Goal: Task Accomplishment & Management: Use online tool/utility

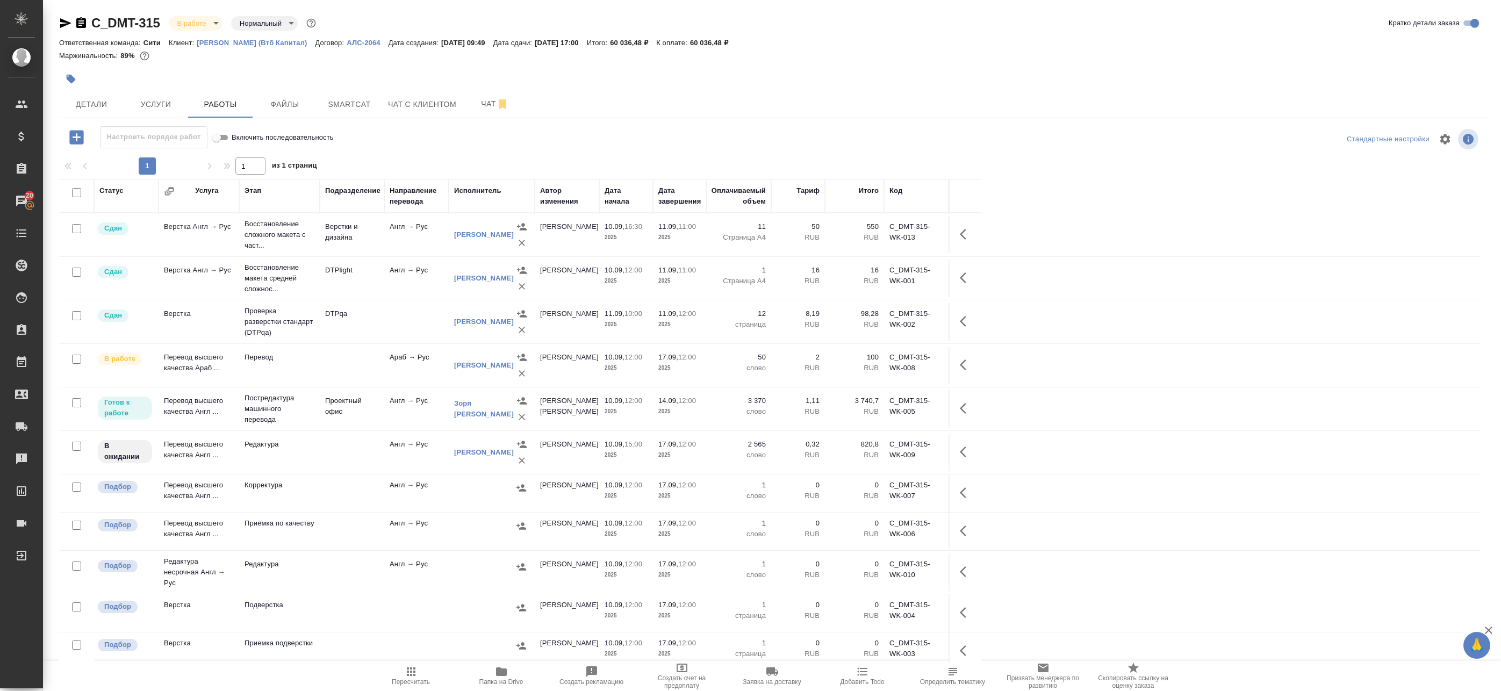
scroll to position [35, 0]
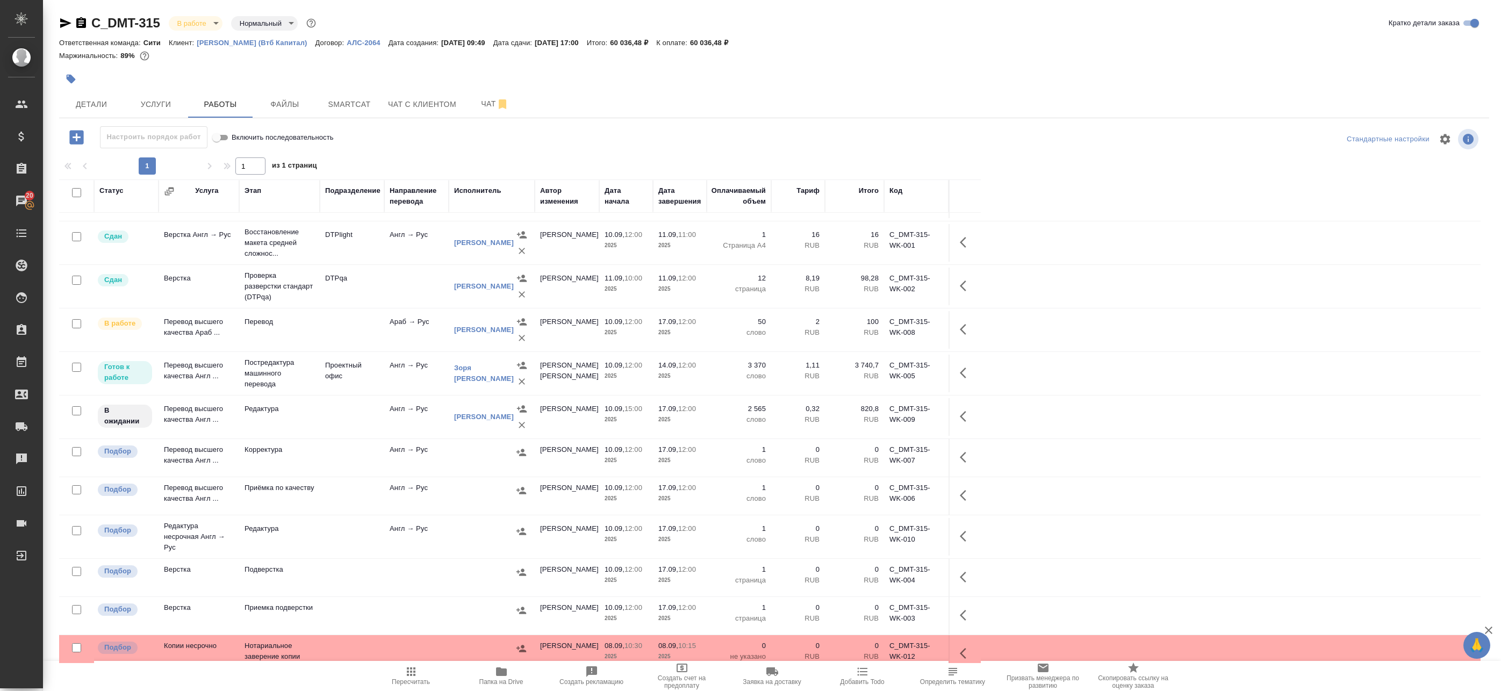
click at [388, 372] on td "Англ → Рус" at bounding box center [416, 374] width 64 height 38
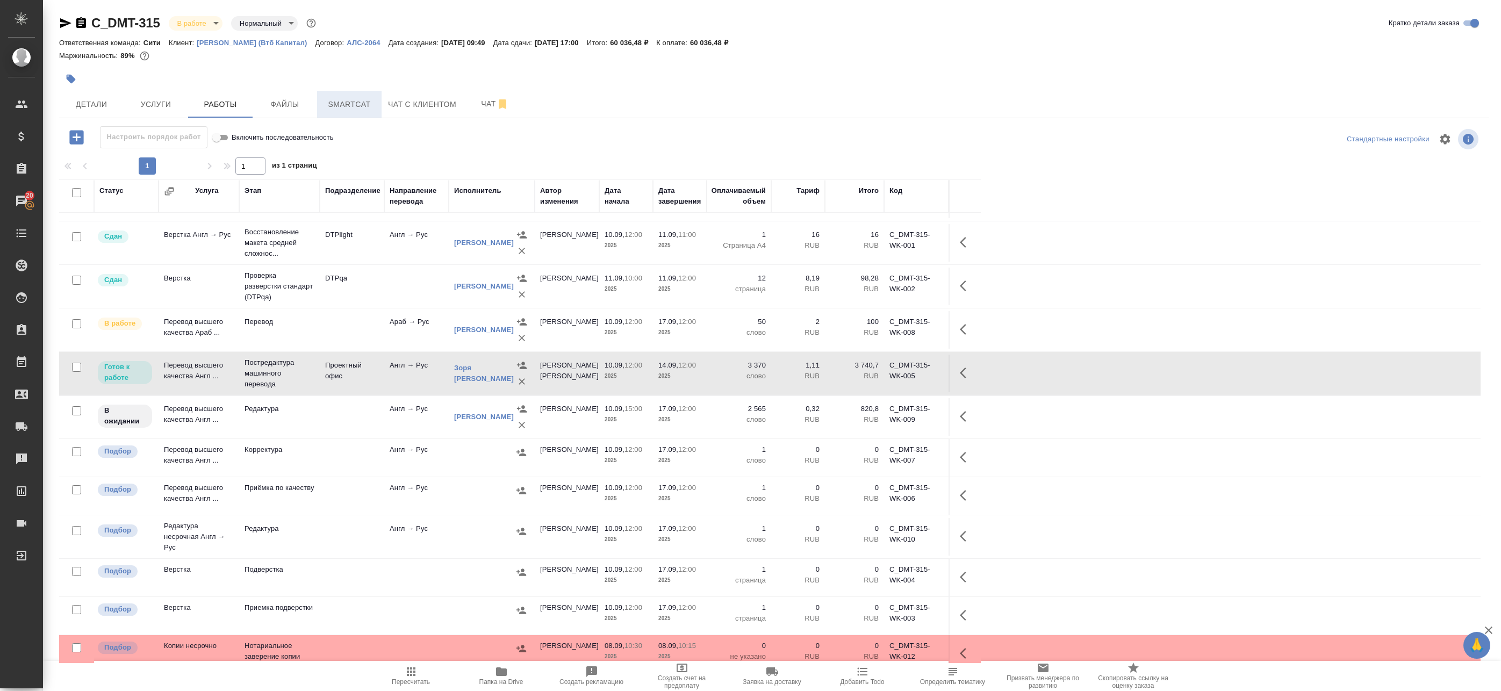
click at [336, 103] on span "Smartcat" at bounding box center [349, 104] width 52 height 13
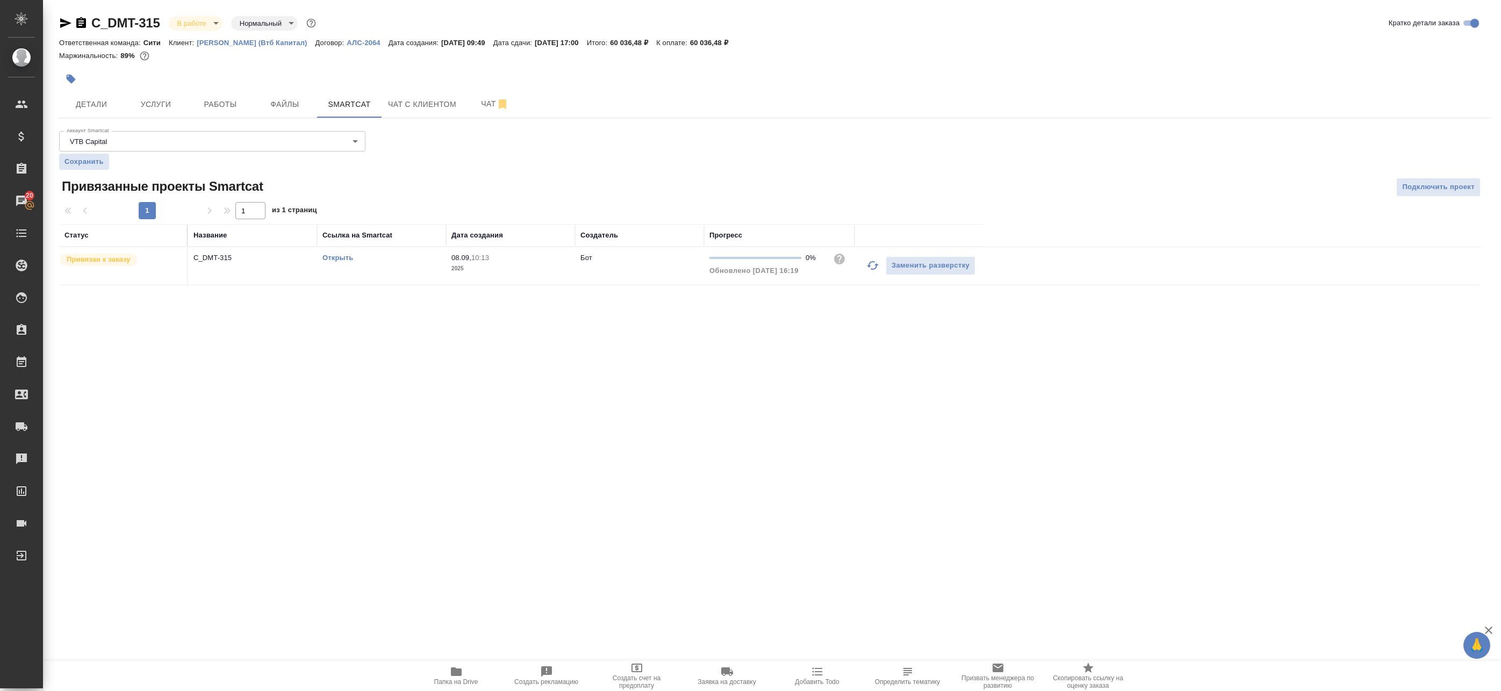
click at [284, 267] on td "C_DMT-315" at bounding box center [252, 266] width 129 height 38
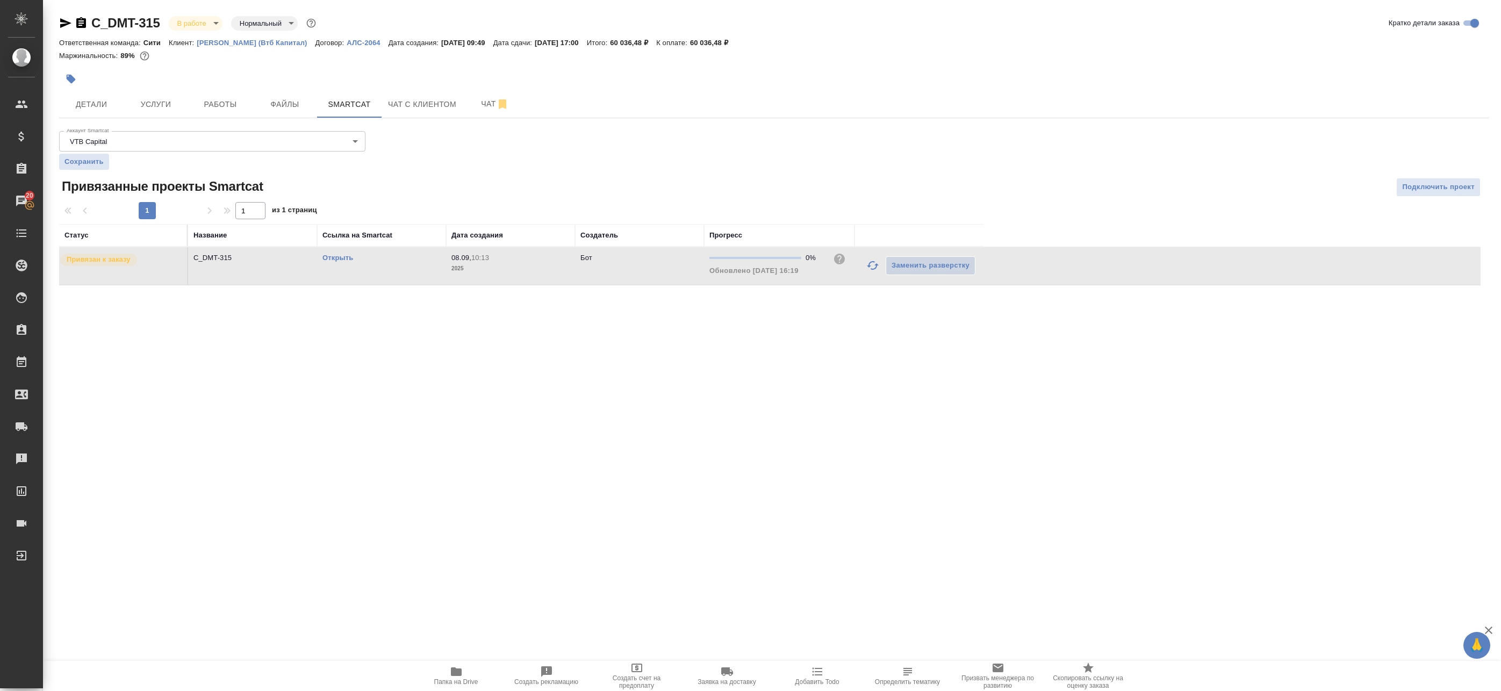
click at [284, 267] on td "C_DMT-315" at bounding box center [252, 266] width 129 height 38
click at [269, 261] on p "C_DMT-315" at bounding box center [252, 258] width 118 height 11
click at [201, 104] on span "Работы" at bounding box center [220, 104] width 52 height 13
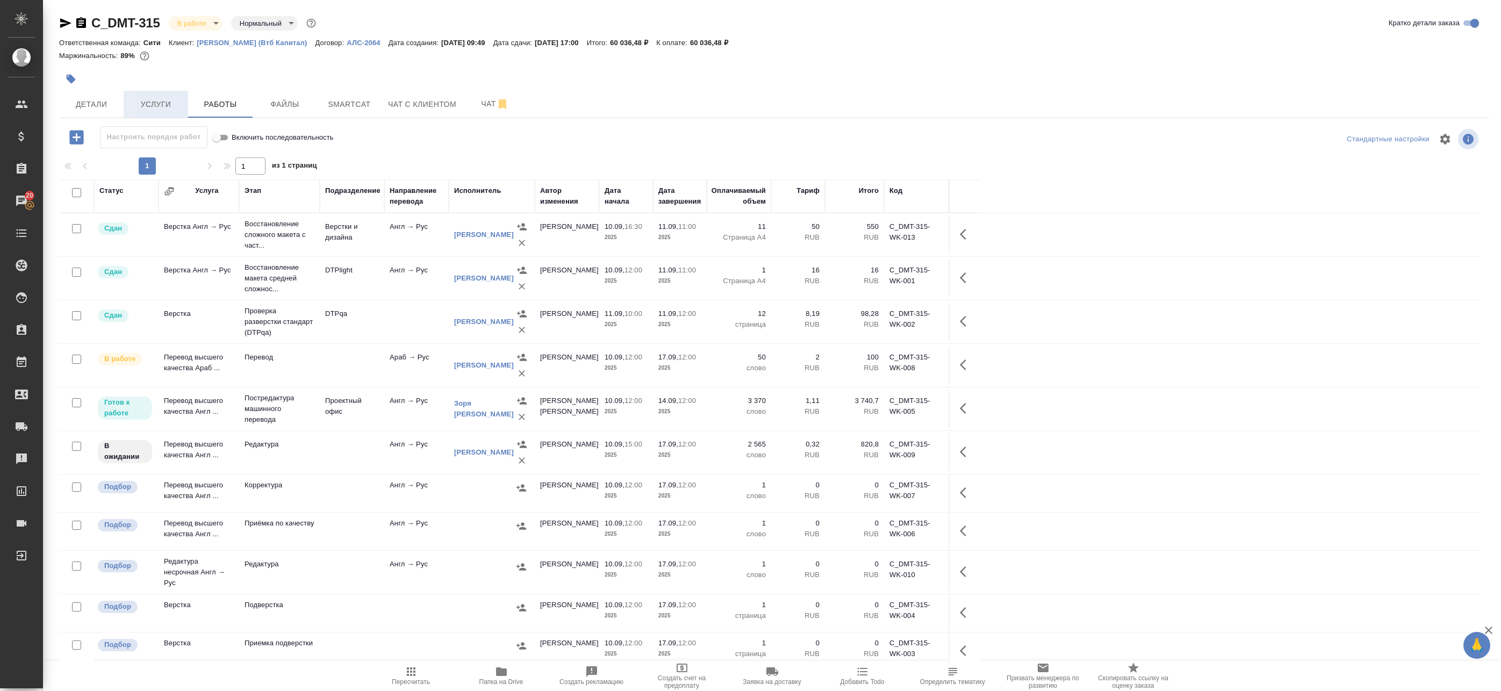
click at [165, 105] on span "Услуги" at bounding box center [156, 104] width 52 height 13
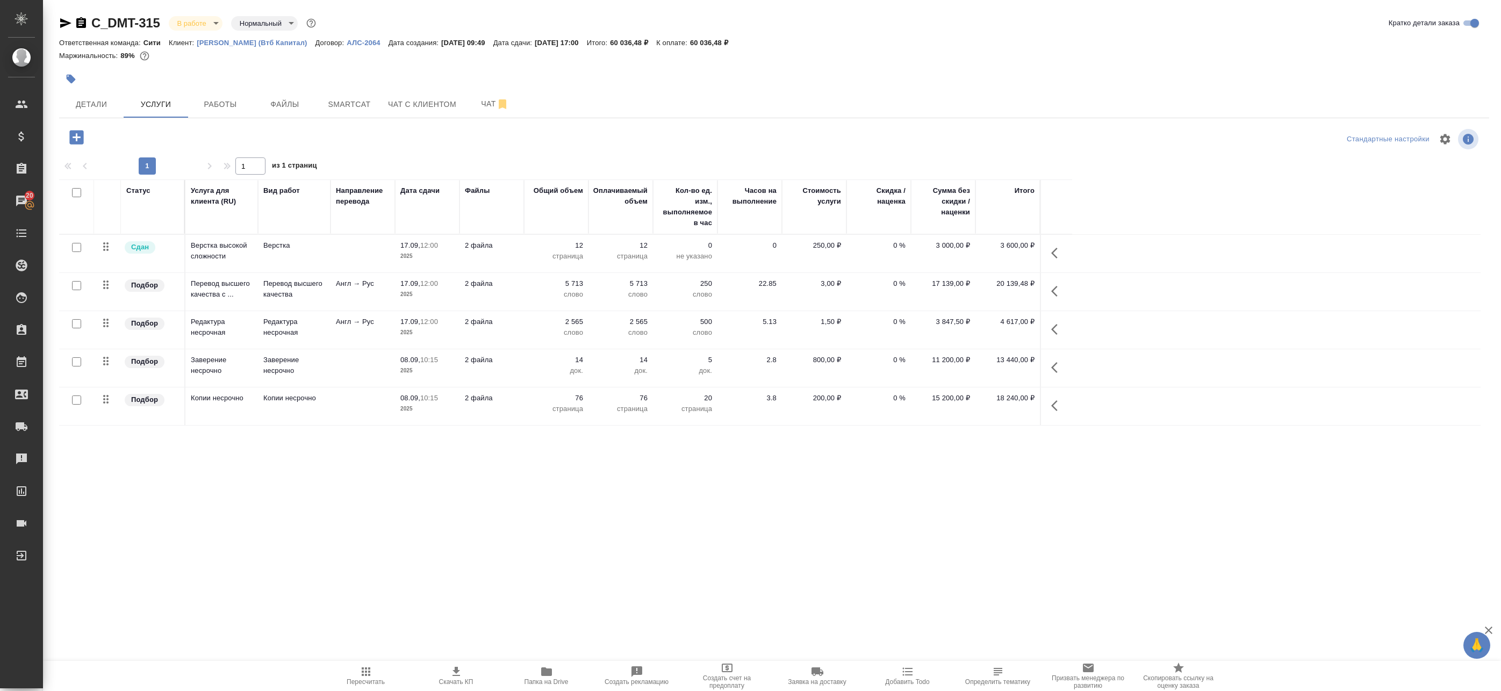
click at [74, 289] on input "checkbox" at bounding box center [76, 285] width 9 height 9
checkbox input "true"
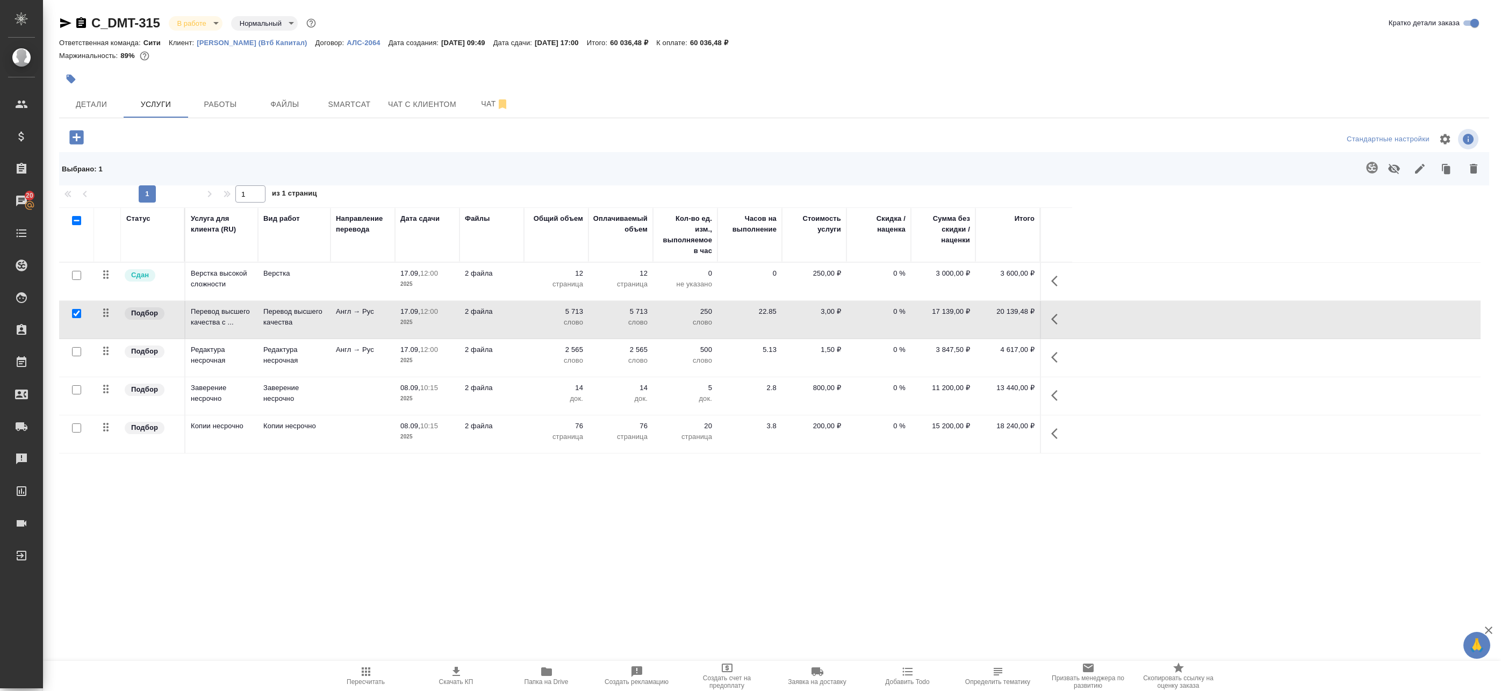
click at [1056, 320] on icon "button" at bounding box center [1057, 319] width 13 height 13
click at [952, 320] on icon "button" at bounding box center [952, 319] width 13 height 13
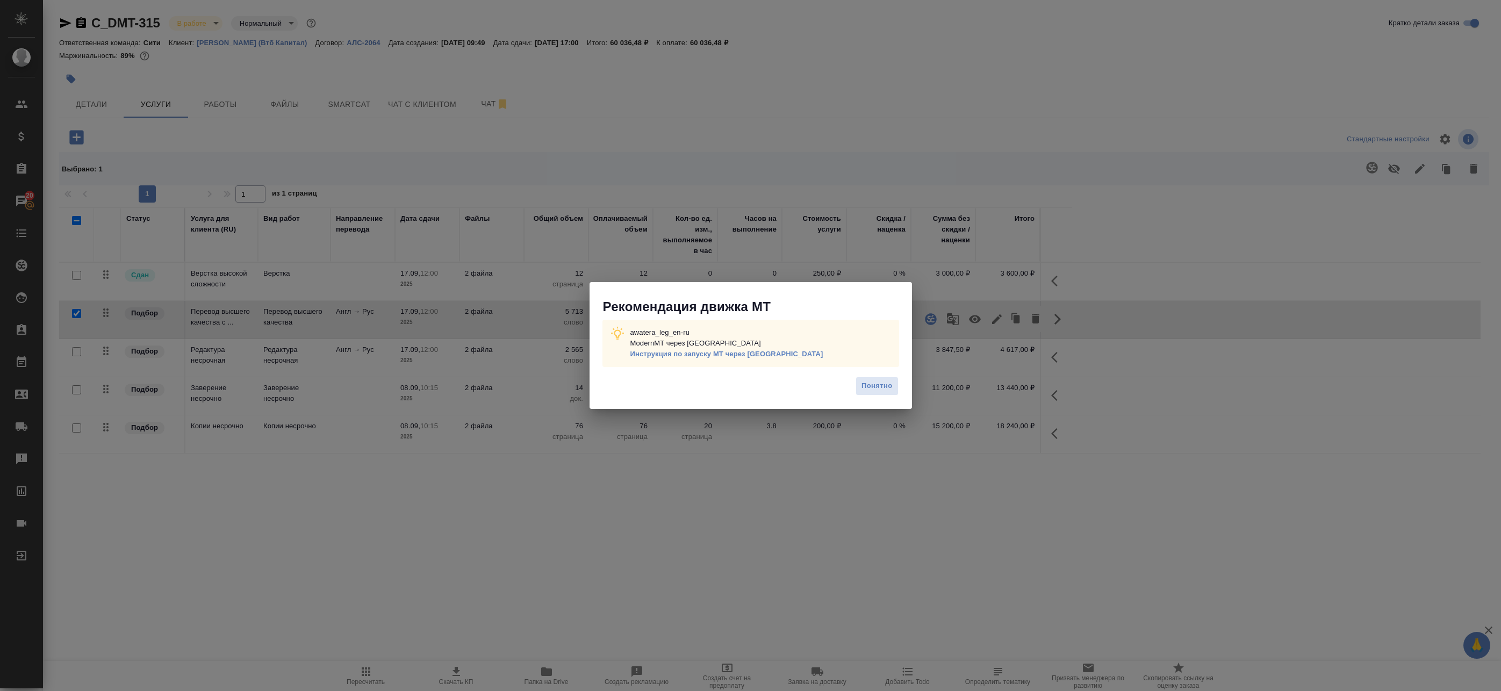
click at [877, 392] on span "Понятно" at bounding box center [876, 386] width 31 height 12
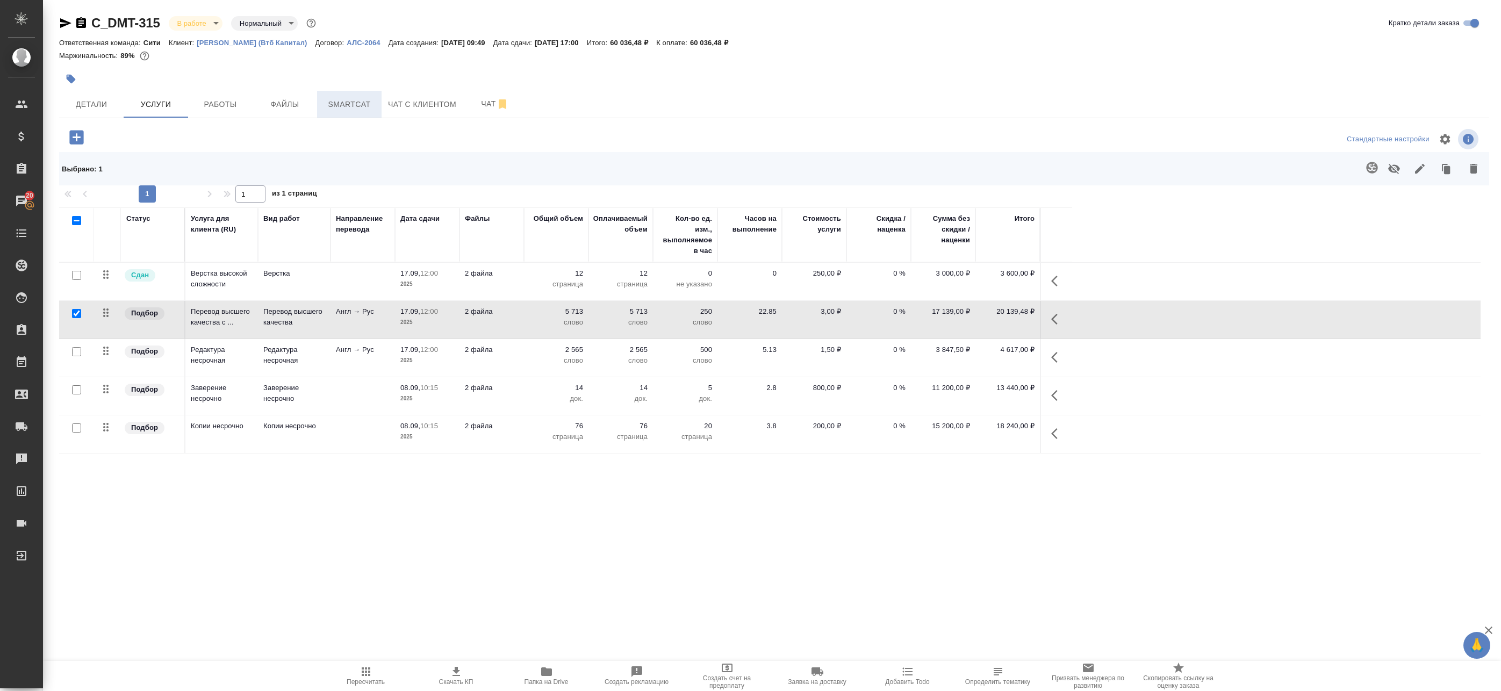
click at [370, 104] on span "Smartcat" at bounding box center [349, 104] width 52 height 13
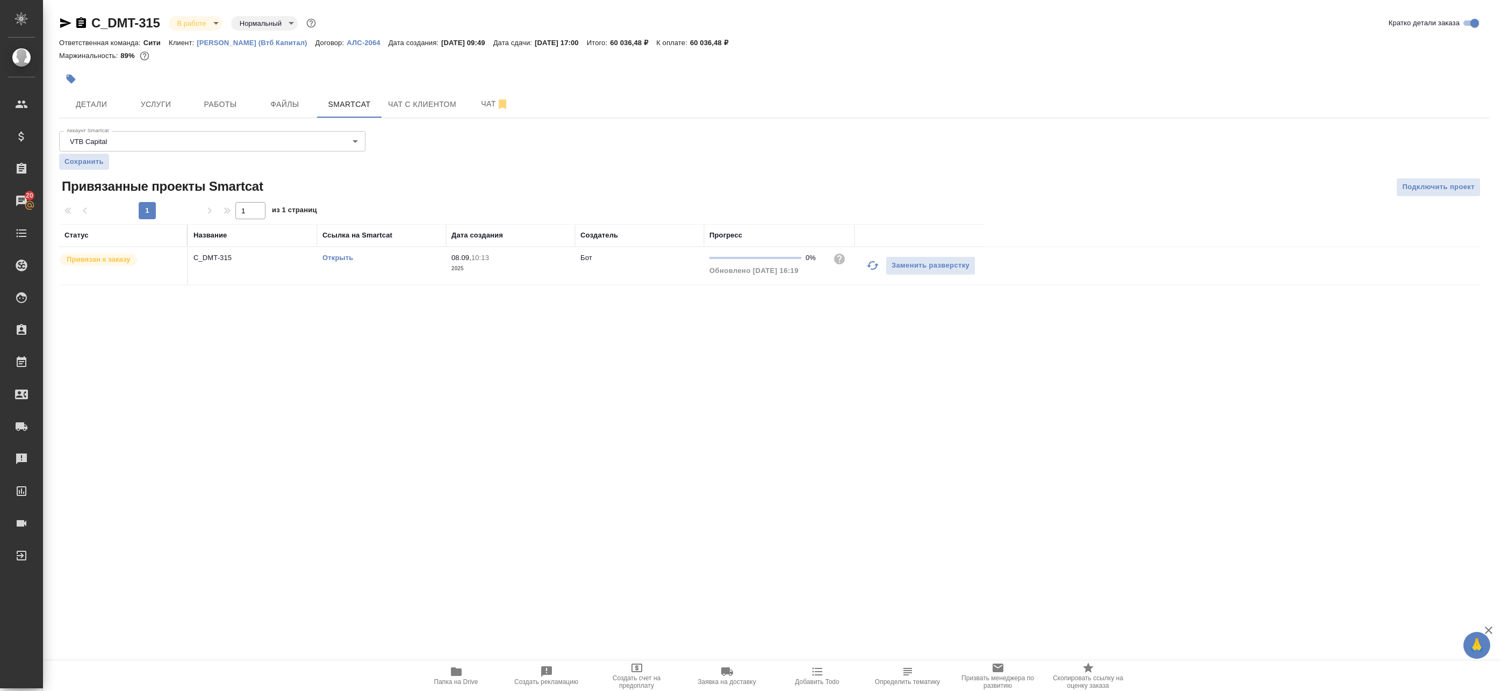
click at [337, 260] on link "Открыть" at bounding box center [337, 258] width 31 height 8
click at [217, 103] on span "Работы" at bounding box center [220, 104] width 52 height 13
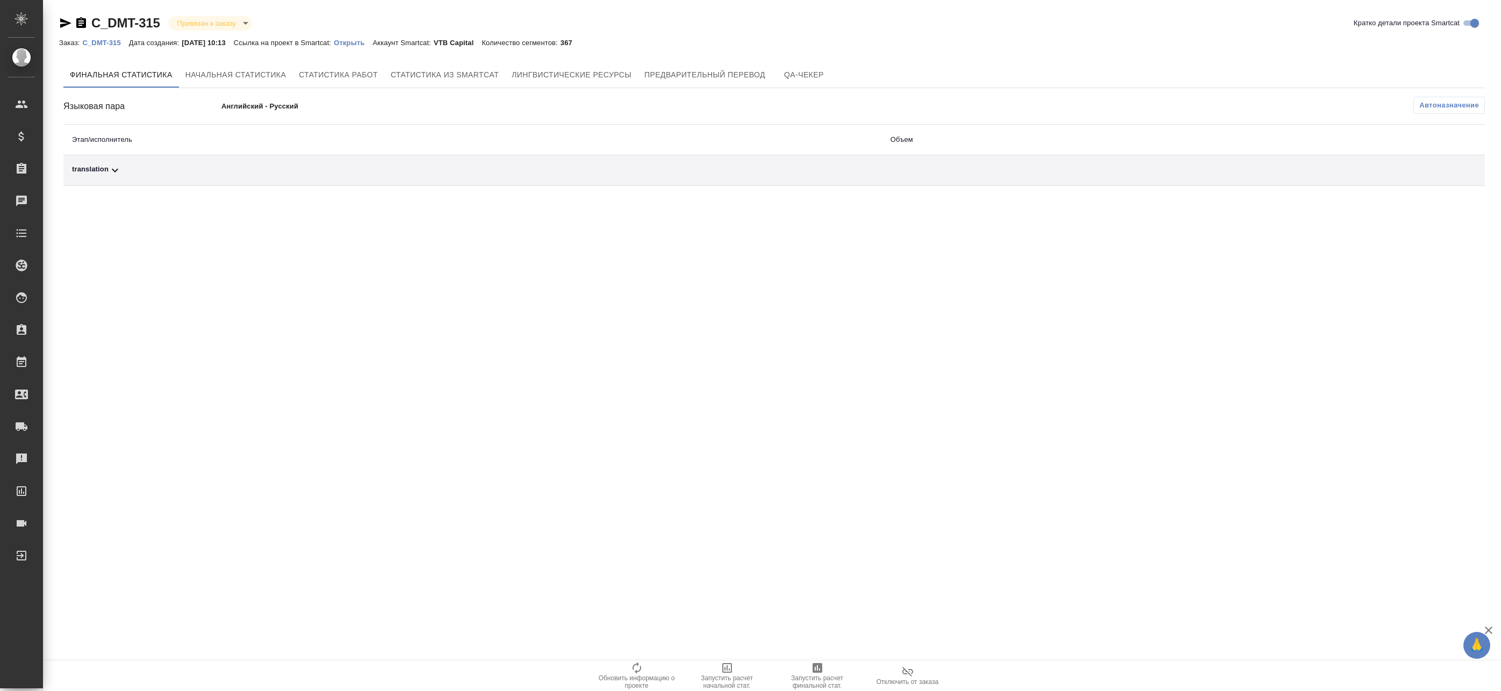
click at [233, 166] on div "translation" at bounding box center [472, 170] width 801 height 13
click at [270, 105] on p "Английский - Русский" at bounding box center [379, 106] width 316 height 11
click at [132, 169] on div "translation" at bounding box center [308, 170] width 473 height 13
click at [147, 170] on div "translation" at bounding box center [472, 170] width 801 height 13
click at [355, 168] on div "translation" at bounding box center [308, 170] width 473 height 13
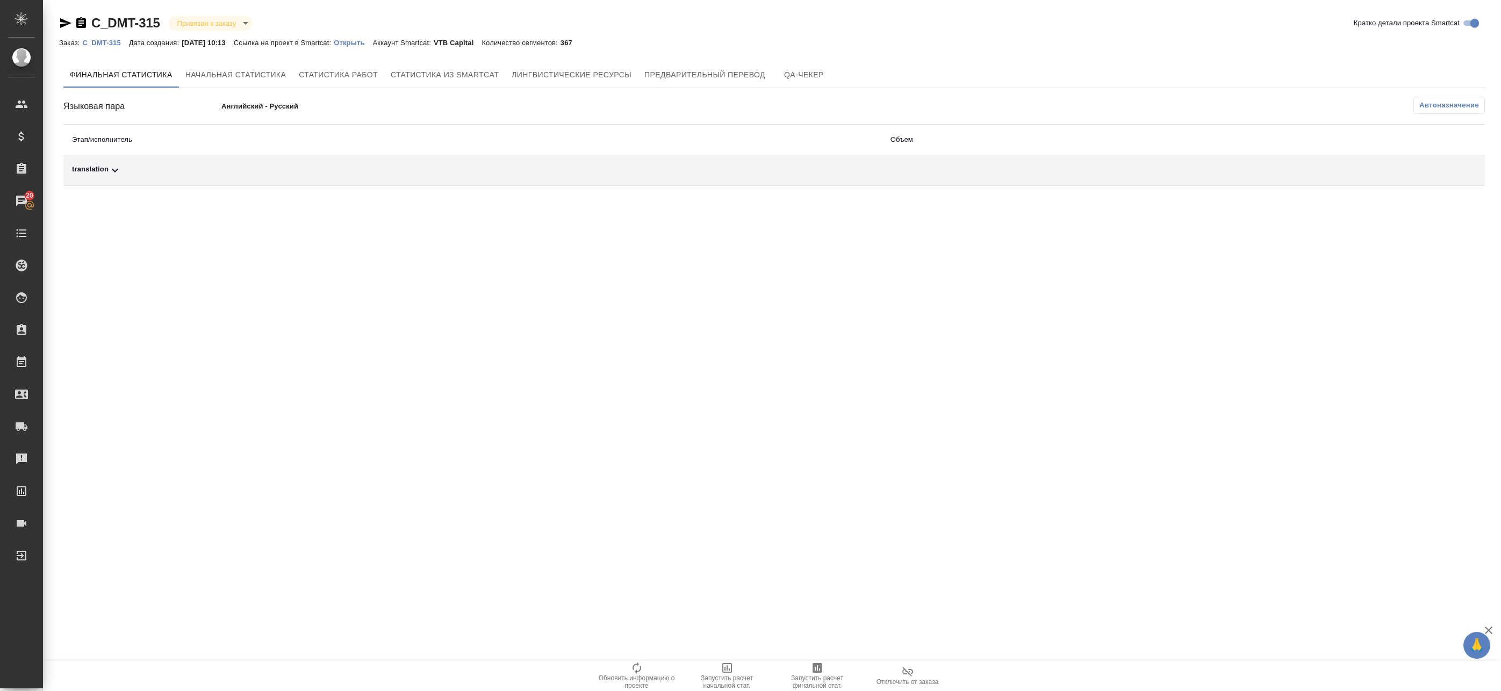
click at [184, 163] on td "translation" at bounding box center [472, 170] width 818 height 31
click at [160, 165] on div "translation" at bounding box center [472, 170] width 801 height 13
click at [547, 70] on span "Лингвистические ресурсы" at bounding box center [571, 74] width 120 height 13
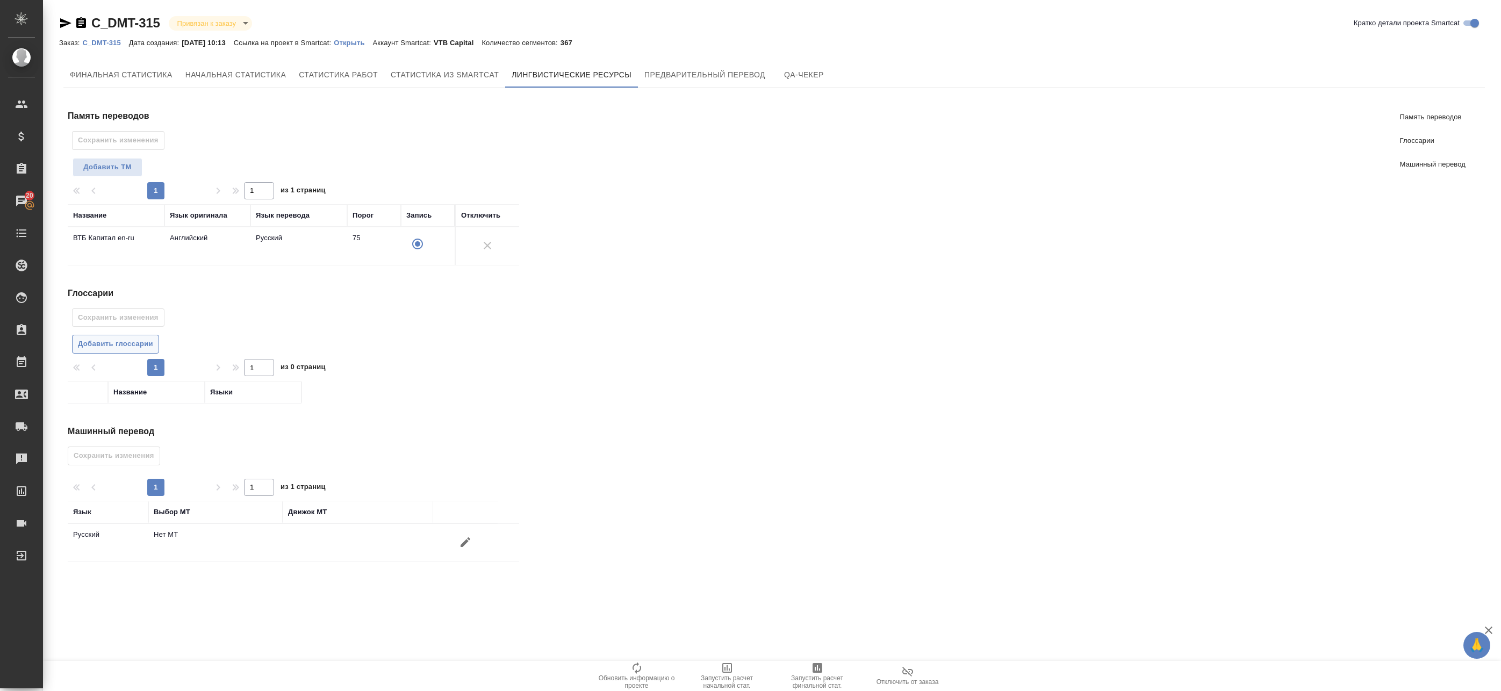
click at [140, 347] on span "Добавить глоссарии" at bounding box center [115, 344] width 75 height 12
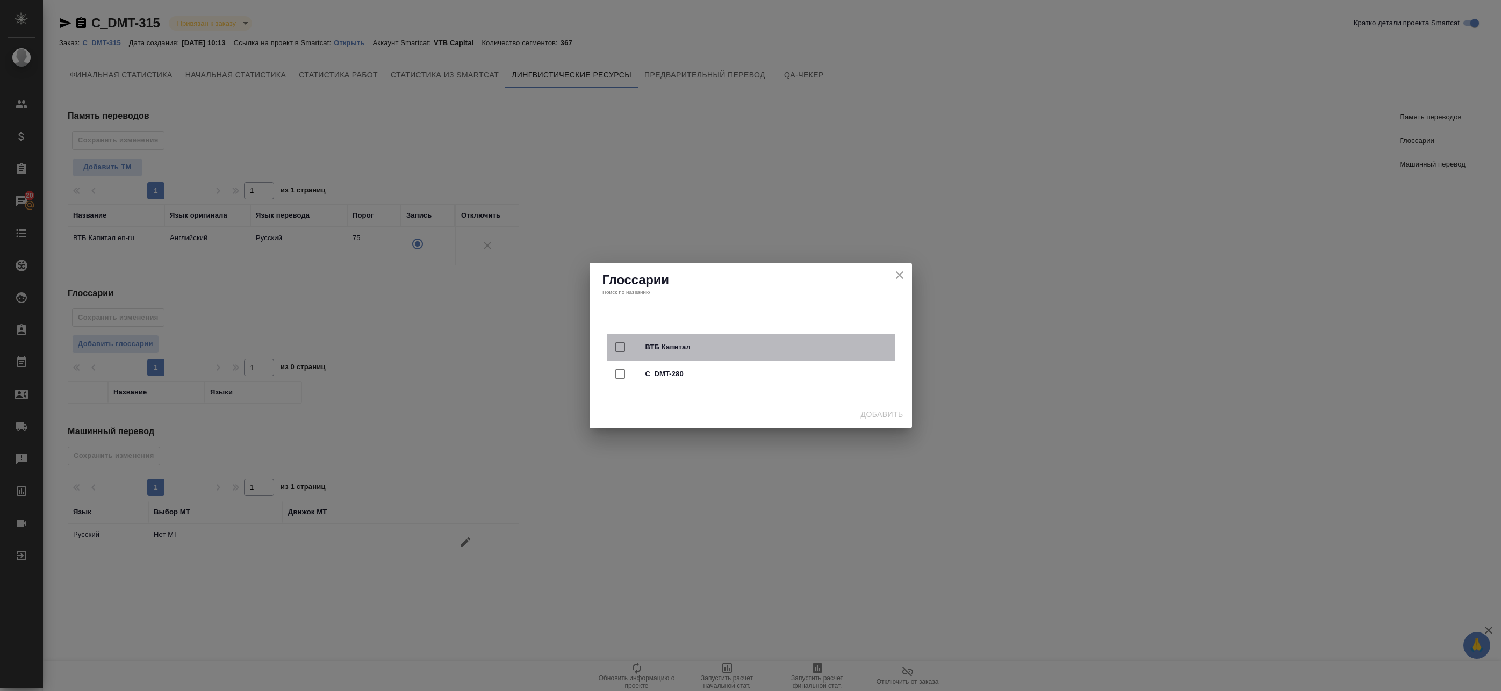
click at [628, 347] on input "checkbox" at bounding box center [620, 347] width 23 height 23
checkbox input "true"
click at [620, 372] on input "checkbox" at bounding box center [620, 374] width 23 height 23
checkbox input "true"
click at [878, 416] on span "Добавить" at bounding box center [882, 414] width 42 height 13
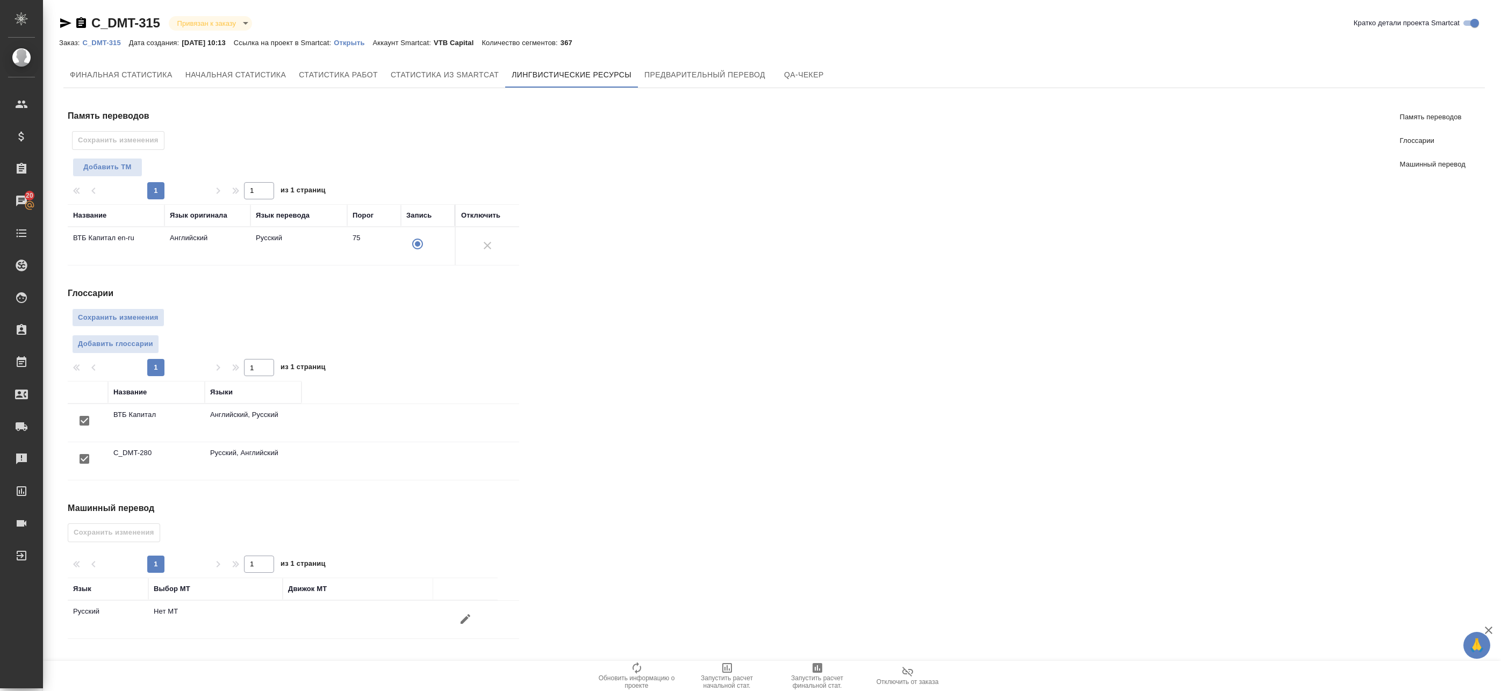
click at [473, 618] on button "button" at bounding box center [465, 619] width 26 height 26
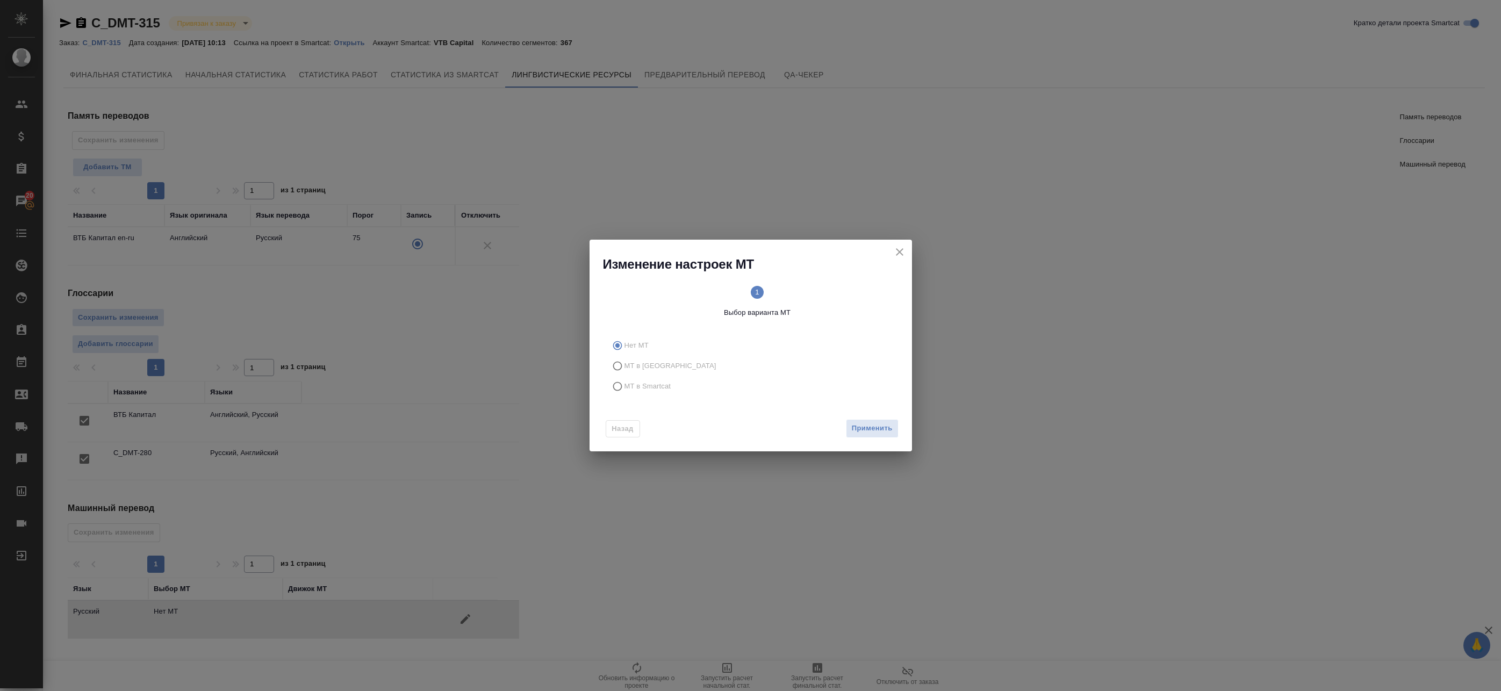
click at [639, 380] on label "МТ в Smartcat" at bounding box center [748, 386] width 283 height 20
click at [624, 380] on input "МТ в Smartcat" at bounding box center [615, 386] width 17 height 20
radio input "true"
click at [874, 429] on span "Вперед" at bounding box center [878, 428] width 27 height 12
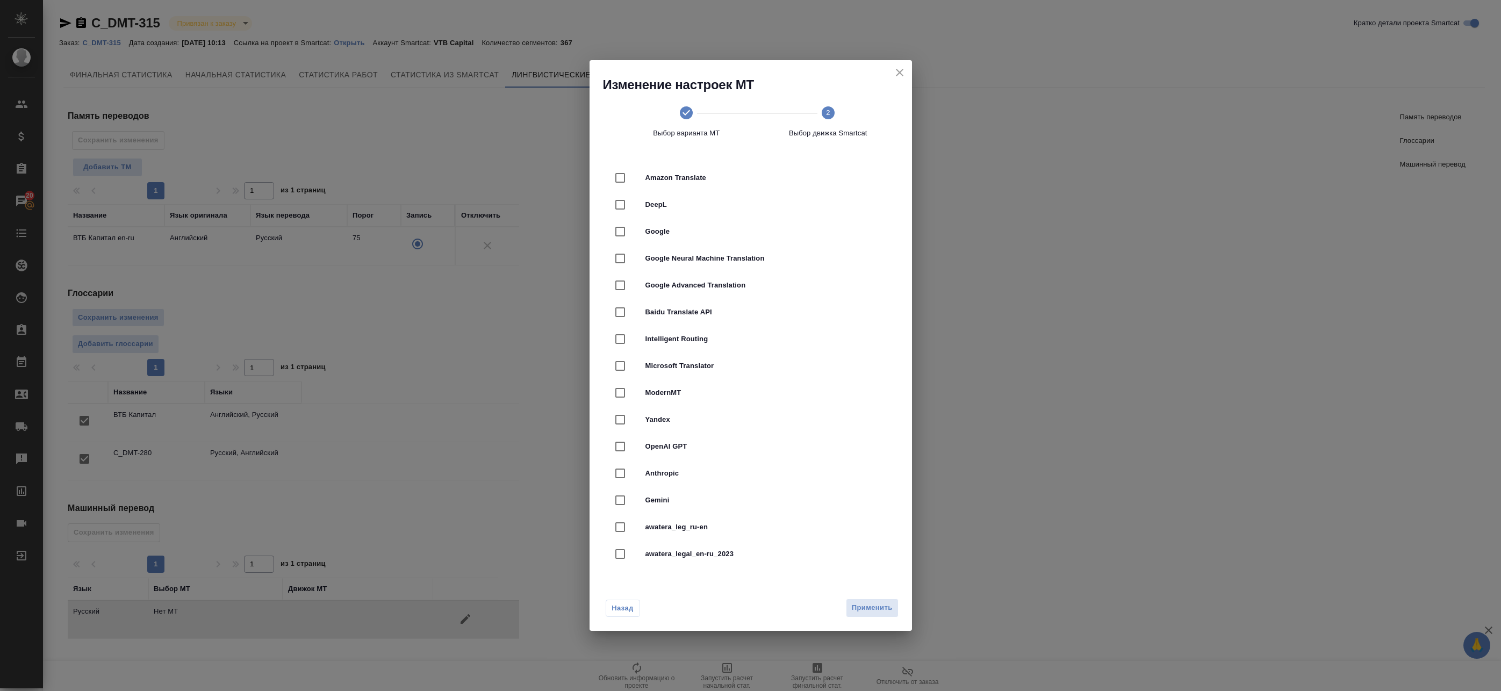
click at [688, 557] on span "awatera_legal_en-ru_2023" at bounding box center [765, 554] width 241 height 11
checkbox input "true"
click at [879, 610] on span "Применить" at bounding box center [872, 608] width 41 height 12
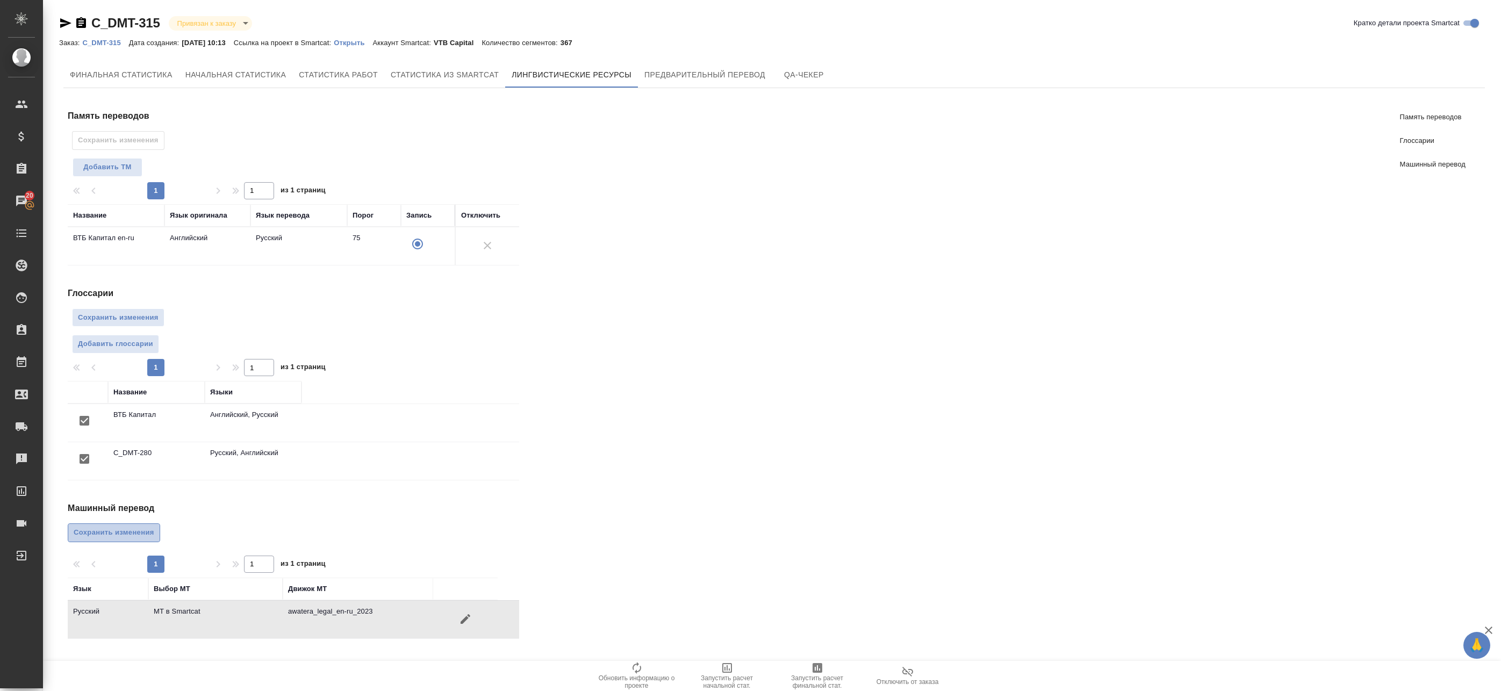
click at [105, 535] on span "Сохранить изменения" at bounding box center [114, 533] width 81 height 12
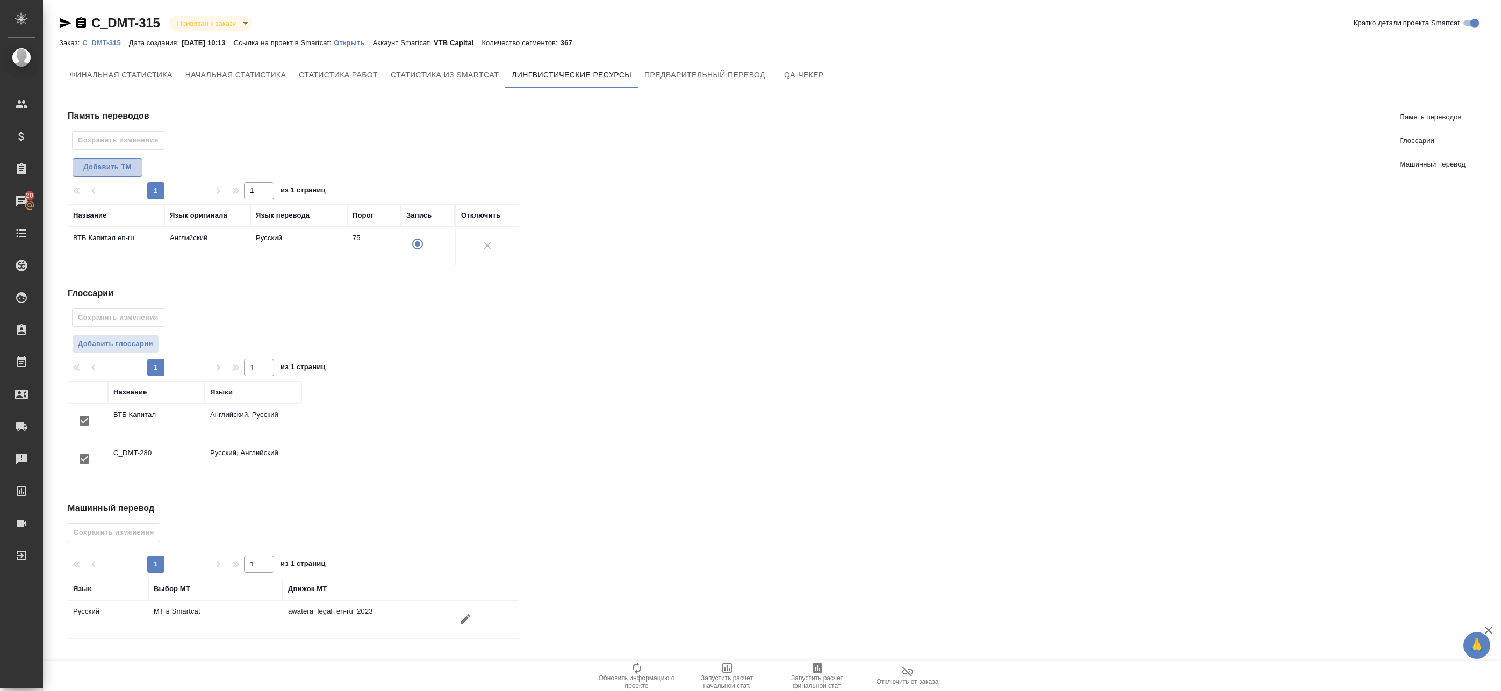
click at [119, 165] on span "Добавить TM" at bounding box center [107, 167] width 58 height 12
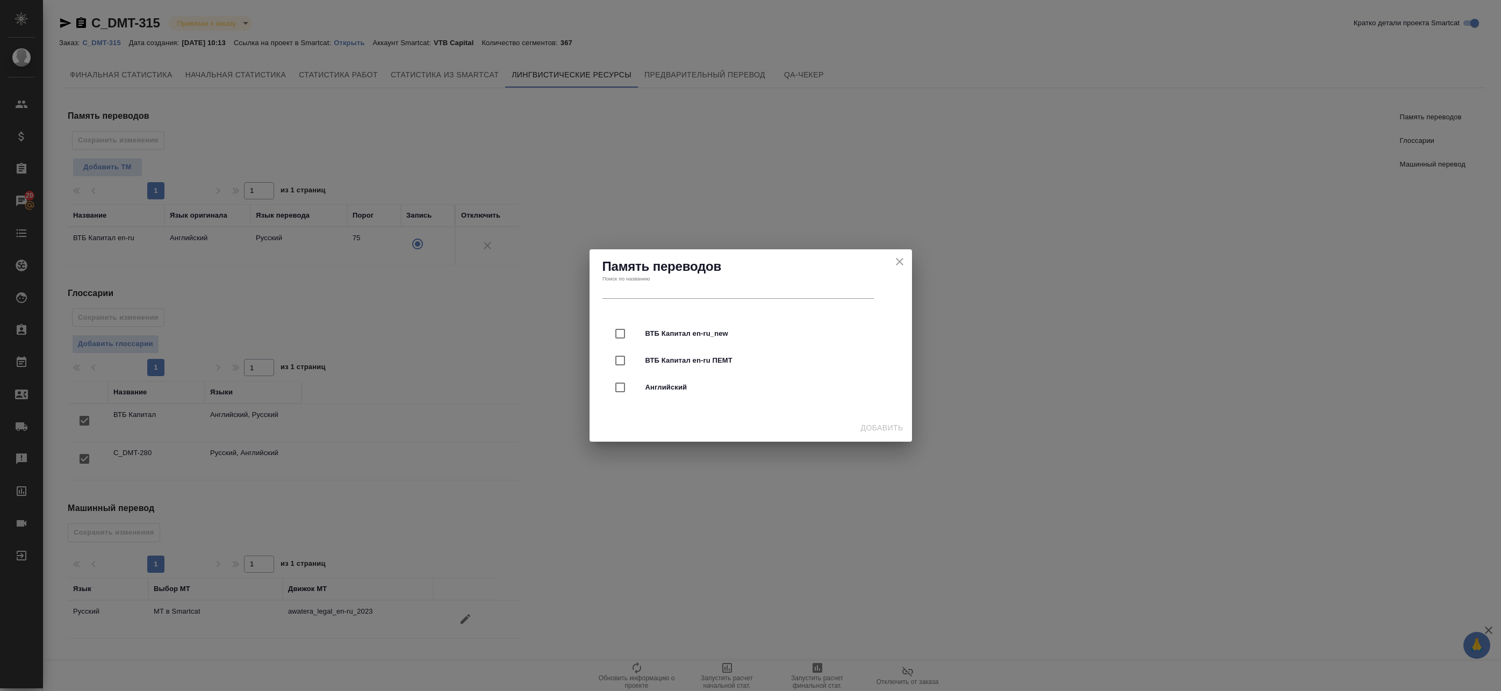
click at [633, 363] on div at bounding box center [630, 360] width 30 height 23
checkbox input "true"
click at [872, 429] on span "Добавить" at bounding box center [882, 427] width 42 height 13
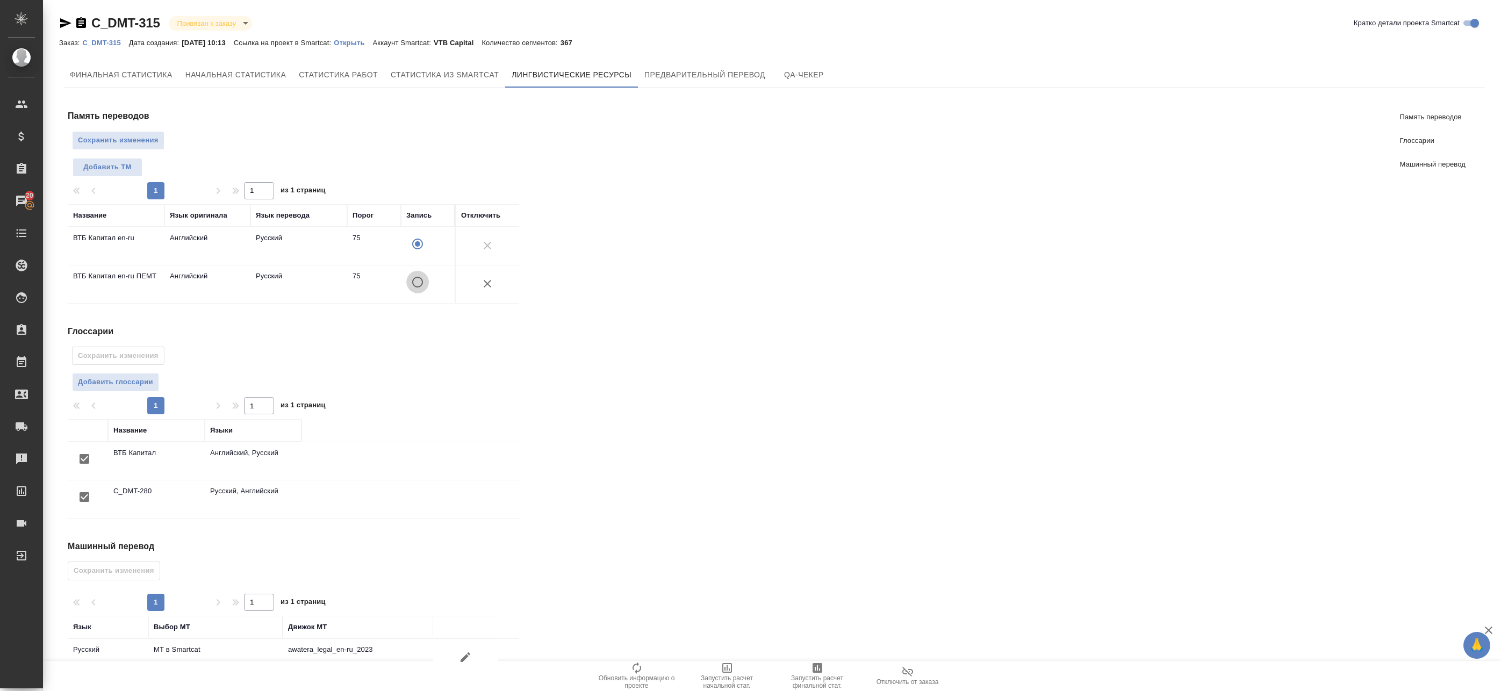
click at [413, 286] on input "A" at bounding box center [417, 282] width 23 height 23
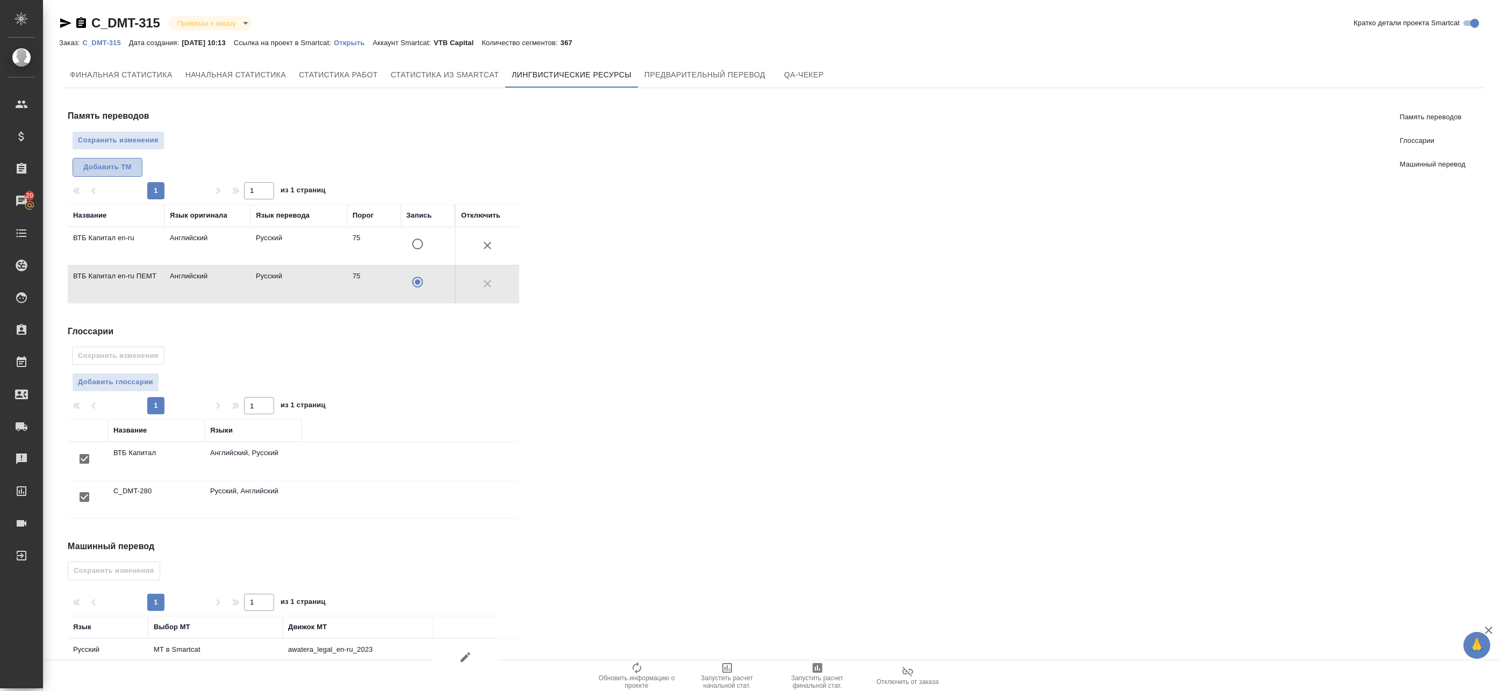
click at [109, 163] on span "Добавить TM" at bounding box center [107, 167] width 58 height 12
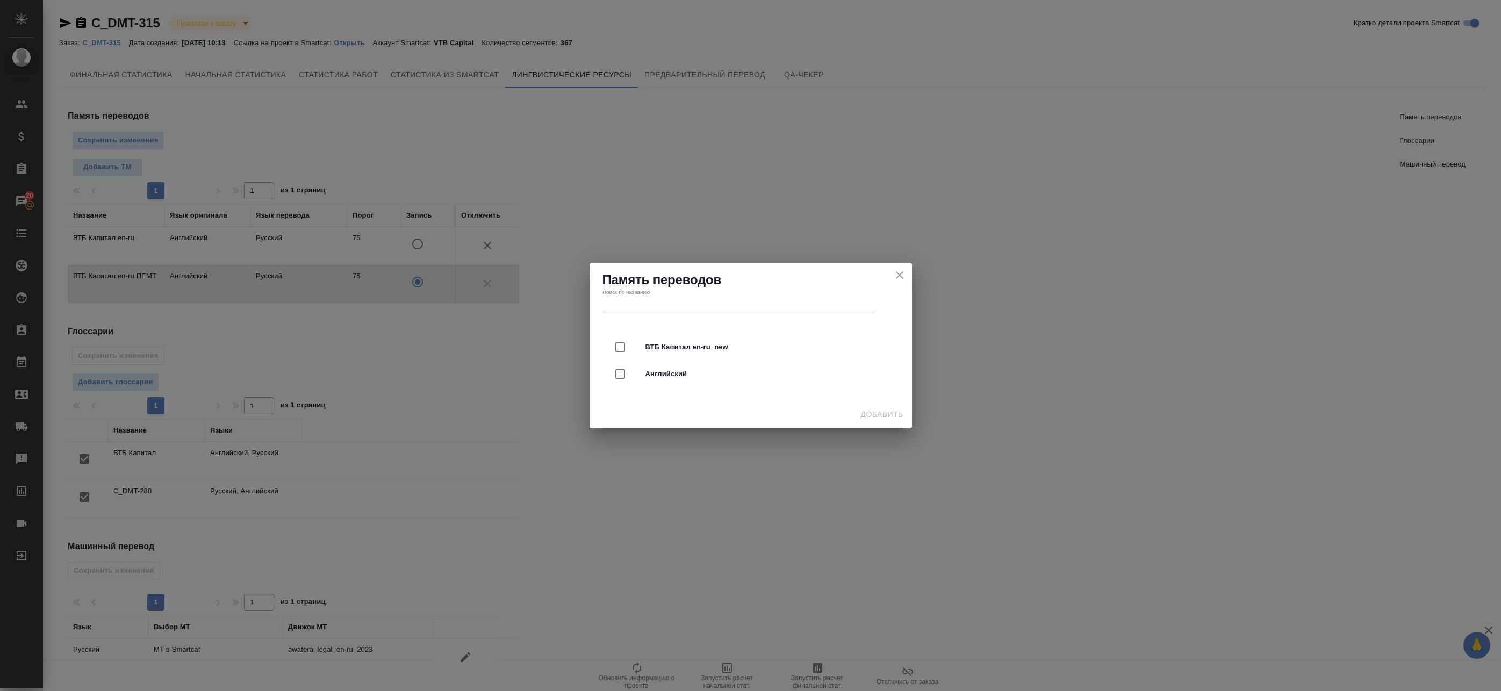
click at [671, 348] on span "ВТБ Капитал en-ru_new" at bounding box center [765, 347] width 241 height 11
checkbox input "true"
click at [653, 376] on span "Английский" at bounding box center [765, 374] width 241 height 11
click at [658, 378] on span "Английский" at bounding box center [765, 374] width 241 height 11
checkbox input "false"
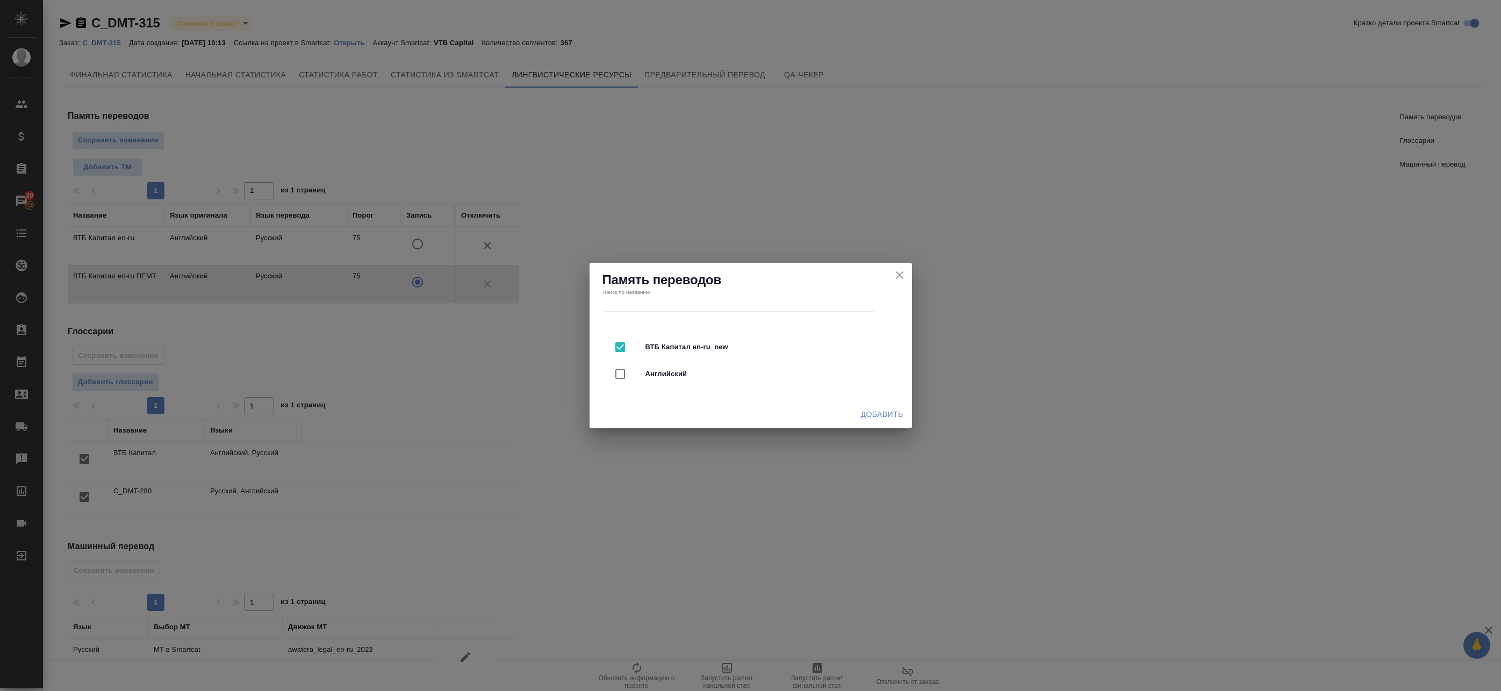
click at [873, 415] on span "Добавить" at bounding box center [882, 414] width 42 height 13
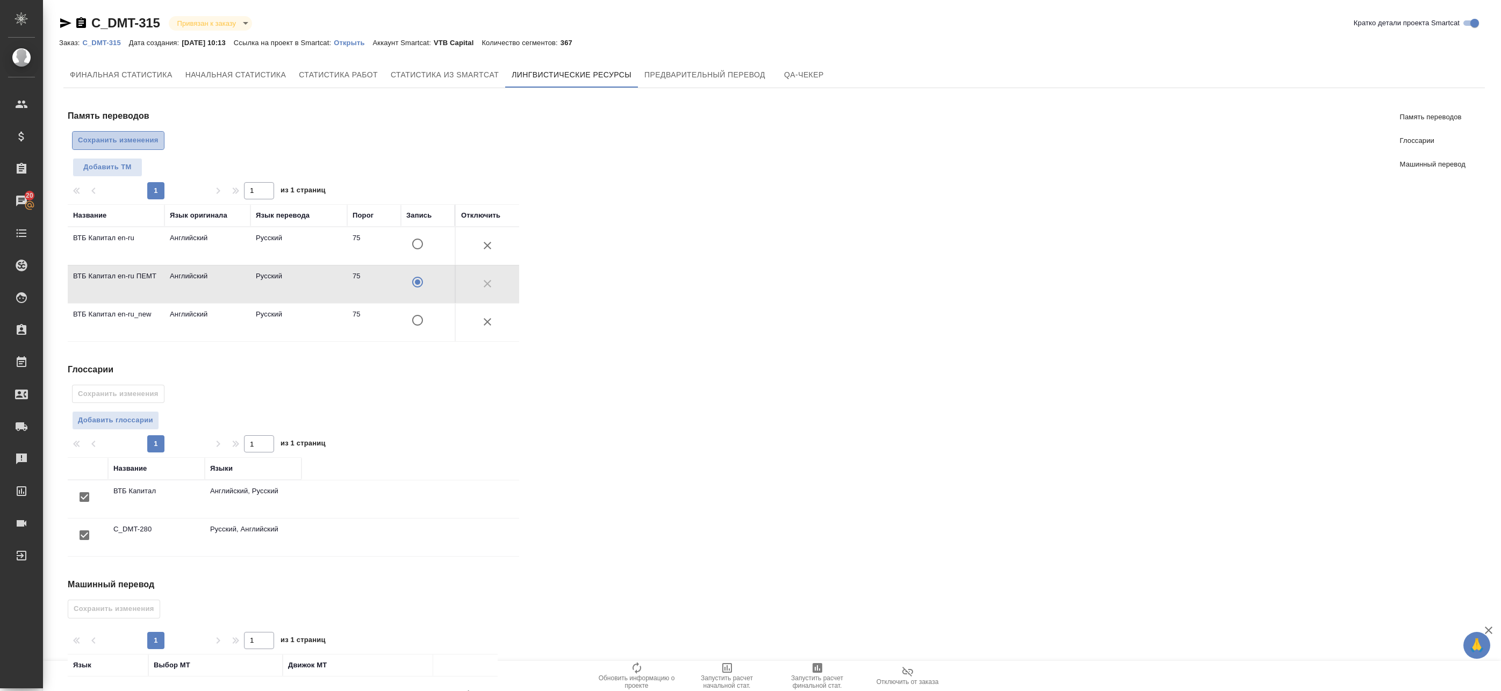
click at [109, 134] on span "Сохранить изменения" at bounding box center [118, 140] width 81 height 12
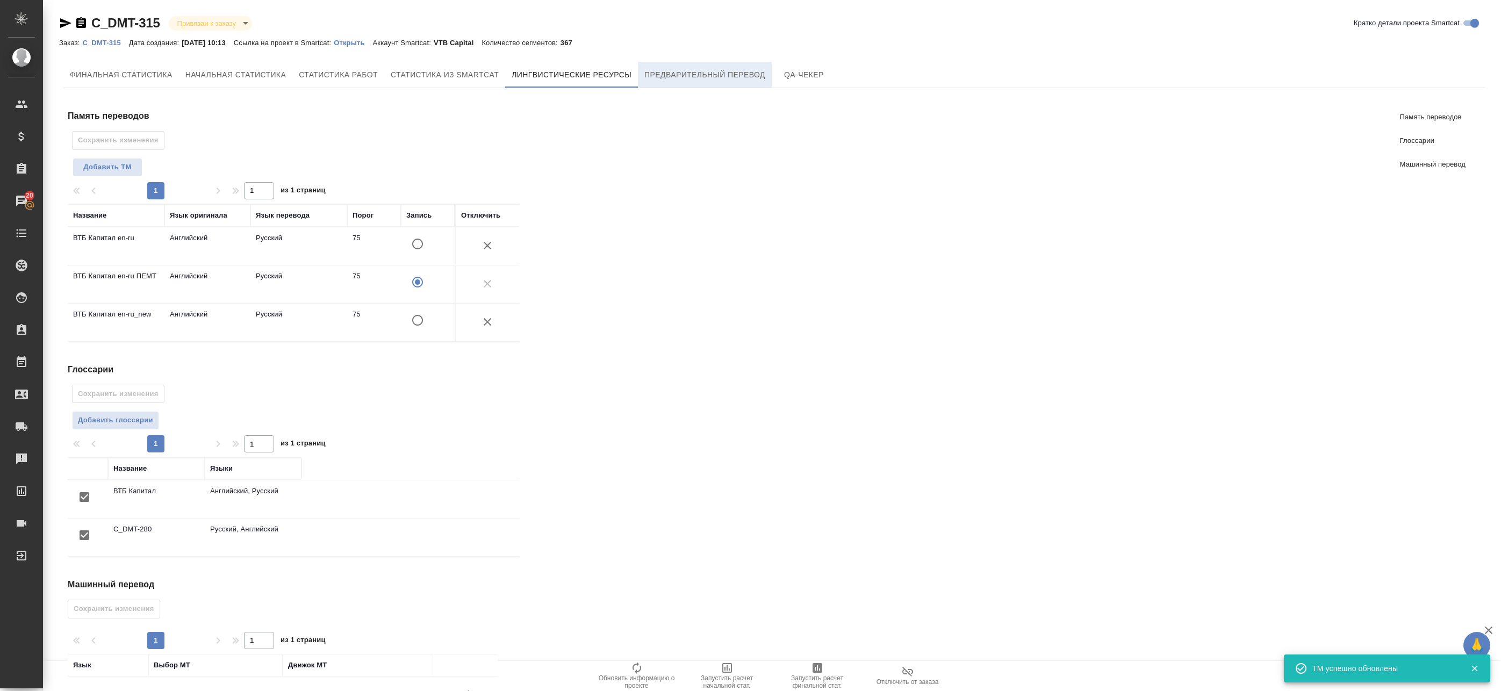
click at [688, 78] on span "Предварительный перевод" at bounding box center [704, 74] width 121 height 13
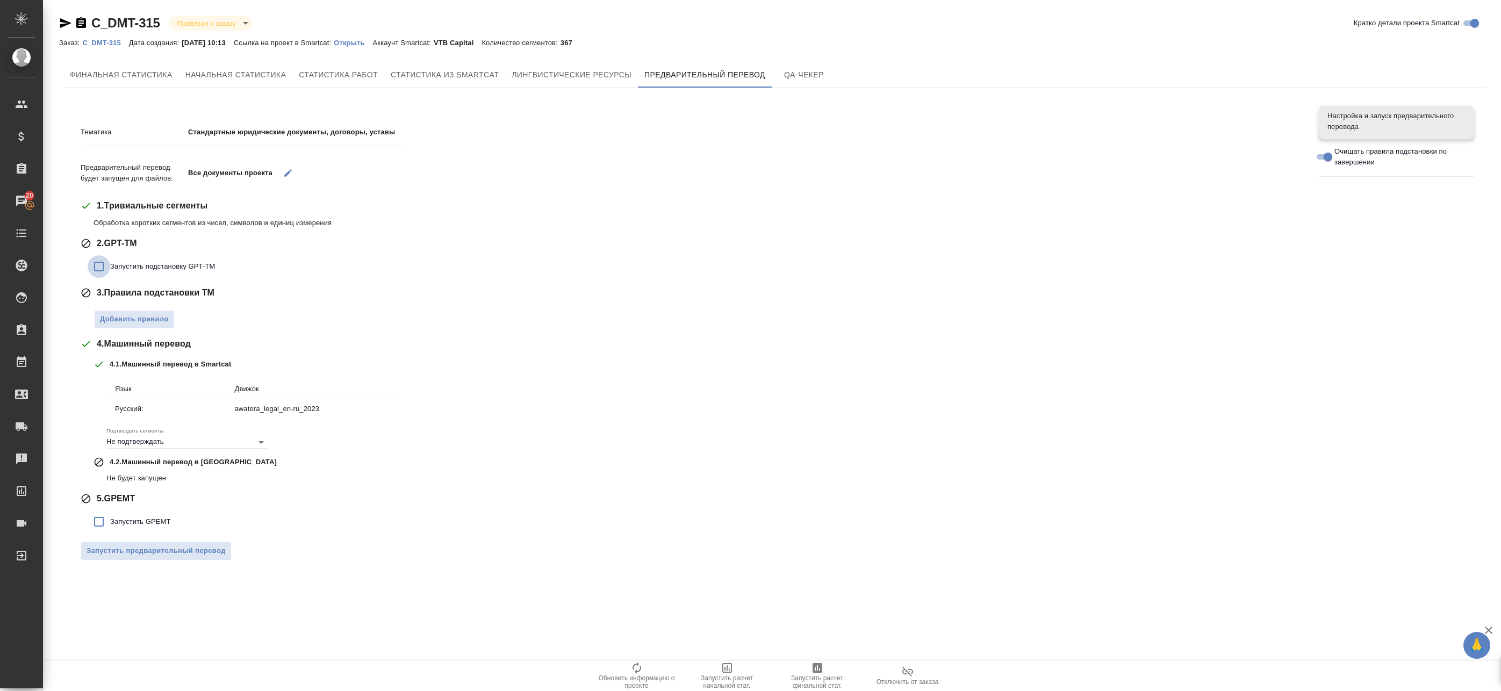
click at [99, 271] on input "Запустить подстановку GPT-TM" at bounding box center [99, 266] width 23 height 23
checkbox input "true"
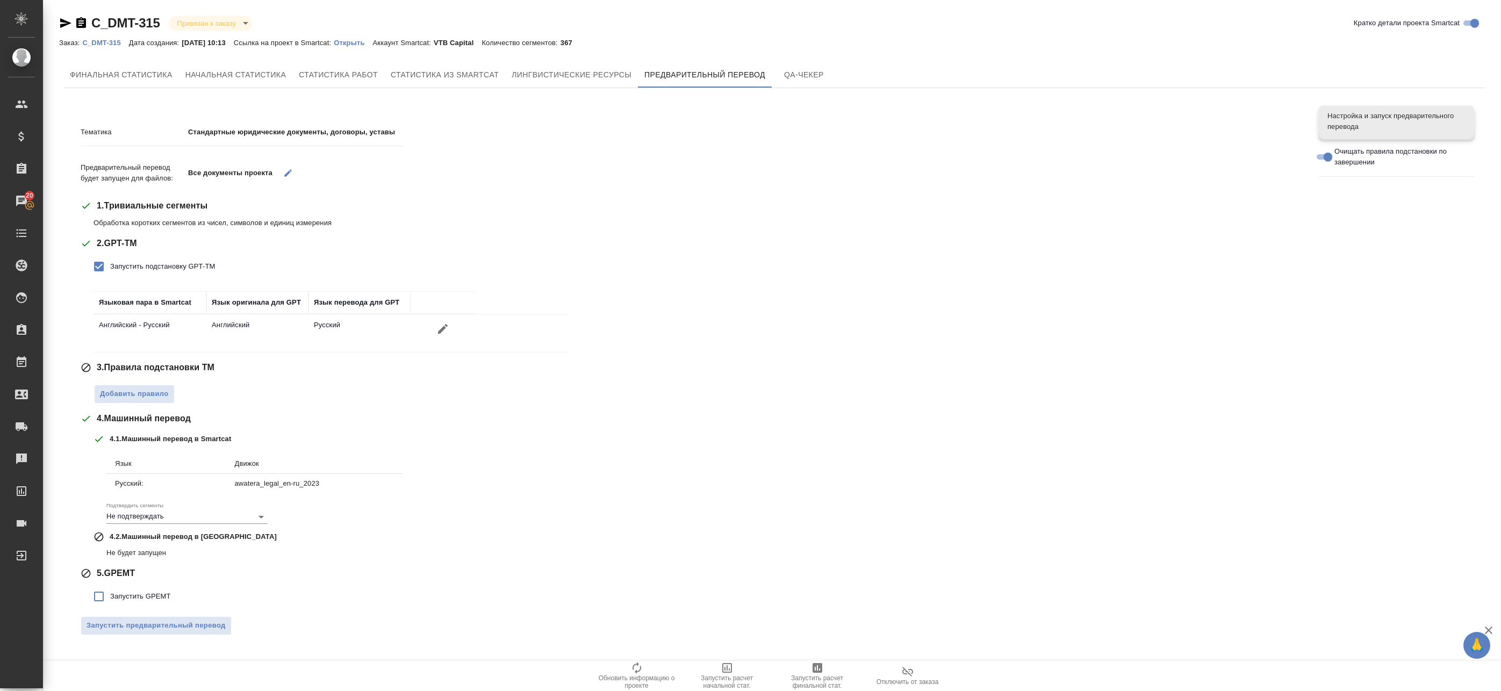
click at [121, 403] on div "Тематика Стандартные юридические документы, договоры, уставы Предварительный пе…" at bounding box center [692, 379] width 1222 height 530
click at [135, 401] on button "Добавить правило" at bounding box center [134, 394] width 81 height 19
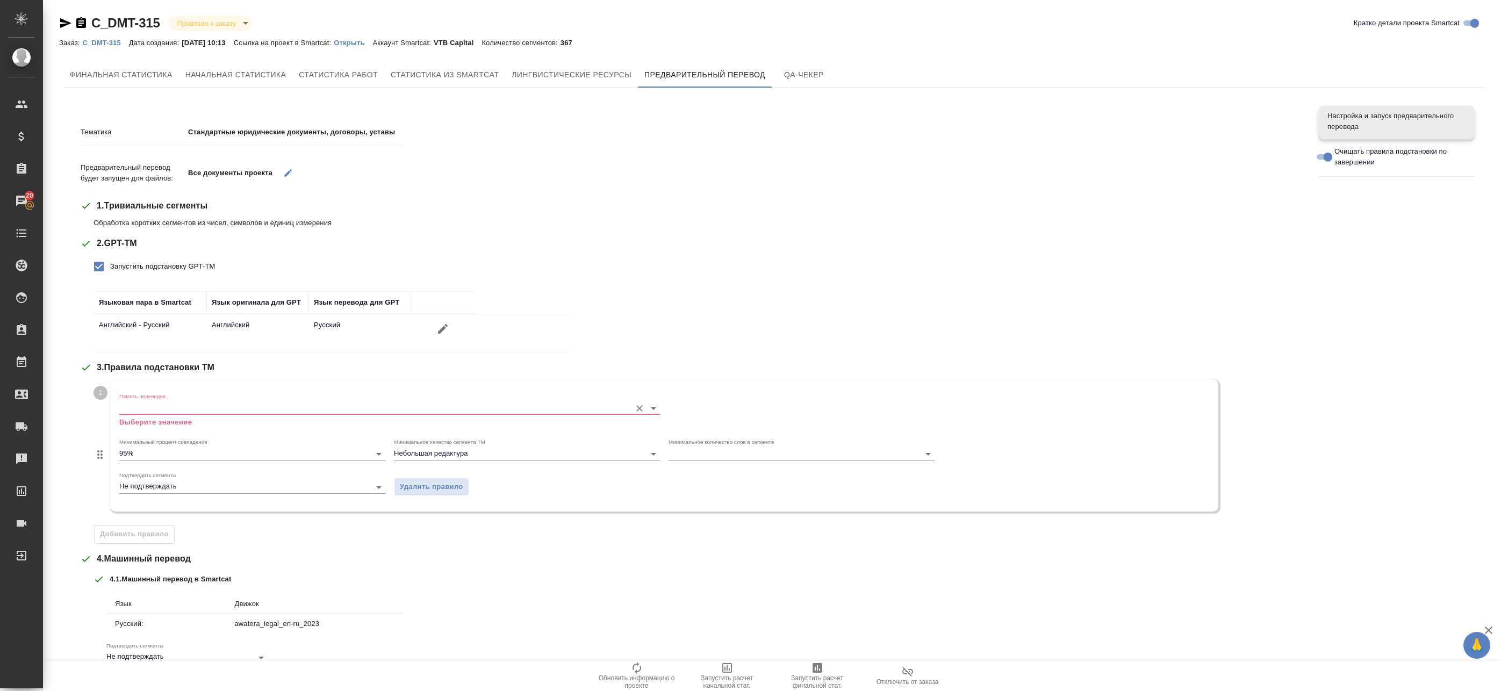
click at [172, 416] on div "Память переводов Выберите значение" at bounding box center [389, 410] width 540 height 35
click at [175, 412] on input "Память переводов" at bounding box center [372, 407] width 506 height 13
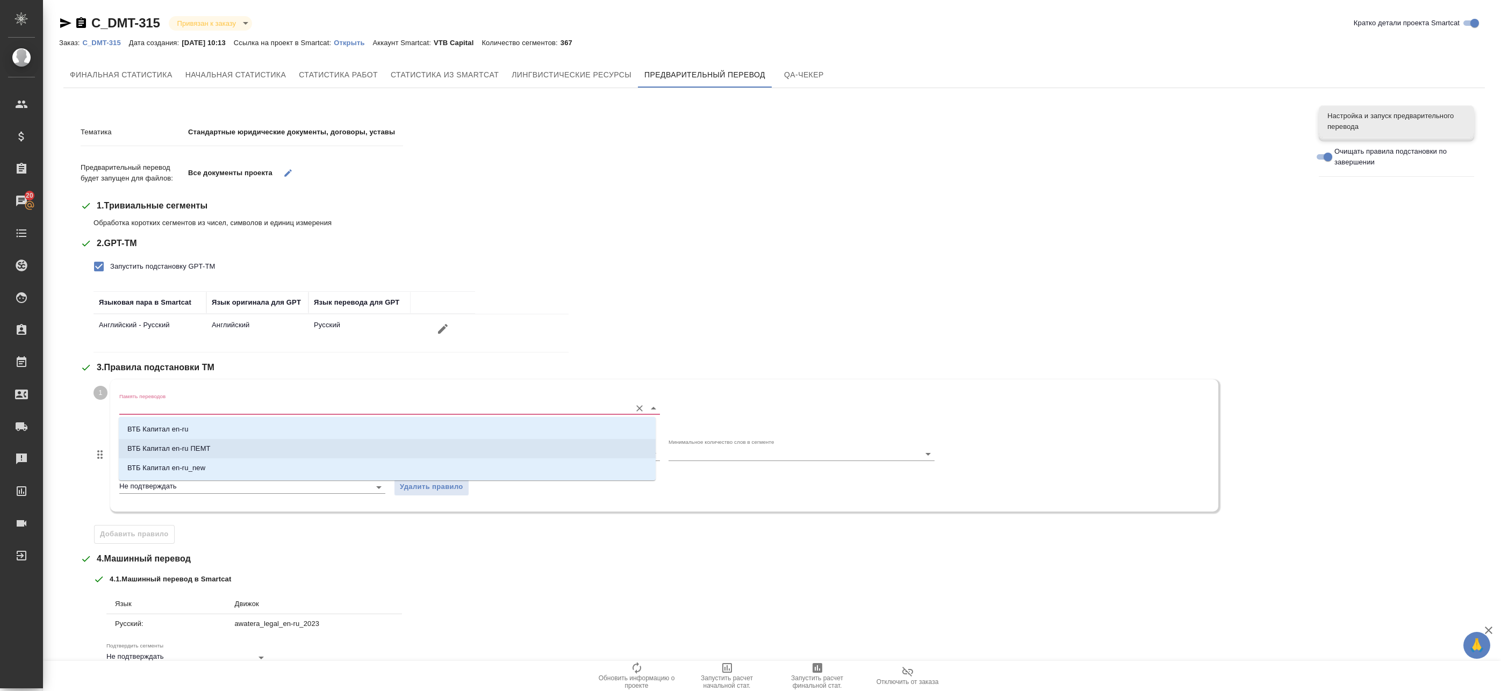
click at [176, 452] on p "ВТБ Капитал en-ru ПЕМТ" at bounding box center [168, 448] width 83 height 11
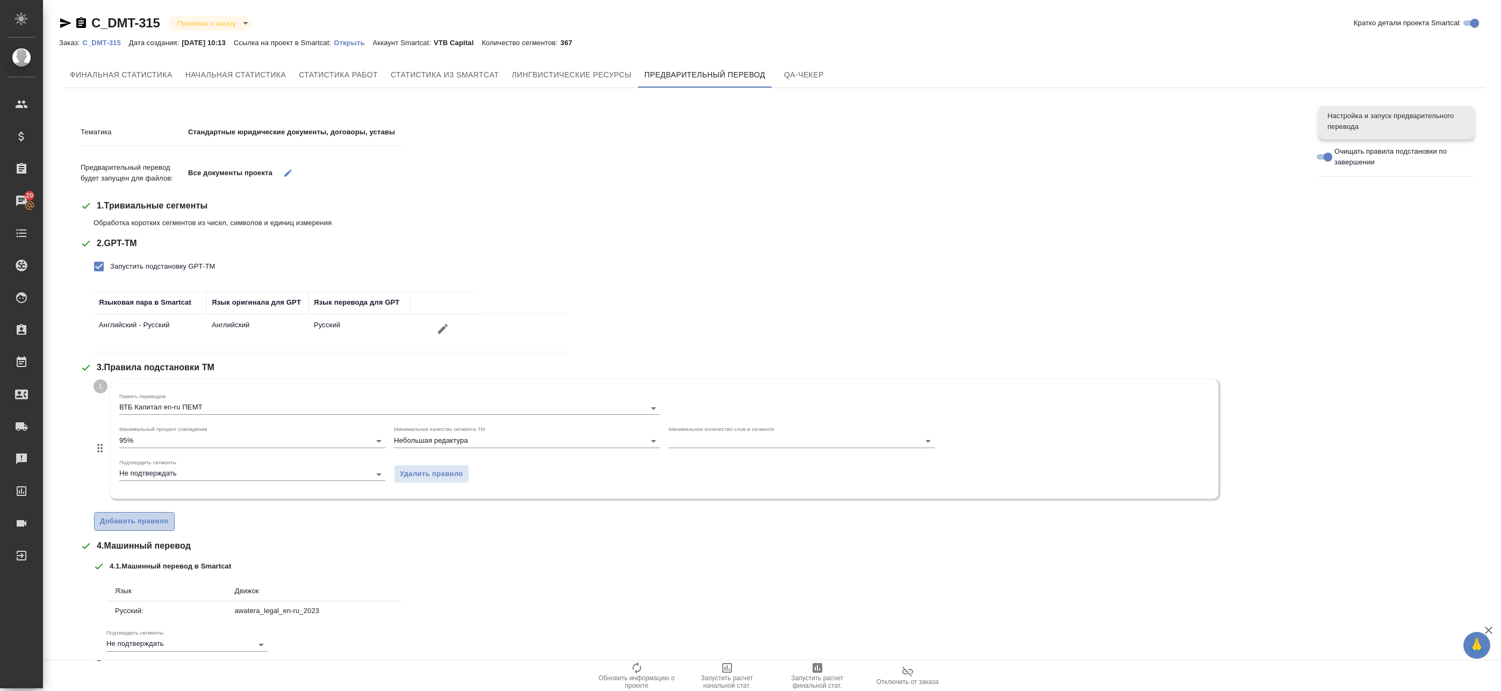
click at [138, 522] on span "Добавить правило" at bounding box center [134, 521] width 69 height 12
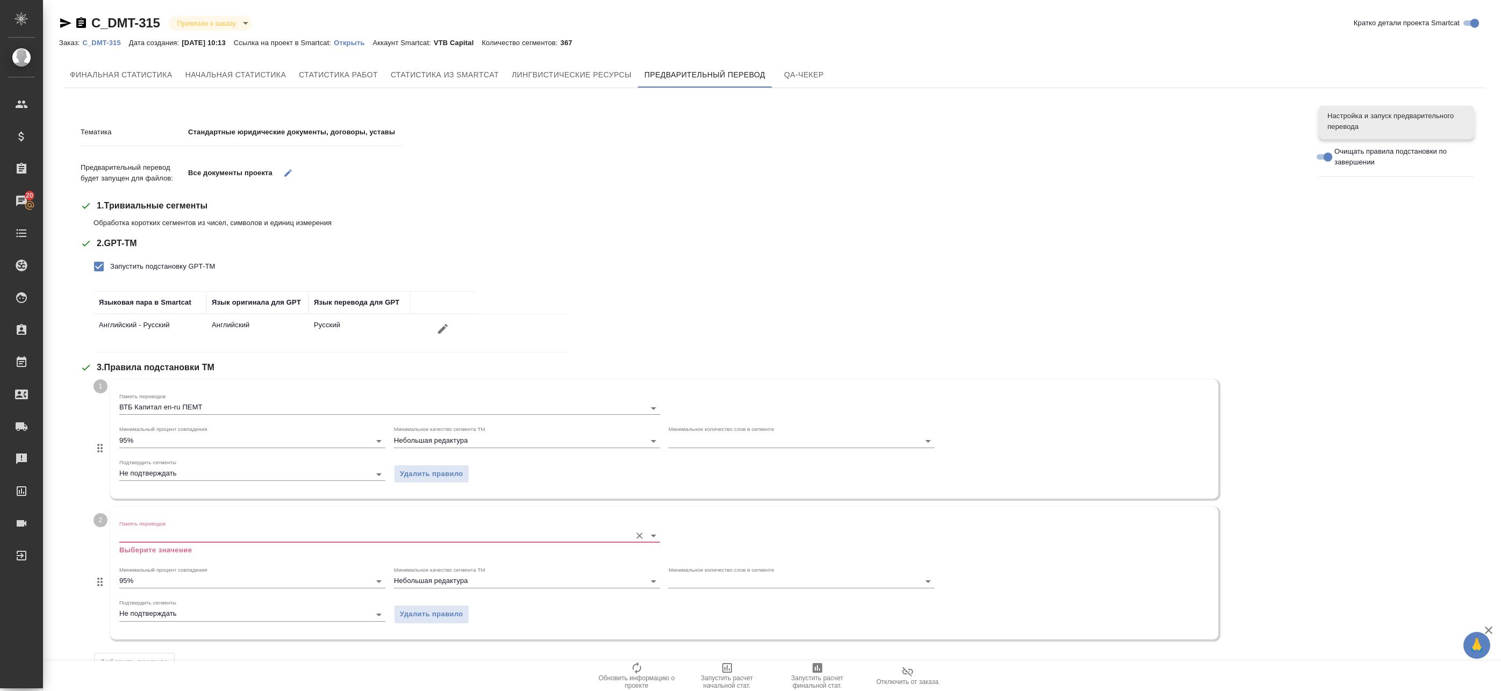
click at [168, 532] on input "Память переводов" at bounding box center [372, 535] width 506 height 13
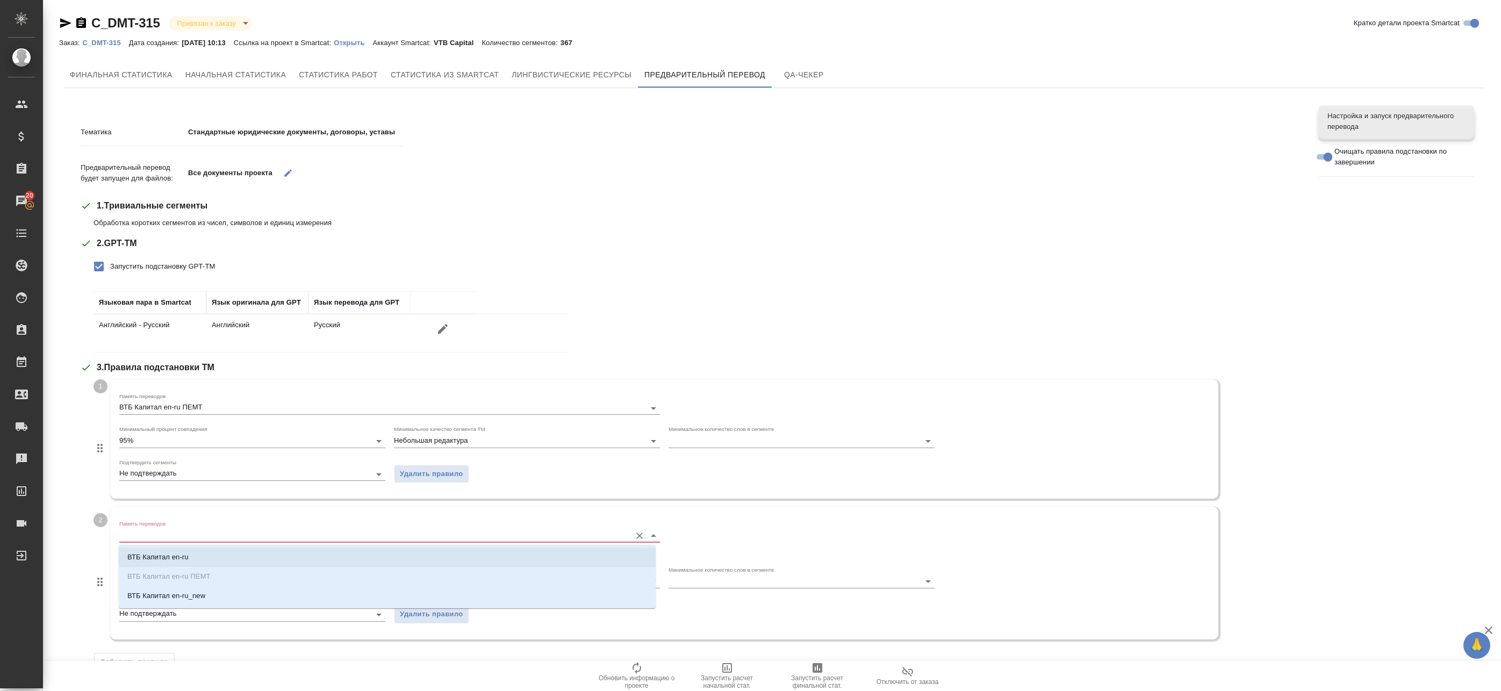
click at [164, 558] on p "ВТБ Капитал en-ru" at bounding box center [157, 557] width 61 height 11
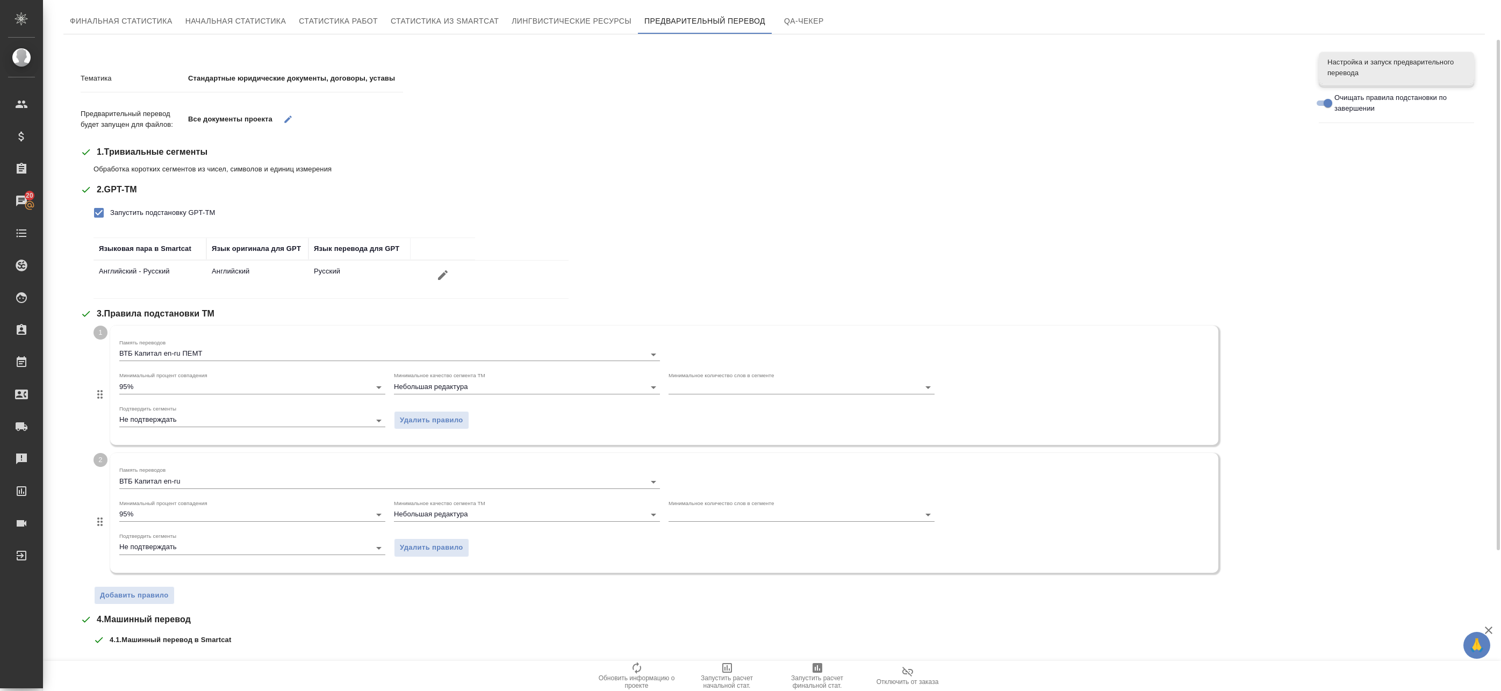
scroll to position [107, 0]
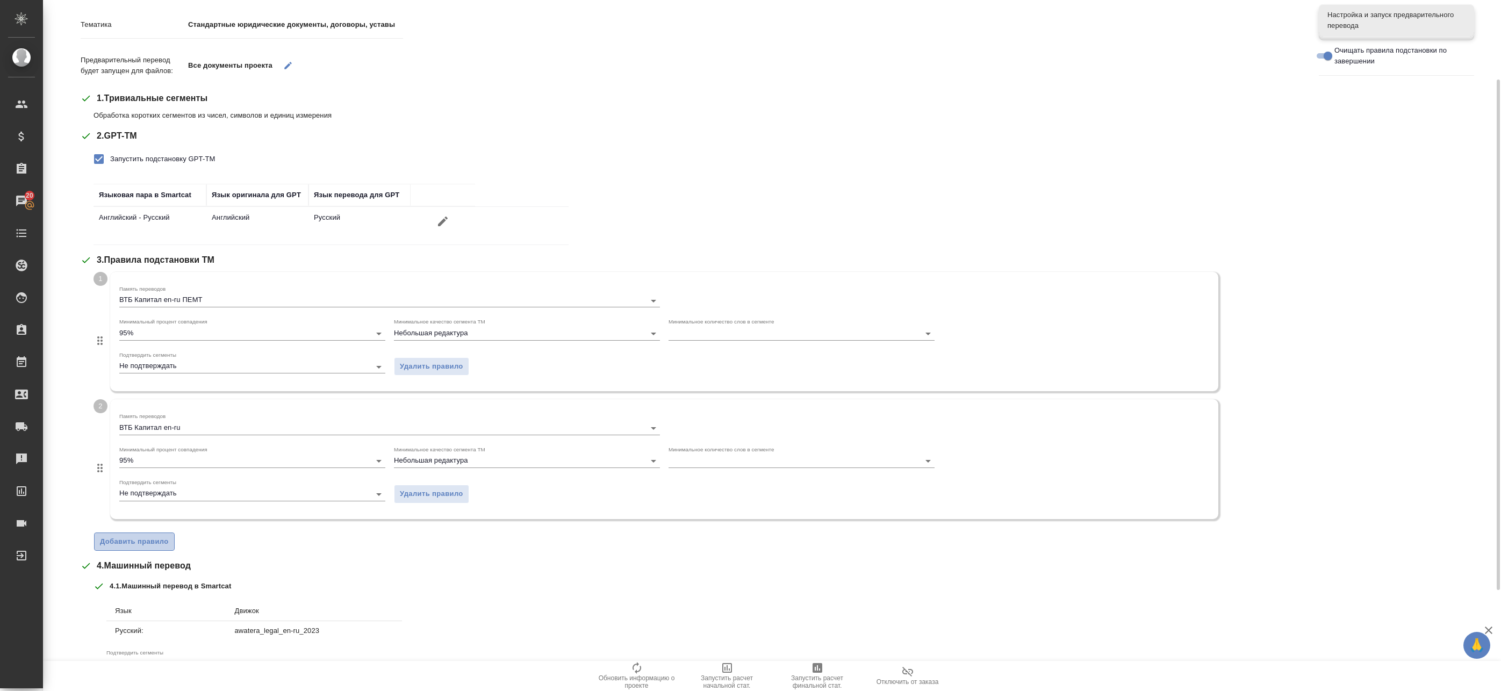
click at [140, 548] on button "Добавить правило" at bounding box center [134, 541] width 81 height 19
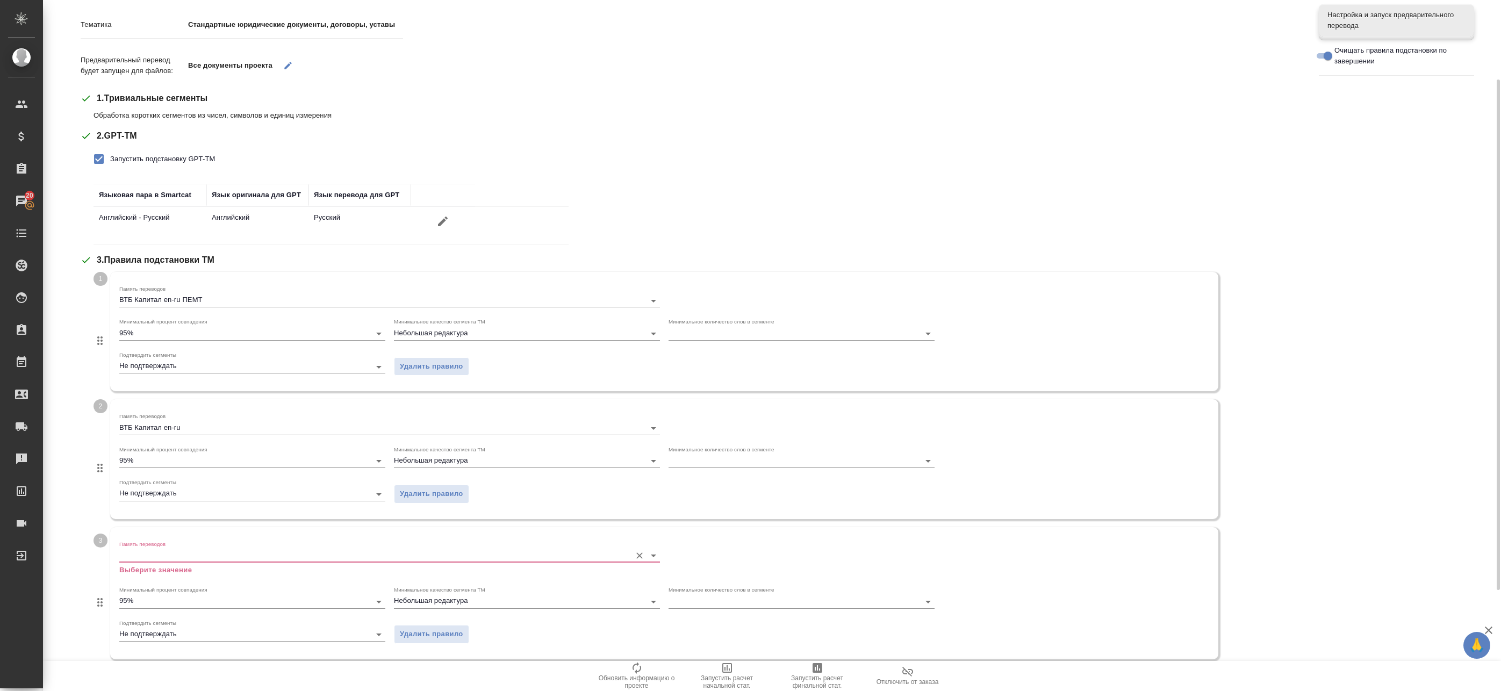
click at [176, 558] on input "Память переводов" at bounding box center [372, 555] width 506 height 13
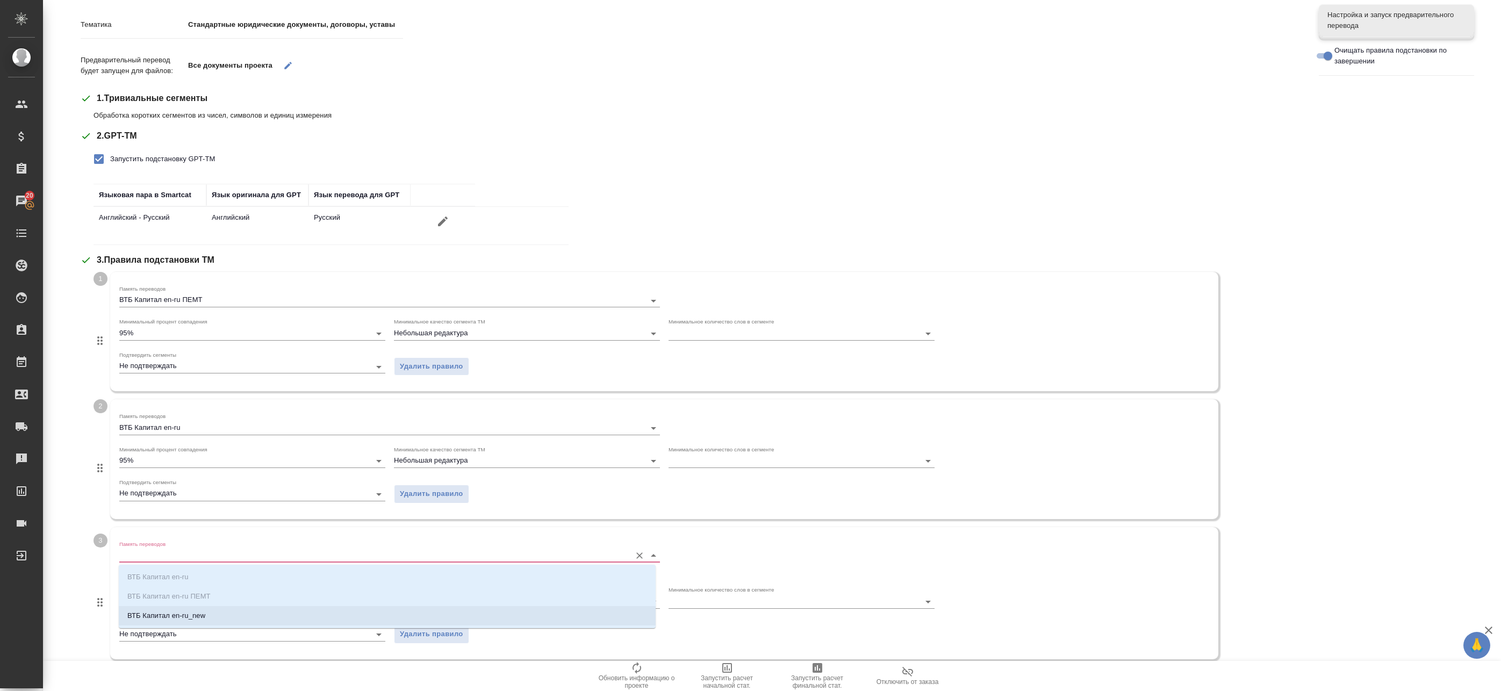
click at [168, 617] on p "ВТБ Капитал en-ru_new" at bounding box center [166, 615] width 78 height 11
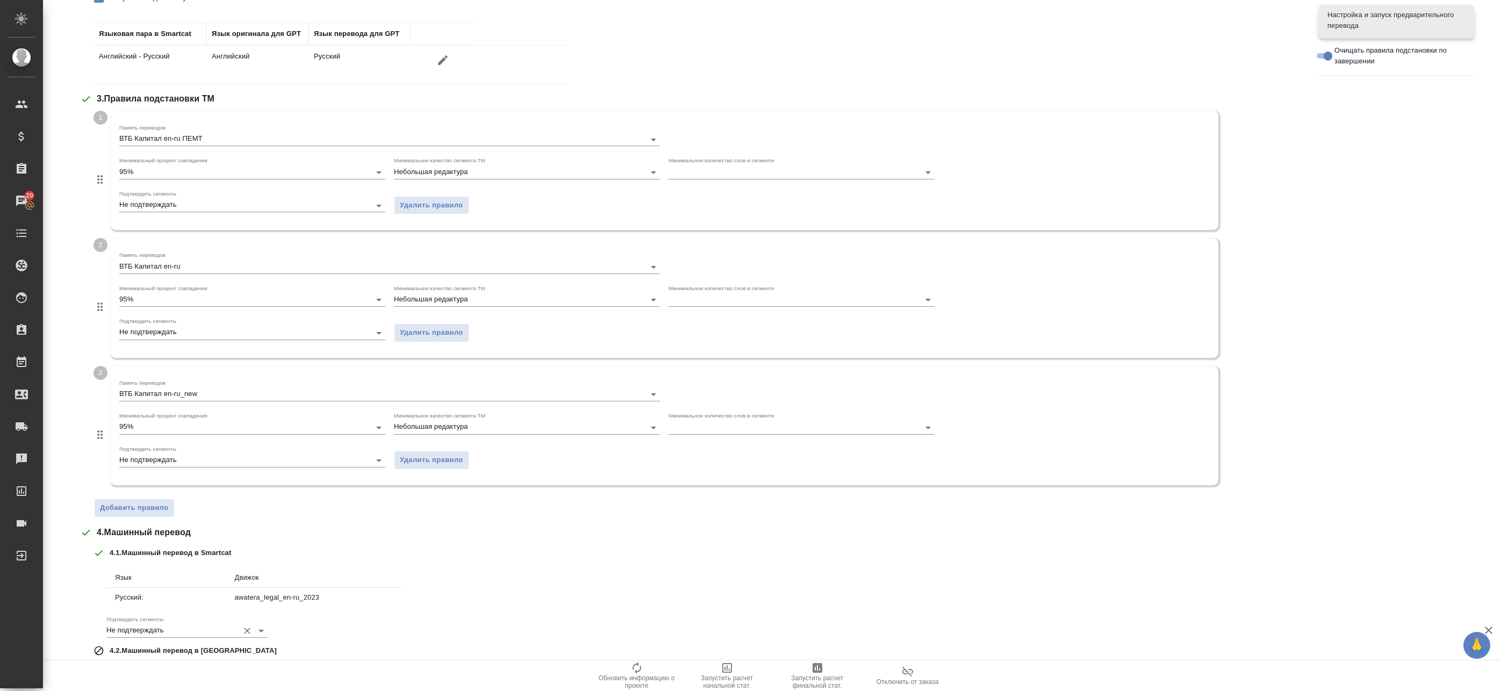
scroll to position [371, 0]
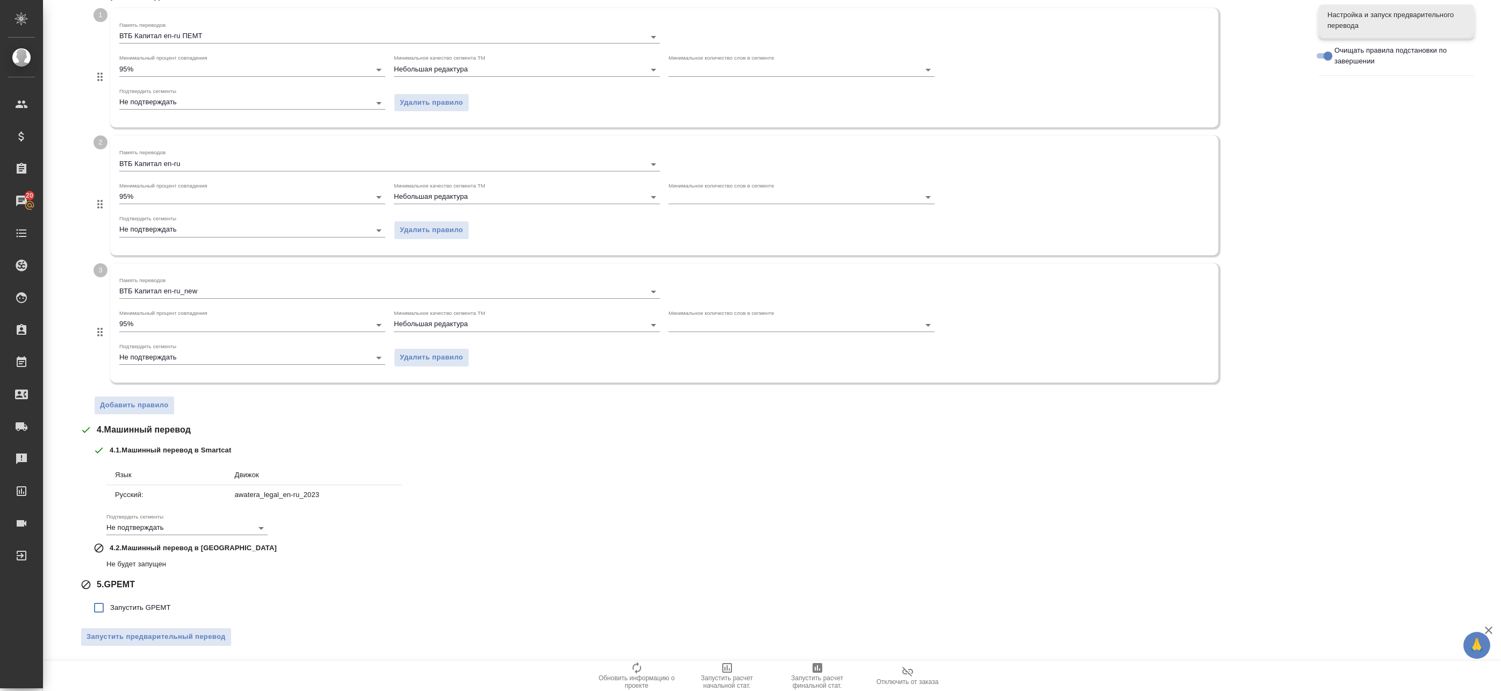
click at [107, 612] on input "Запустить GPEMT" at bounding box center [99, 607] width 23 height 23
checkbox input "true"
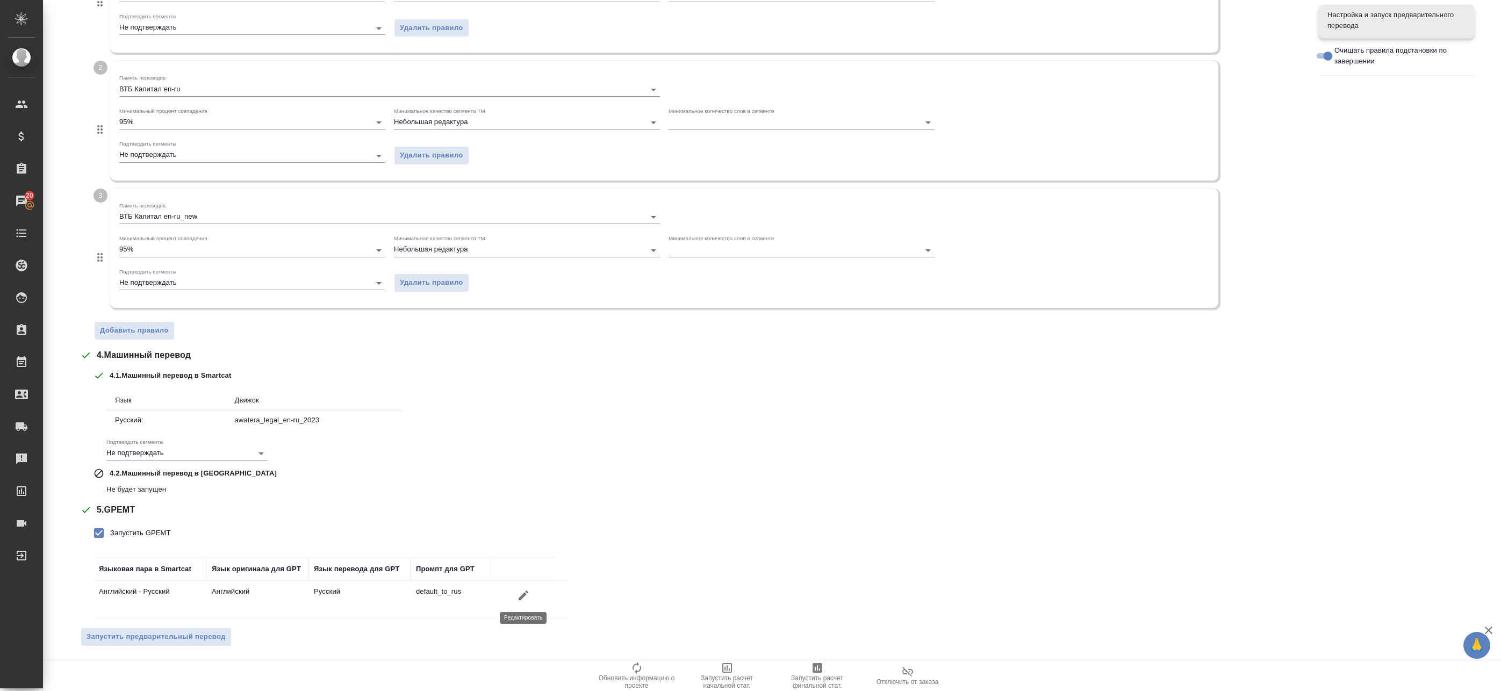
click at [517, 595] on icon "button" at bounding box center [523, 595] width 13 height 13
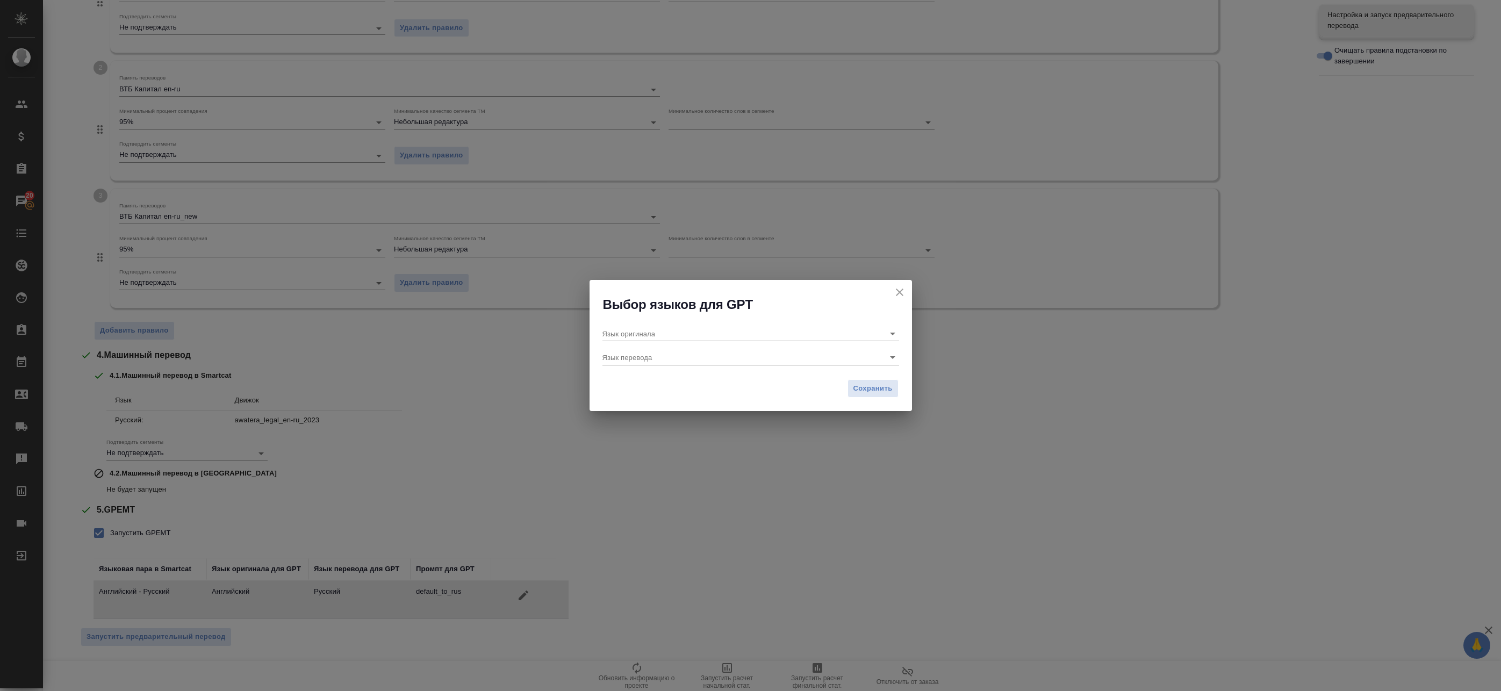
type input "Английский"
type input "Русский"
click at [901, 290] on icon "close" at bounding box center [900, 293] width 8 height 8
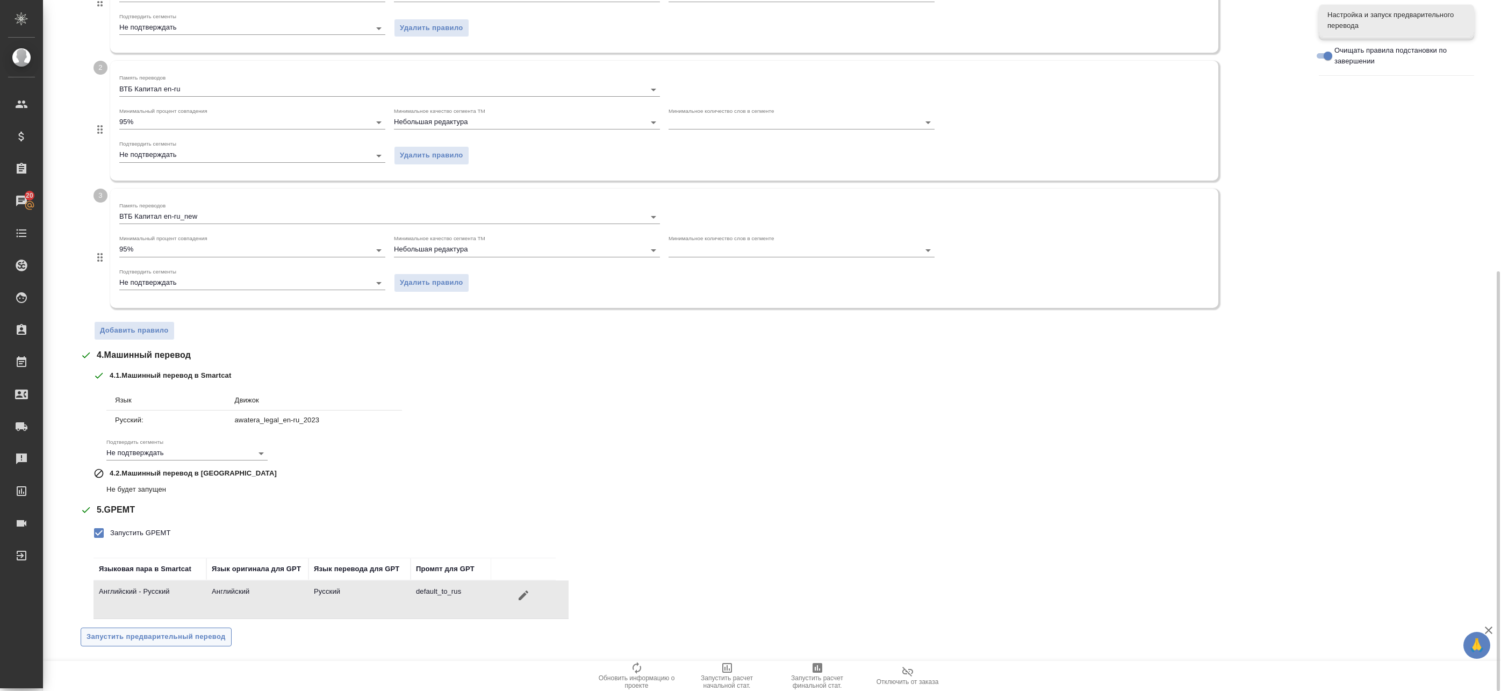
click at [133, 637] on span "Запустить предварительный перевод" at bounding box center [156, 637] width 139 height 12
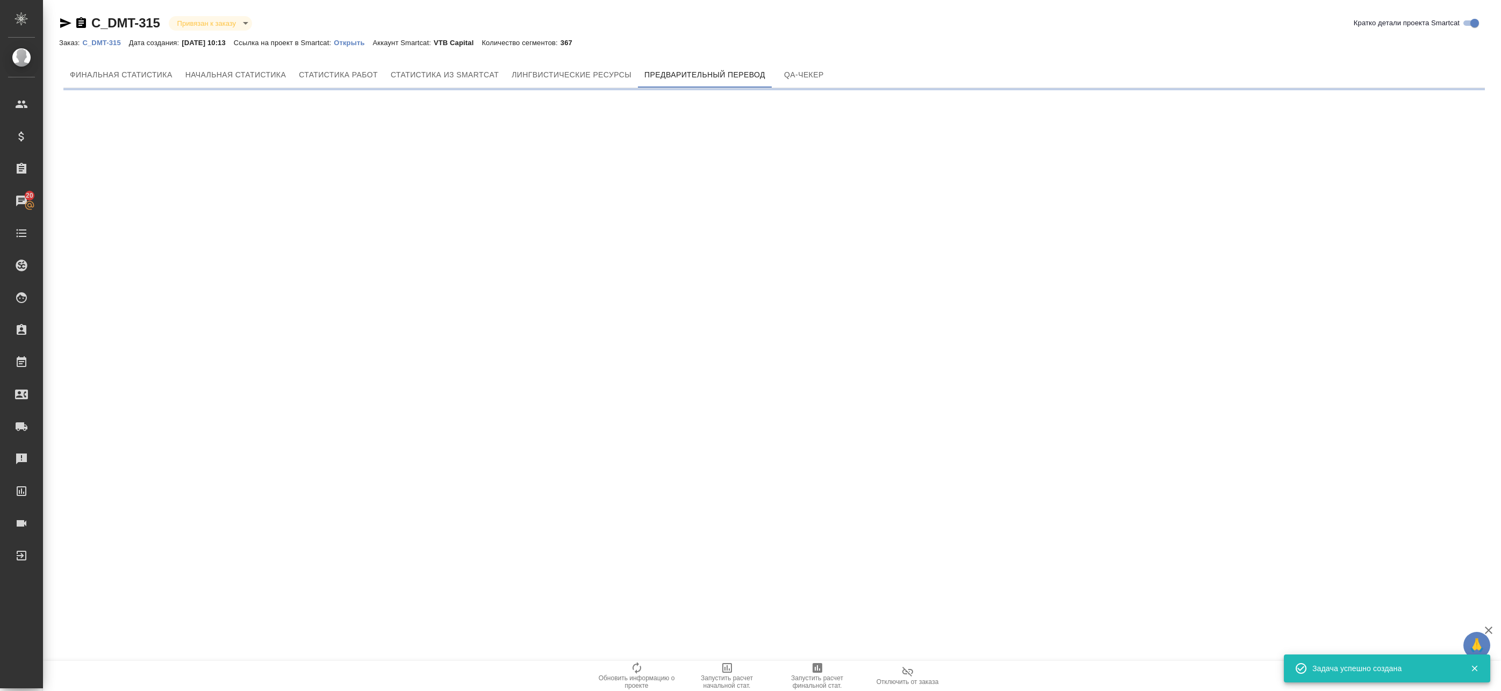
scroll to position [0, 0]
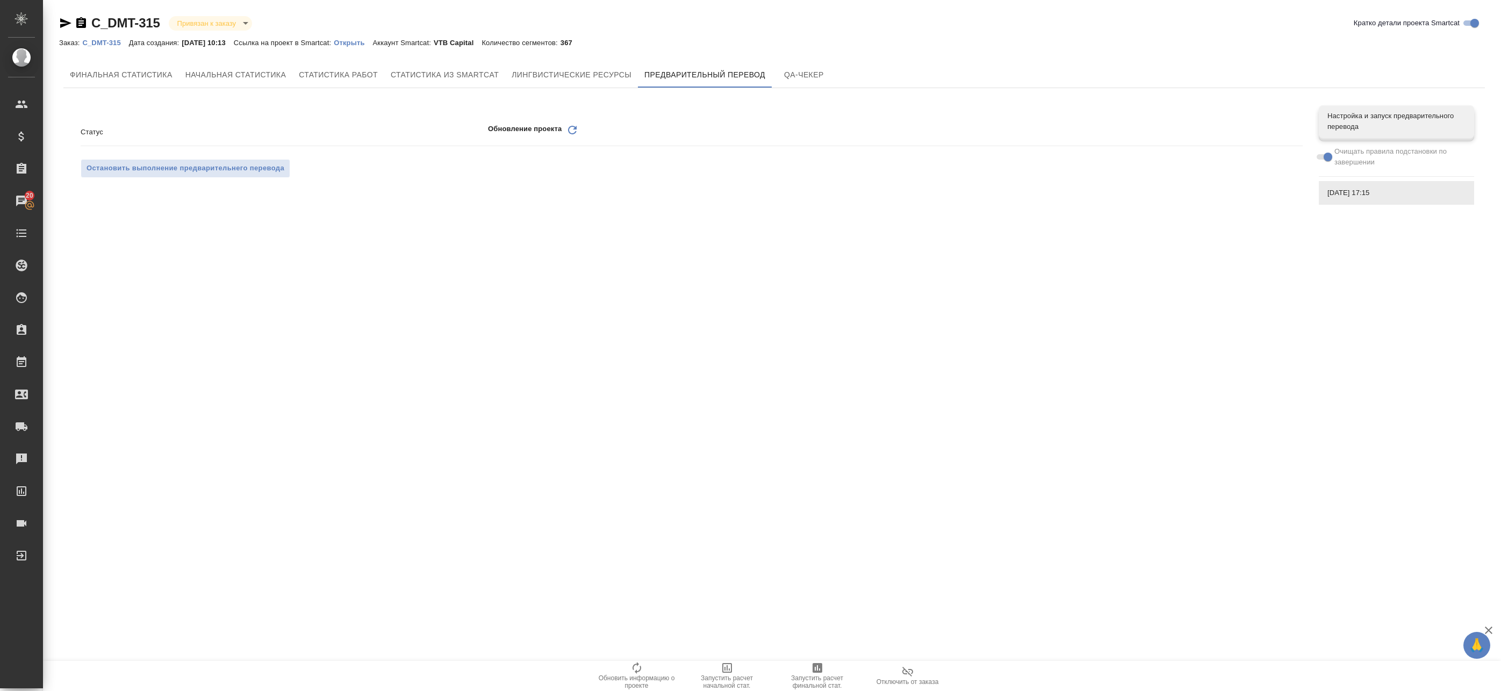
click at [575, 128] on icon at bounding box center [572, 130] width 9 height 9
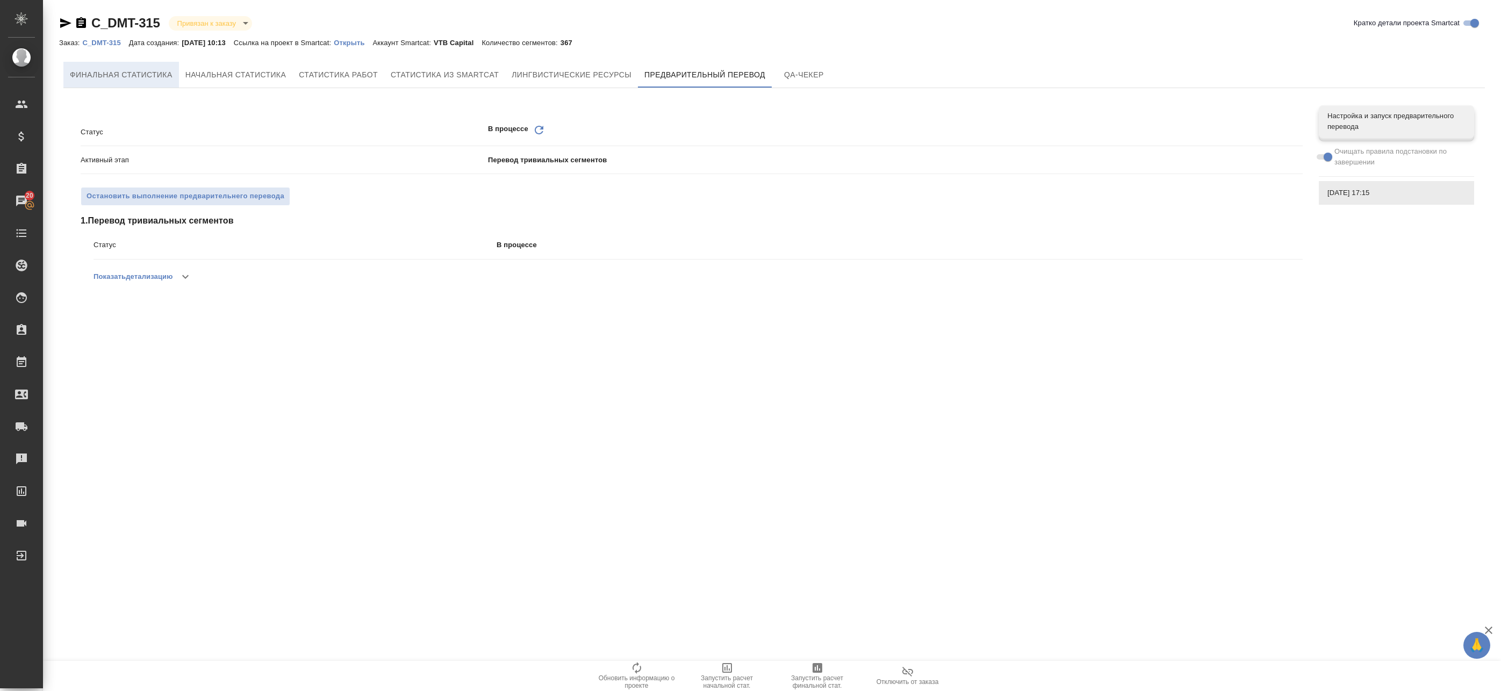
click at [144, 71] on span "Финальная статистика" at bounding box center [121, 74] width 103 height 13
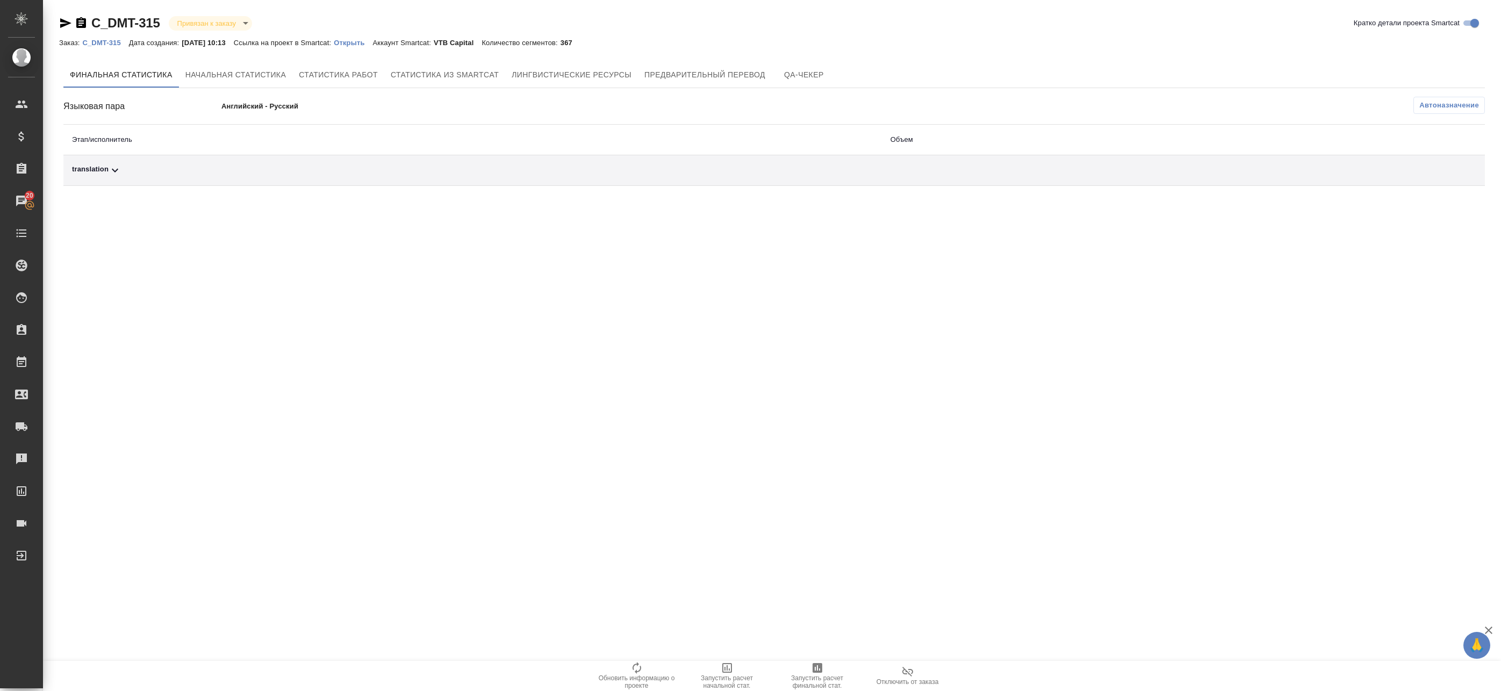
click at [167, 172] on div "translation" at bounding box center [472, 170] width 801 height 13
click at [1435, 105] on span "Автоназначение" at bounding box center [1449, 105] width 60 height 11
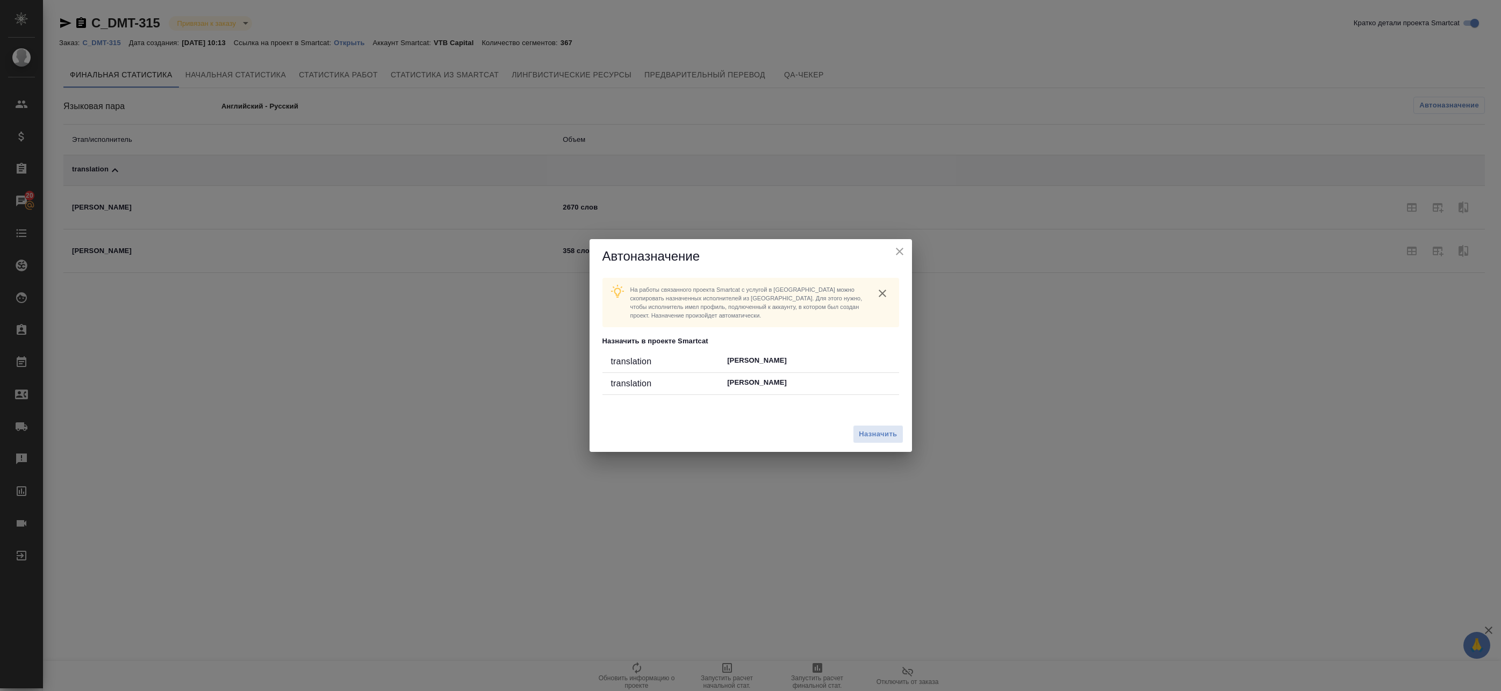
click at [904, 251] on icon "close" at bounding box center [899, 251] width 13 height 13
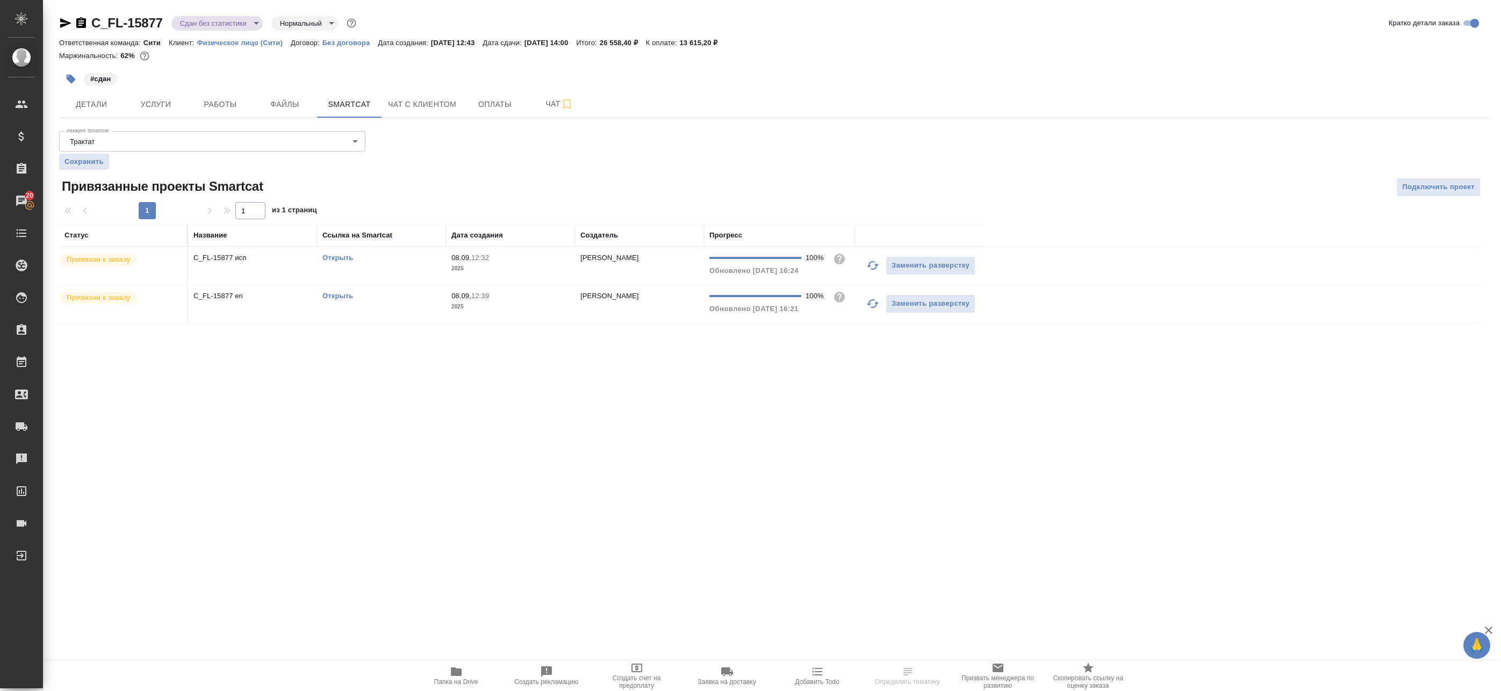
click at [265, 264] on td "C_FL-15877 исп" at bounding box center [252, 266] width 129 height 38
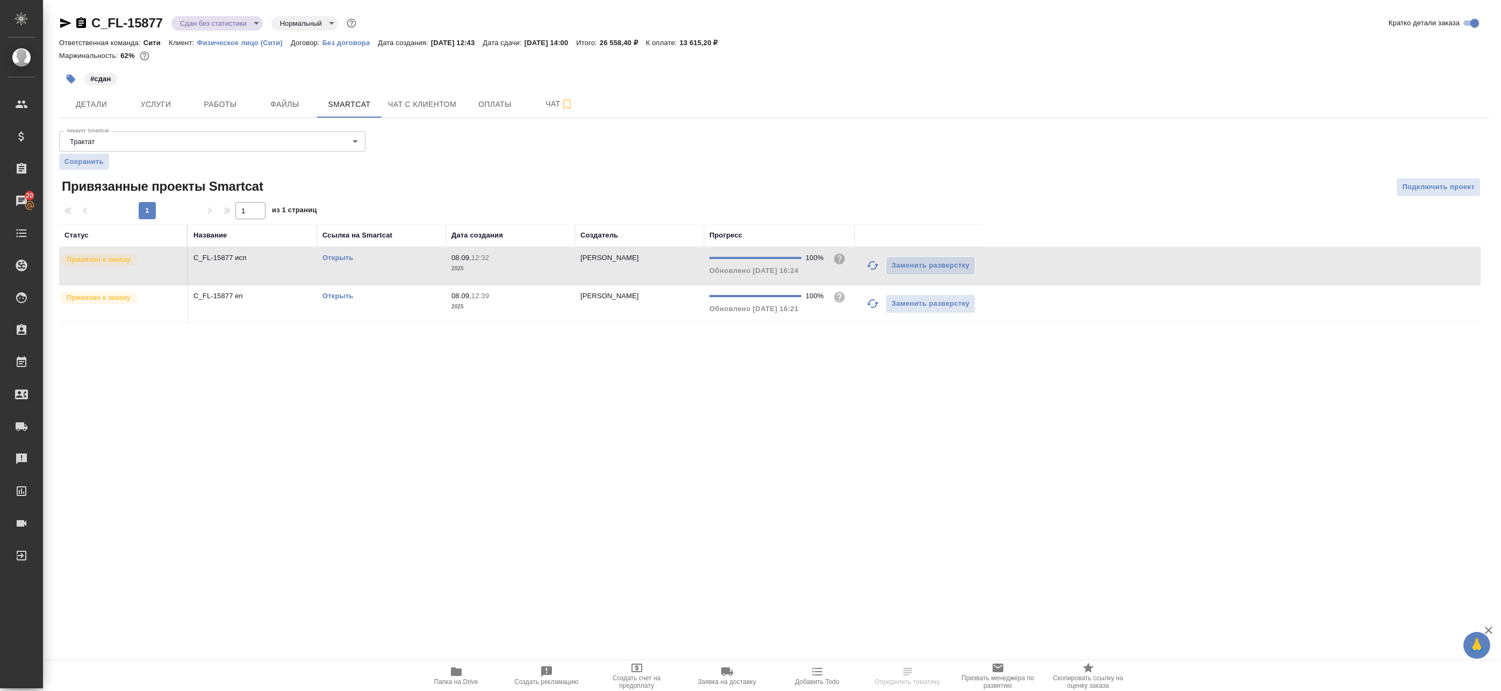
click at [265, 264] on td "C_FL-15877 исп" at bounding box center [252, 266] width 129 height 38
click at [278, 309] on td "C_FL-15877 en" at bounding box center [252, 304] width 129 height 38
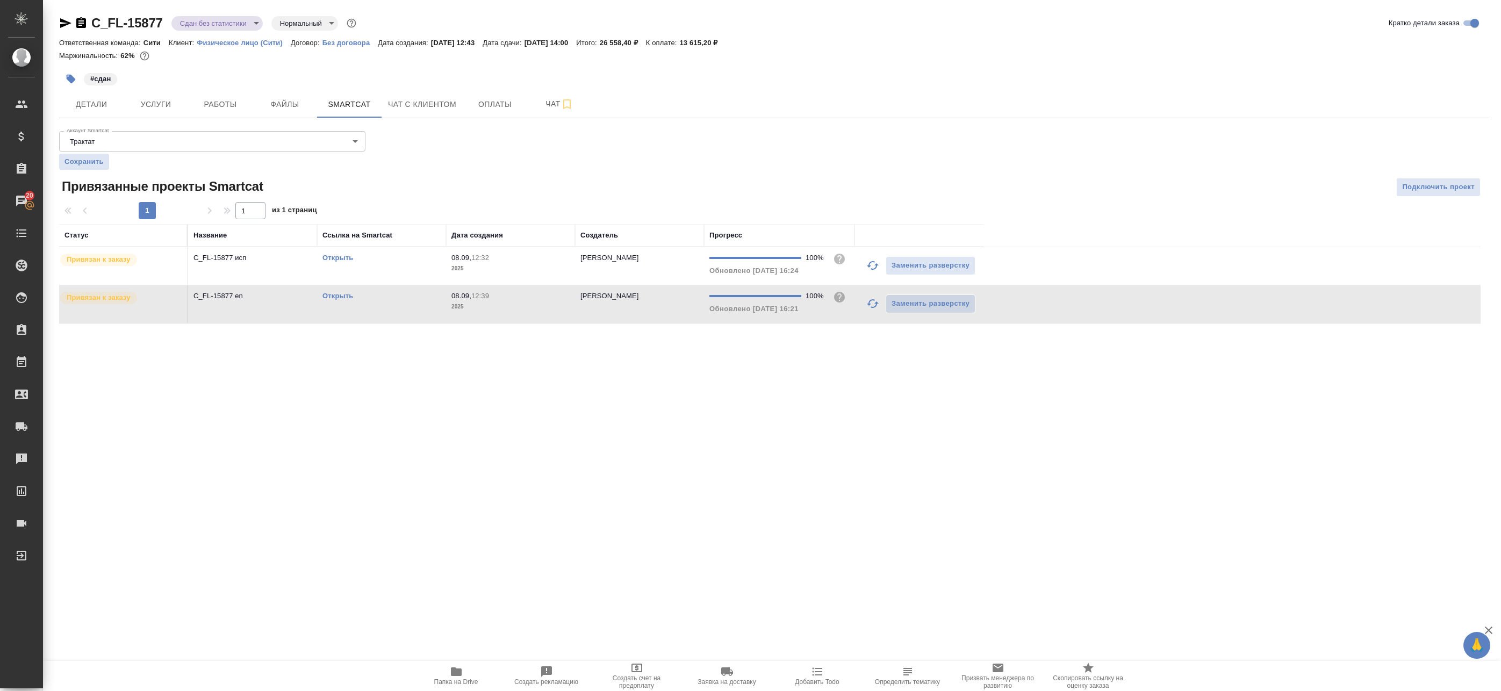
click at [280, 313] on td "C_FL-15877 en" at bounding box center [252, 304] width 129 height 38
click at [224, 97] on button "Работы" at bounding box center [220, 104] width 64 height 27
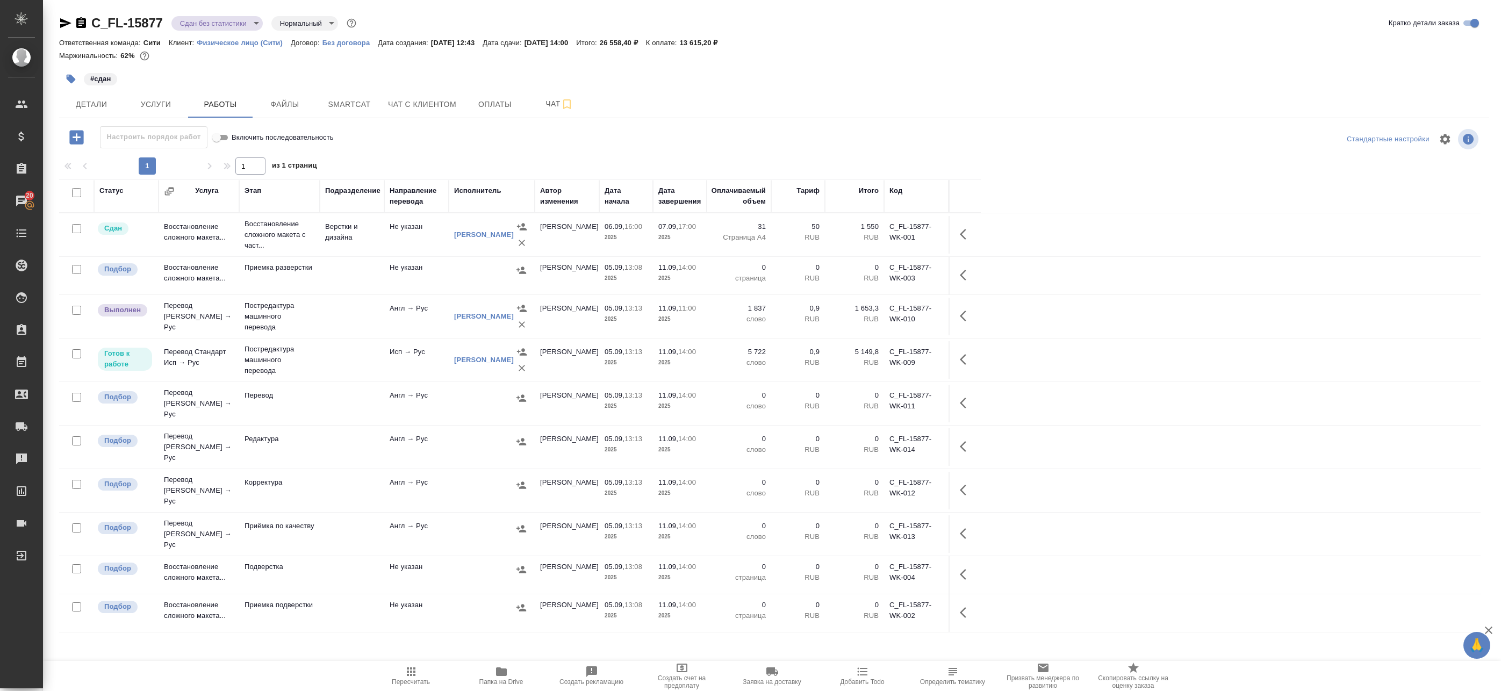
click at [410, 675] on icon "button" at bounding box center [411, 671] width 9 height 9
click at [552, 103] on span "Чат" at bounding box center [560, 103] width 52 height 13
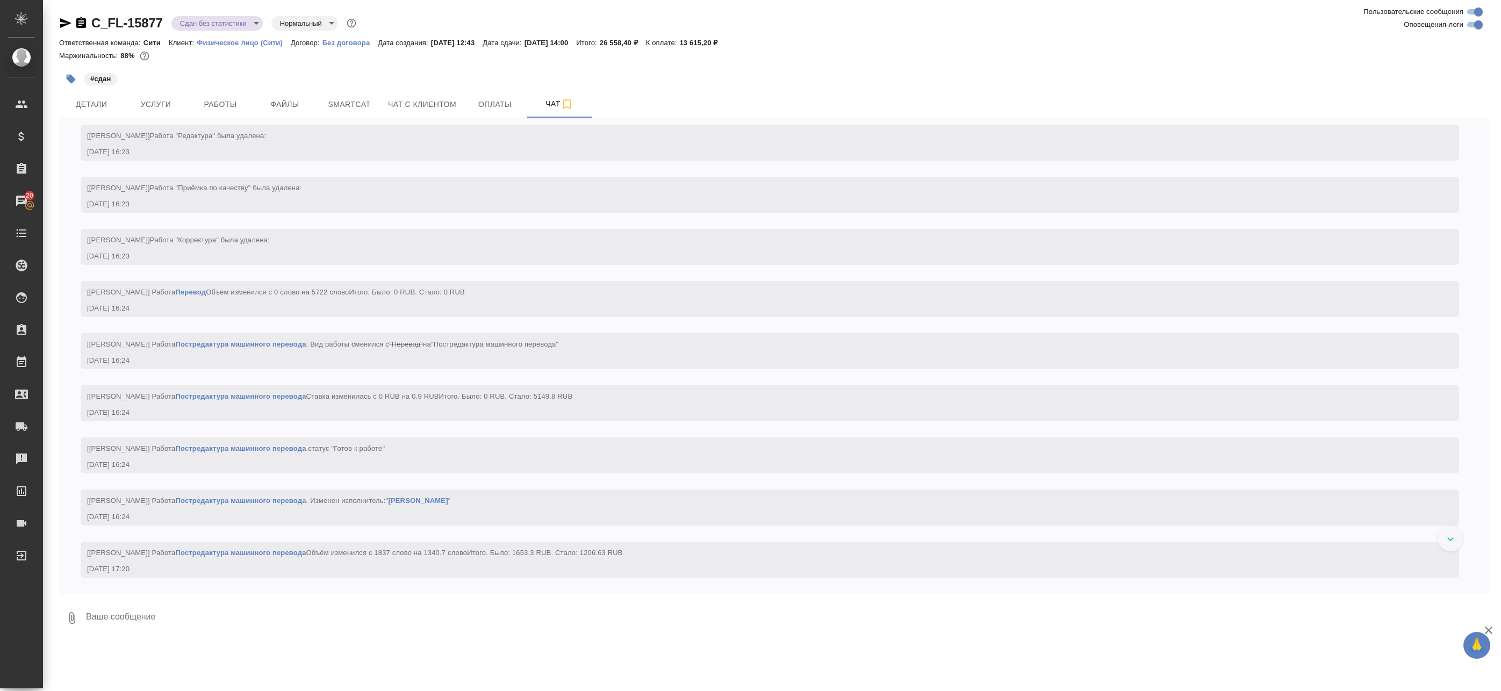
scroll to position [4603, 0]
drag, startPoint x: 312, startPoint y: 368, endPoint x: 328, endPoint y: 368, distance: 15.6
click at [328, 296] on span "[Фокина Наталья] Работа Перевод Объём изменился с 0 слово на 5722 слово Итого. …" at bounding box center [276, 292] width 378 height 8
copy span "5722"
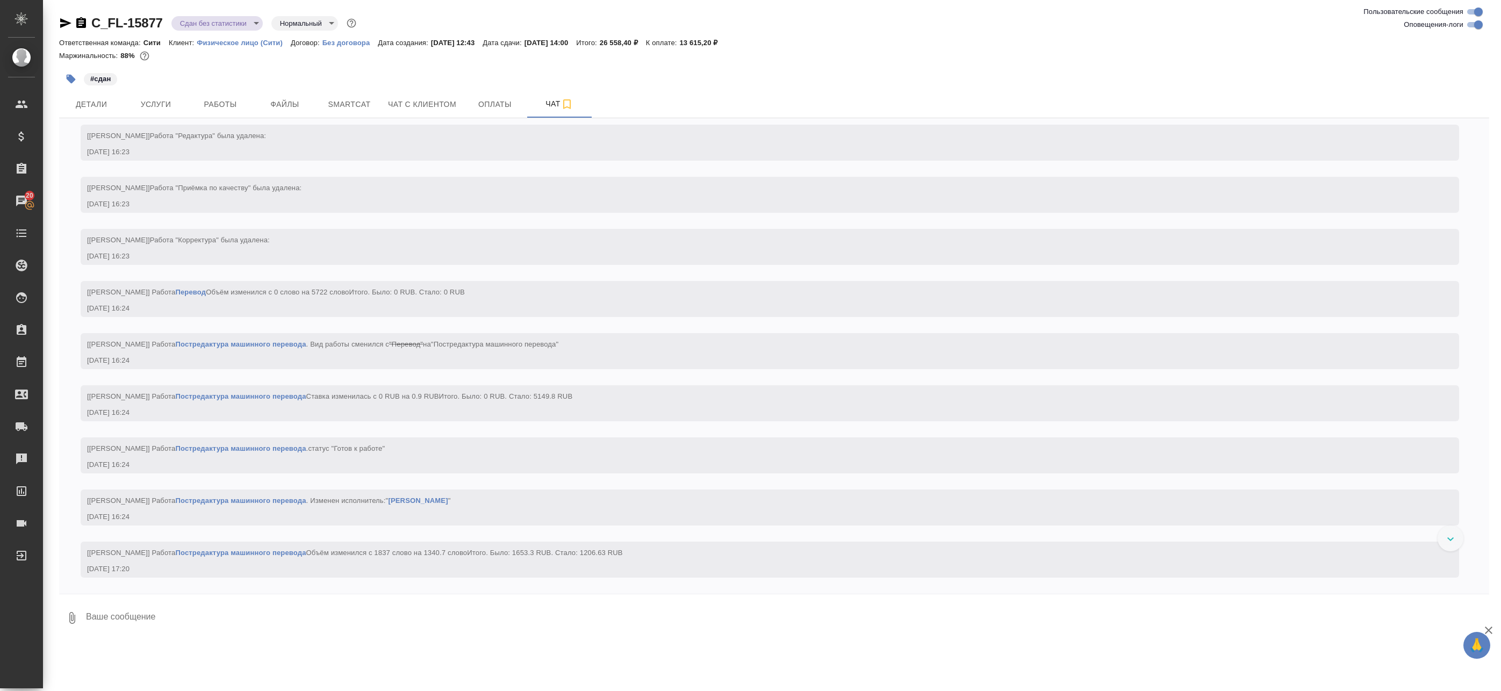
click at [329, 296] on span "[Фокина Наталья] Работа Перевод Объём изменился с 0 слово на 5722 слово Итого. …" at bounding box center [276, 292] width 378 height 8
click at [322, 296] on span "[Фокина Наталья] Работа Перевод Объём изменился с 0 слово на 5722 слово Итого. …" at bounding box center [276, 292] width 378 height 8
drag, startPoint x: 326, startPoint y: 314, endPoint x: 312, endPoint y: 314, distance: 14.0
click at [312, 296] on span "[Фокина Наталья] Работа Перевод Объём изменился с 0 слово на 5722 слово Итого. …" at bounding box center [276, 292] width 378 height 8
click at [264, 109] on span "Файлы" at bounding box center [285, 104] width 52 height 13
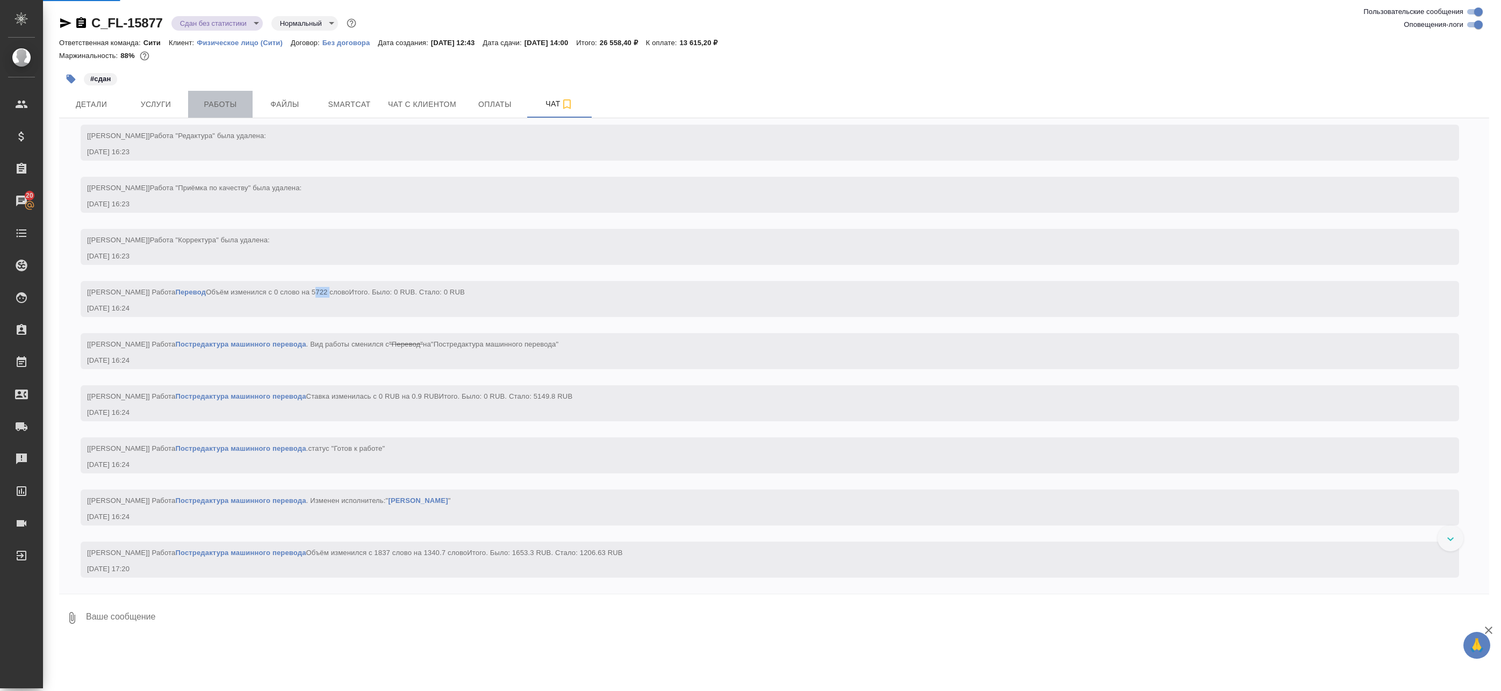
click at [231, 104] on span "Работы" at bounding box center [220, 104] width 52 height 13
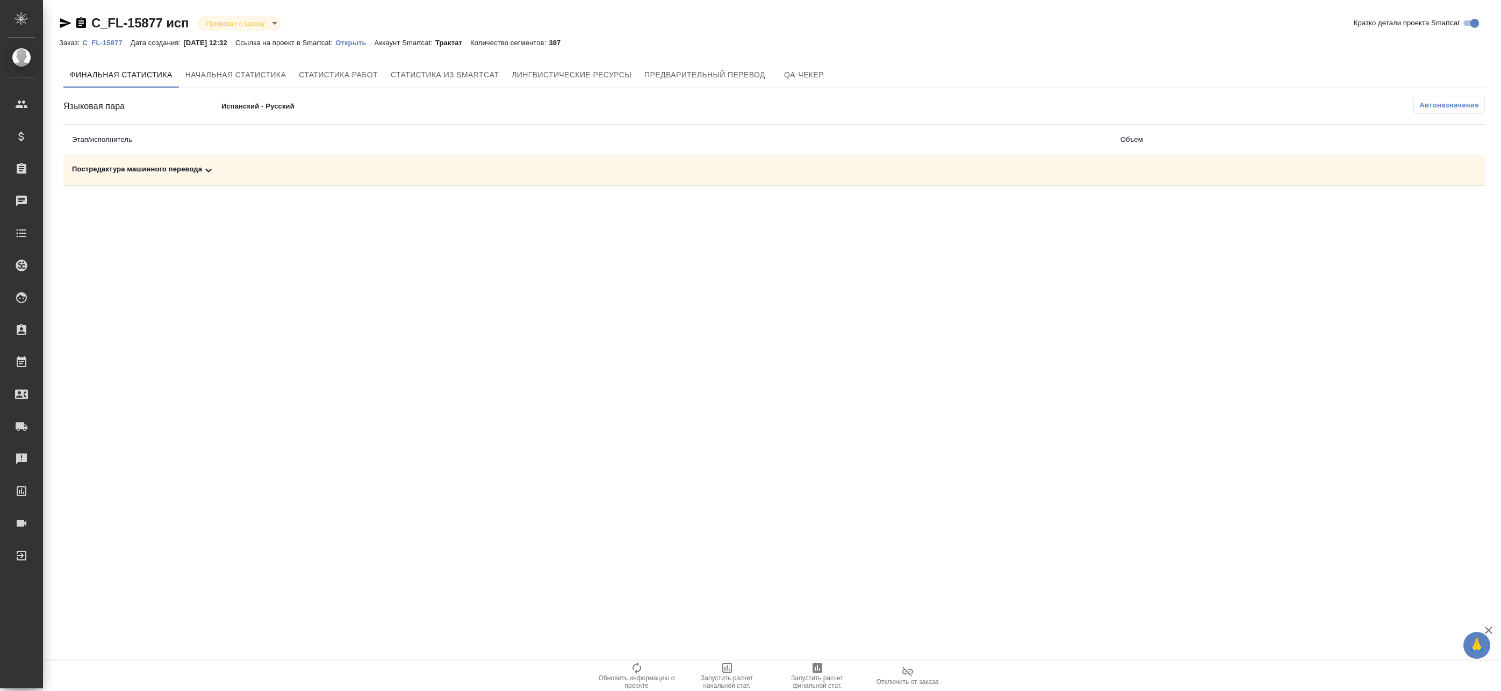
click at [1275, 171] on td at bounding box center [1242, 170] width 261 height 31
drag, startPoint x: 1098, startPoint y: 172, endPoint x: 988, endPoint y: 162, distance: 110.6
click at [1097, 172] on div "Постредактура машинного перевода" at bounding box center [587, 170] width 1031 height 13
click at [1437, 207] on icon "button" at bounding box center [1437, 208] width 11 height 10
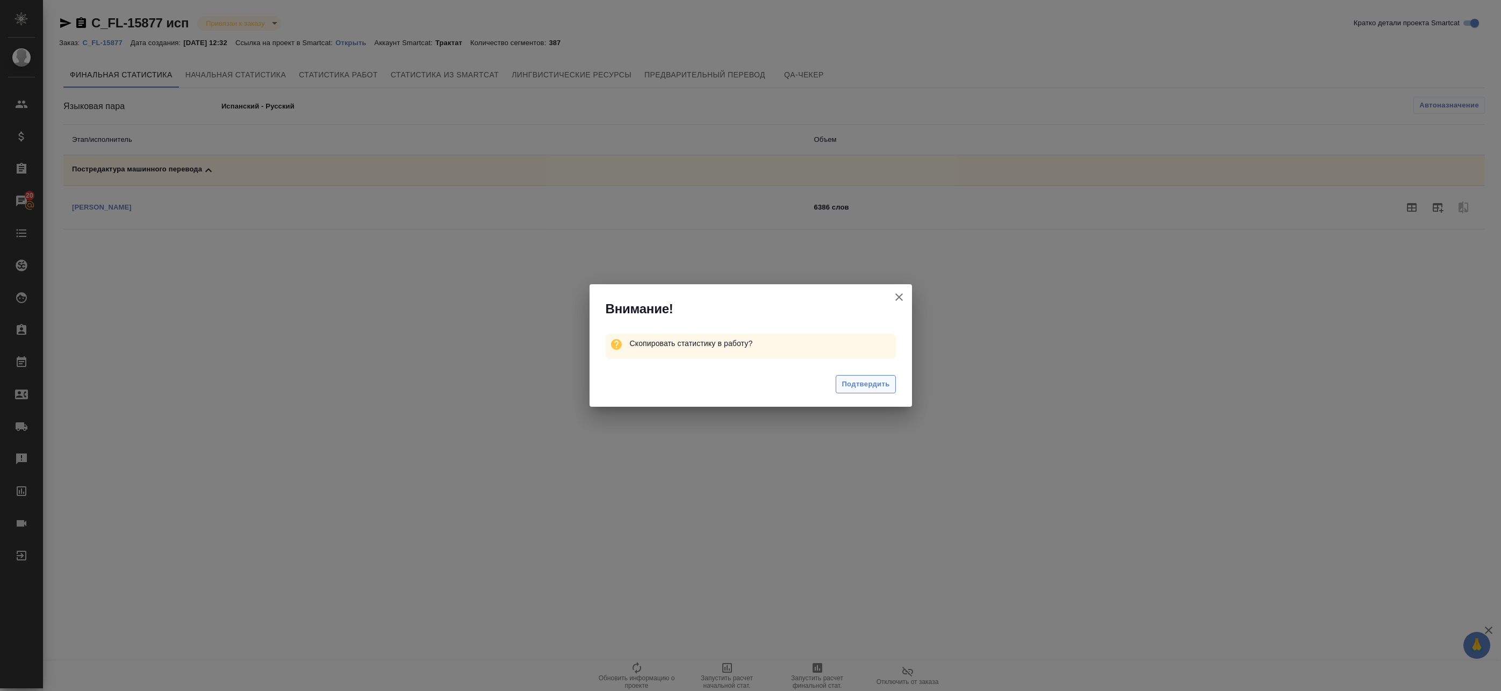
click at [880, 381] on span "Подтвердить" at bounding box center [865, 384] width 48 height 12
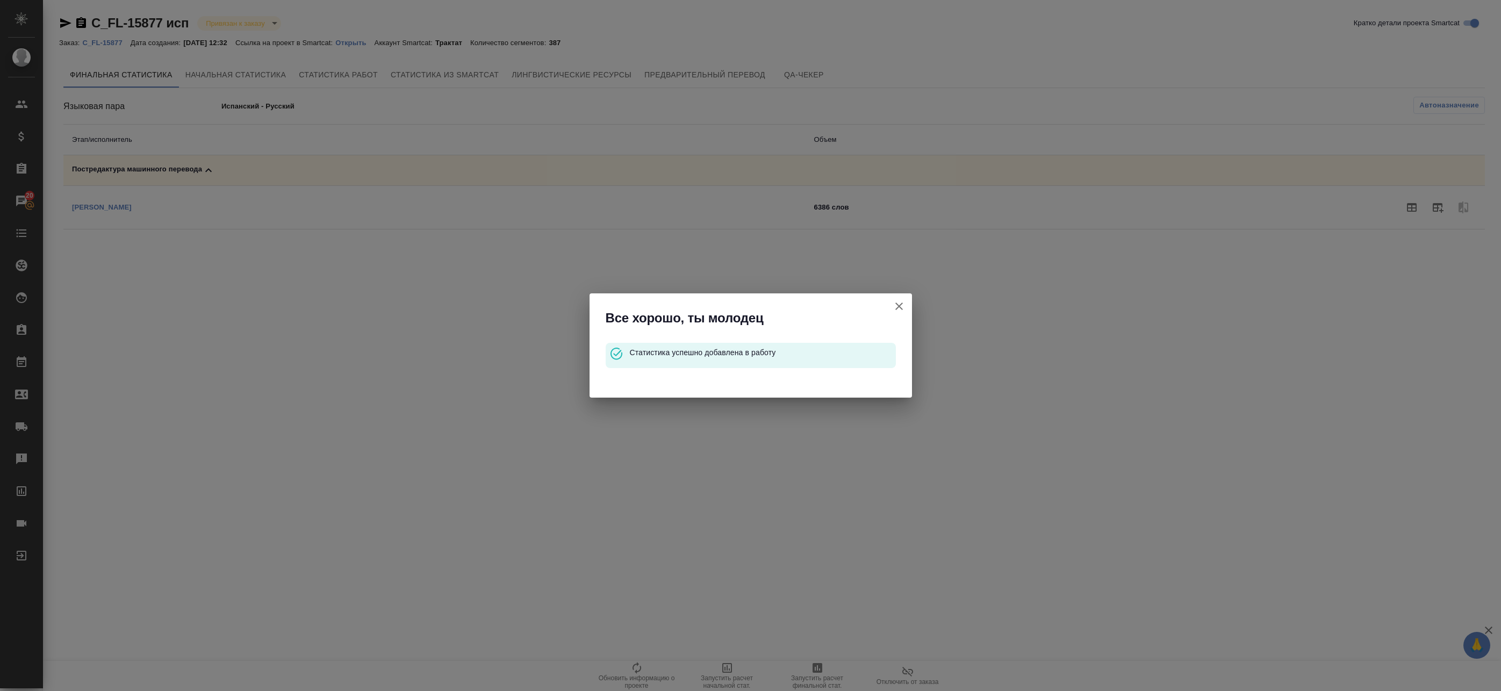
click at [900, 306] on icon "button" at bounding box center [898, 306] width 13 height 13
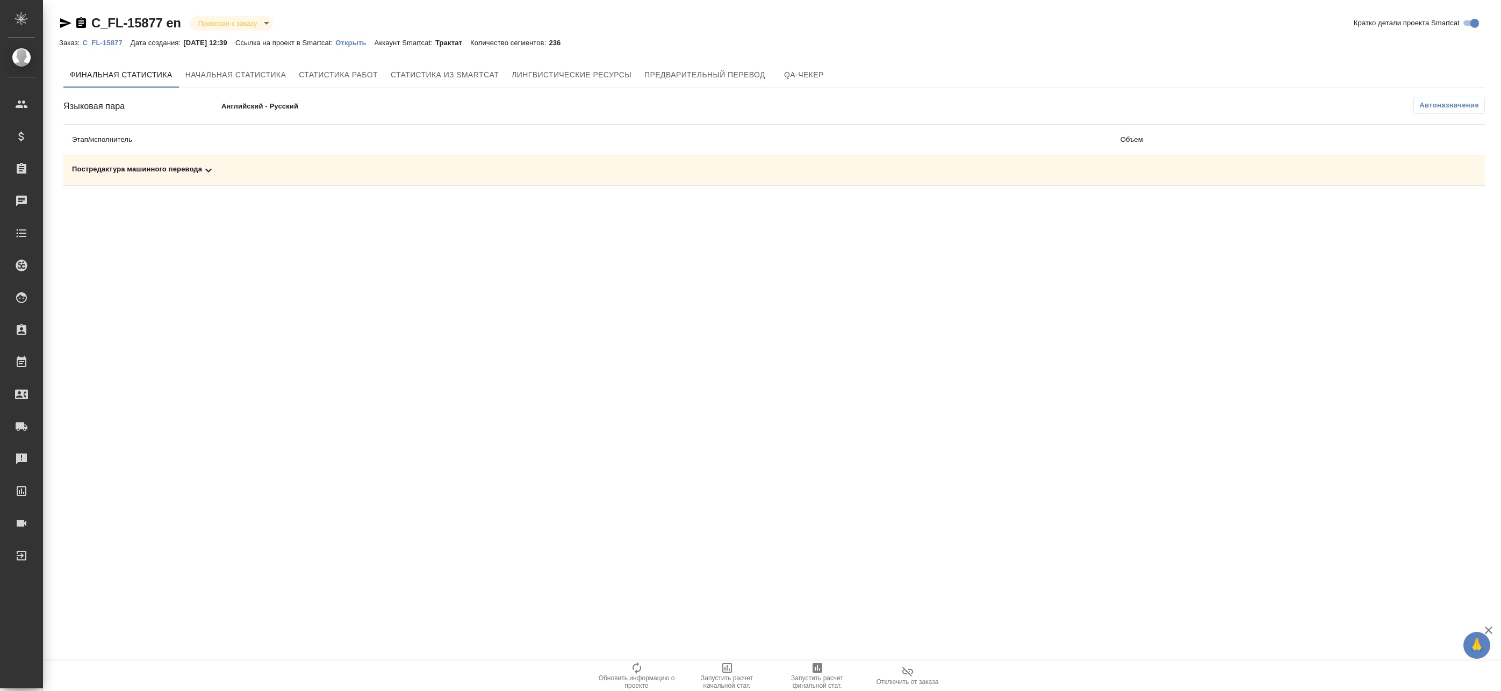
click at [503, 174] on div "Постредактура машинного перевода" at bounding box center [587, 170] width 1031 height 13
click at [1439, 207] on icon "button" at bounding box center [1437, 207] width 13 height 13
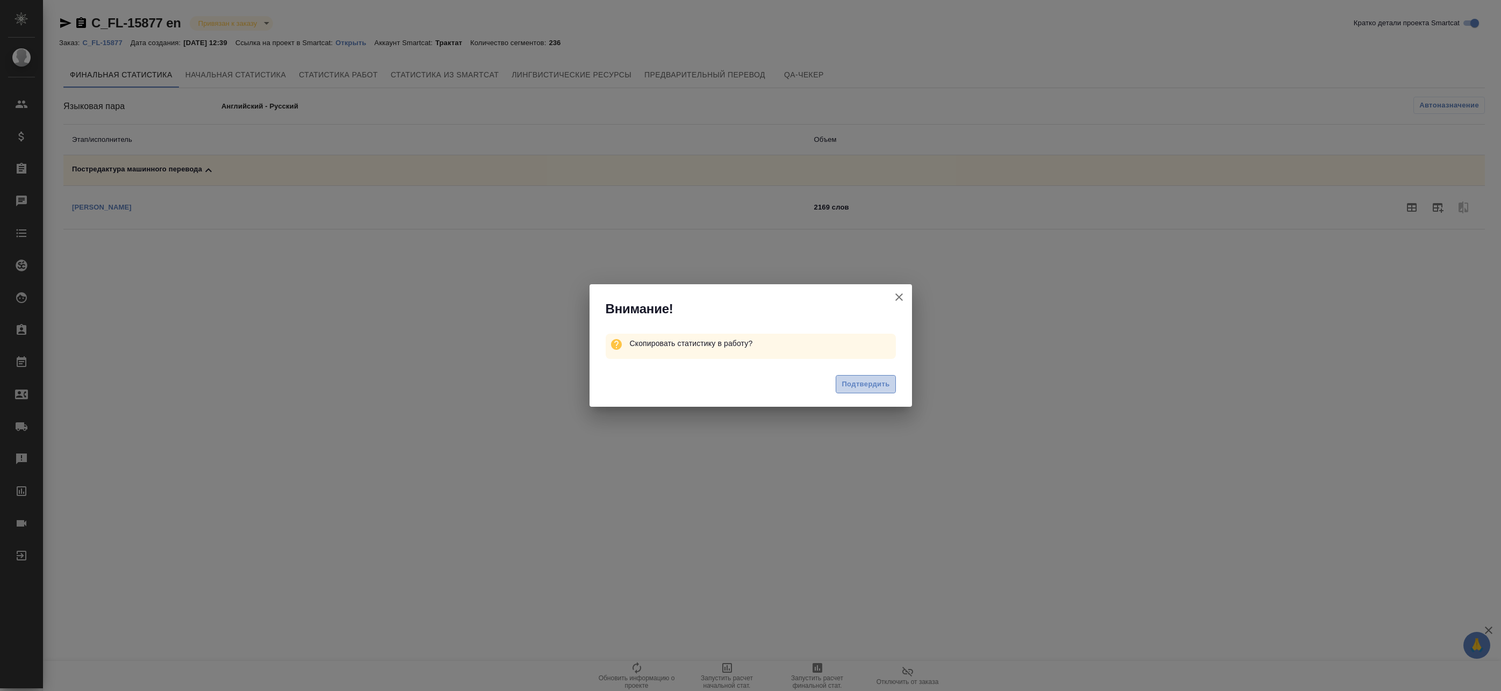
click at [877, 388] on span "Подтвердить" at bounding box center [865, 384] width 48 height 12
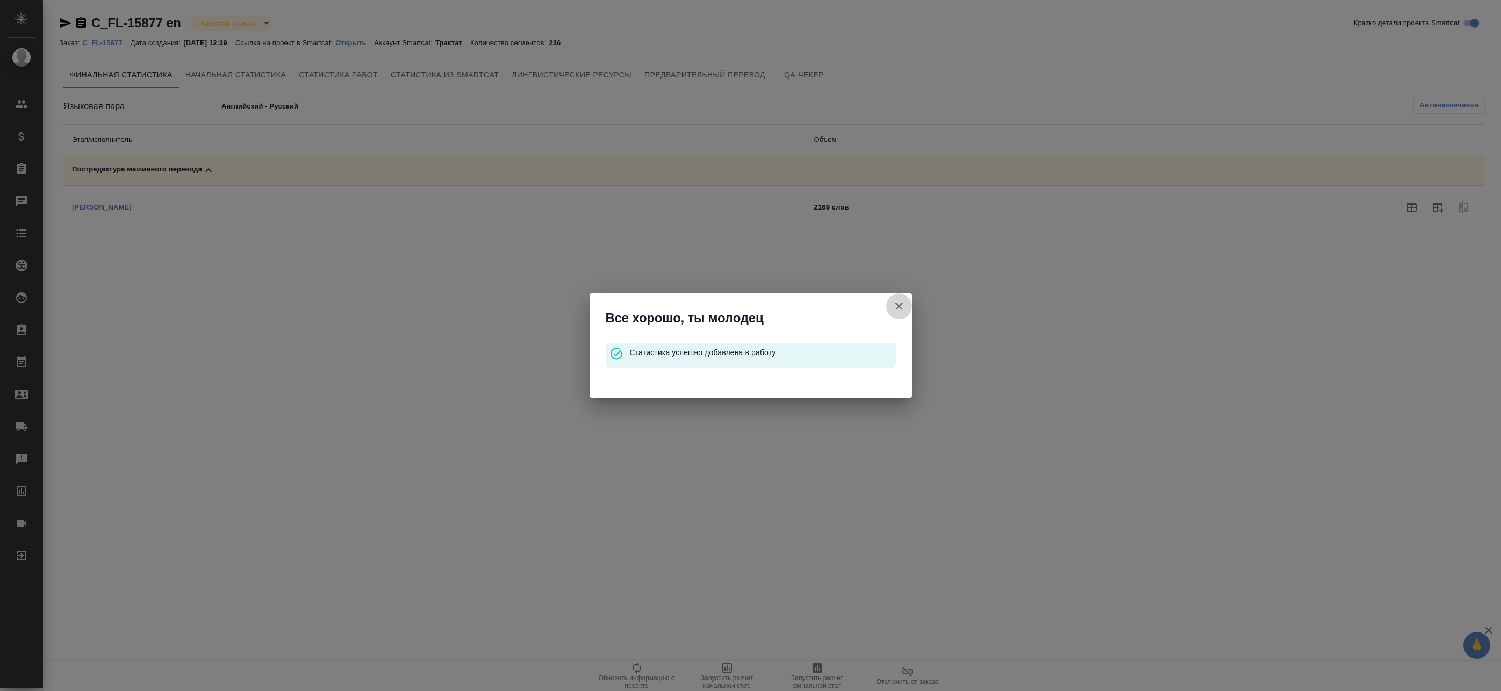
click at [905, 309] on icon "button" at bounding box center [898, 306] width 13 height 13
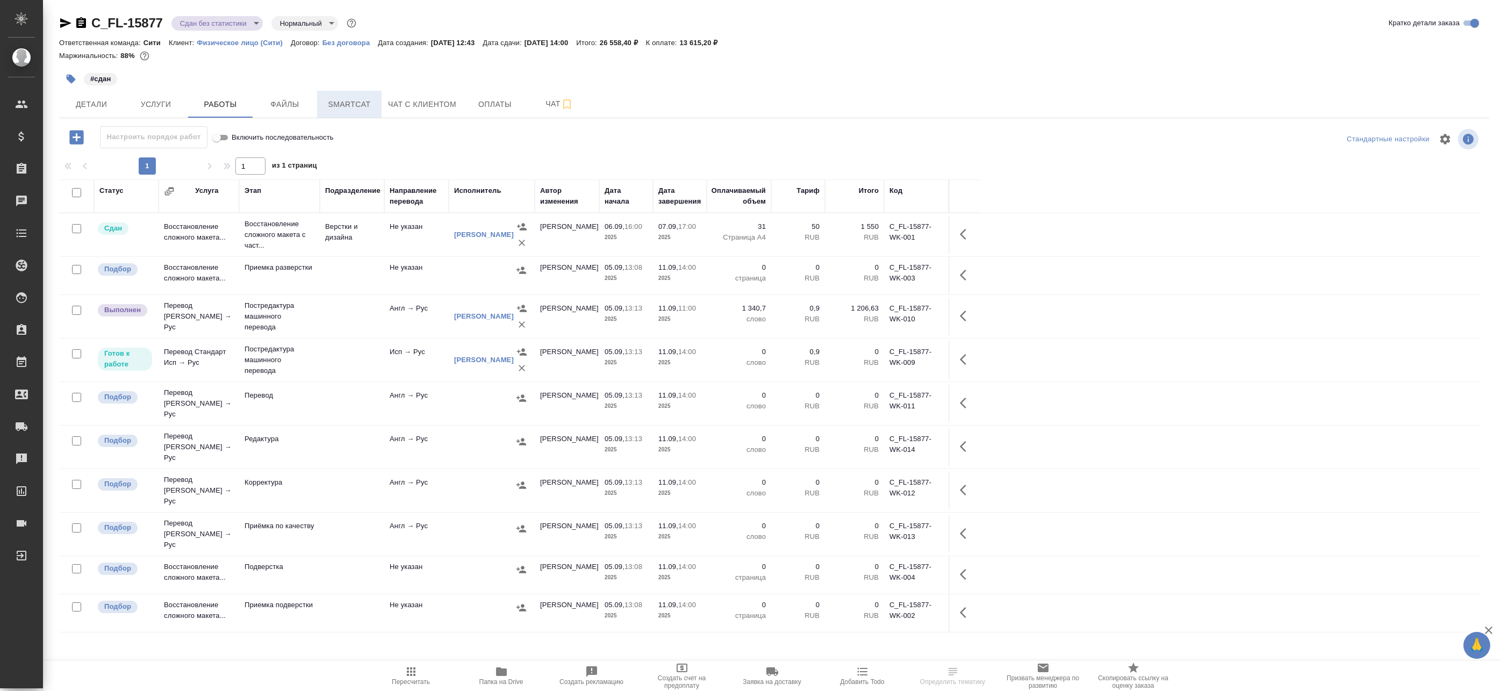
click at [335, 105] on span "Smartcat" at bounding box center [349, 104] width 52 height 13
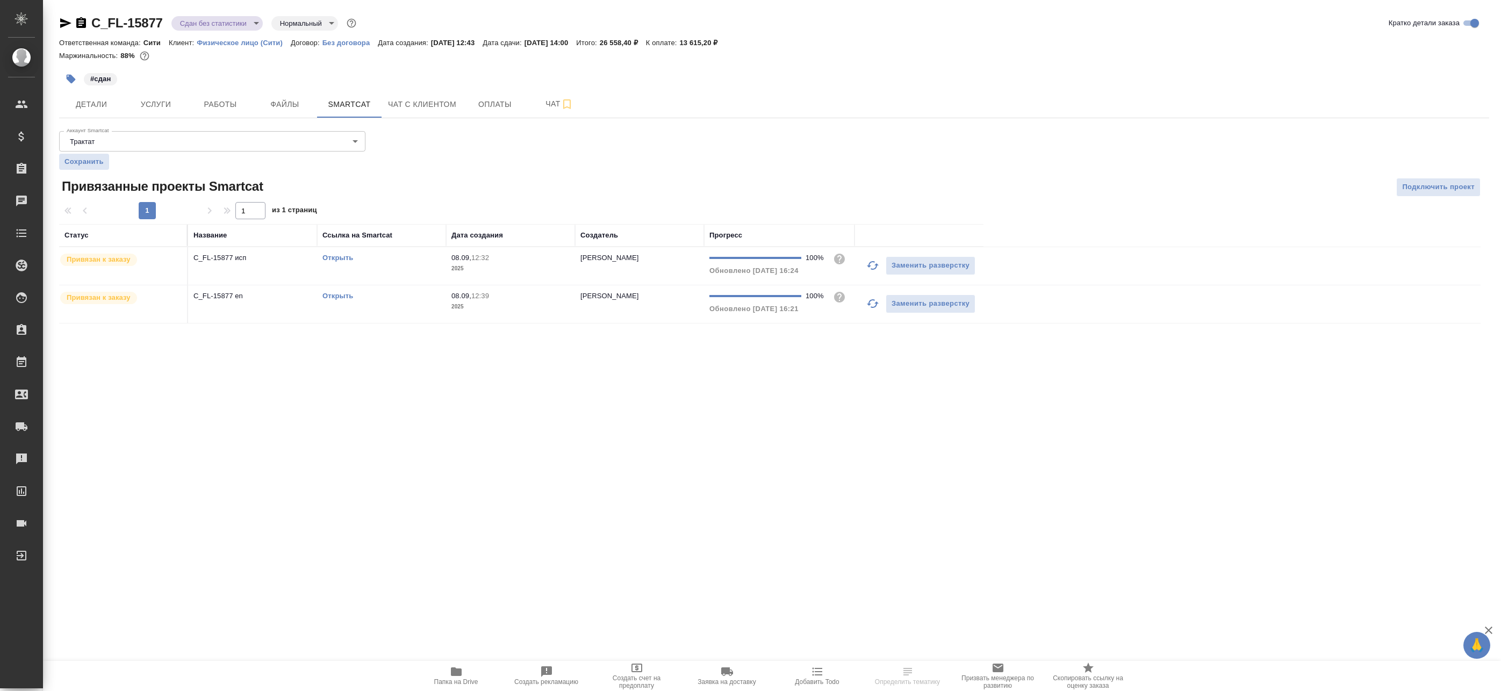
click at [250, 287] on td "C_FL-15877 en" at bounding box center [252, 304] width 129 height 38
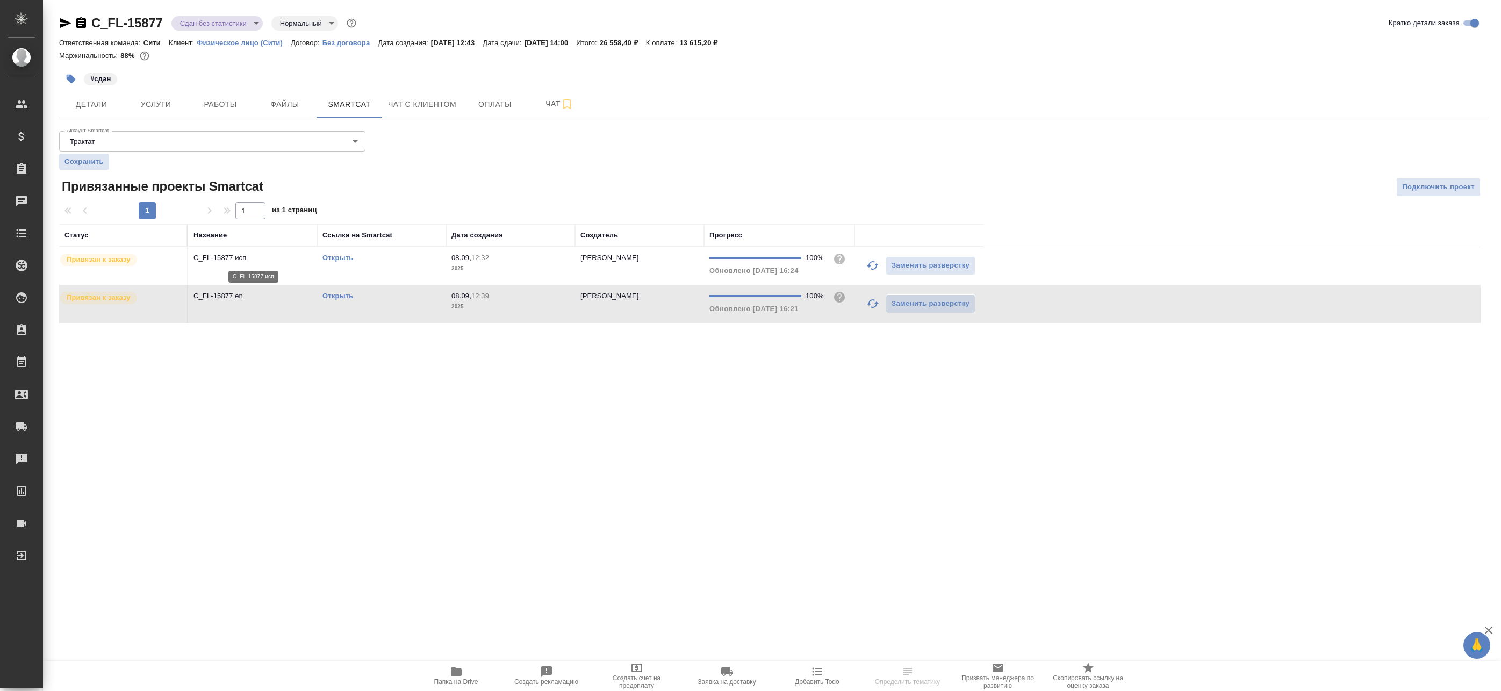
click at [265, 258] on p "C_FL-15877 исп" at bounding box center [252, 258] width 118 height 11
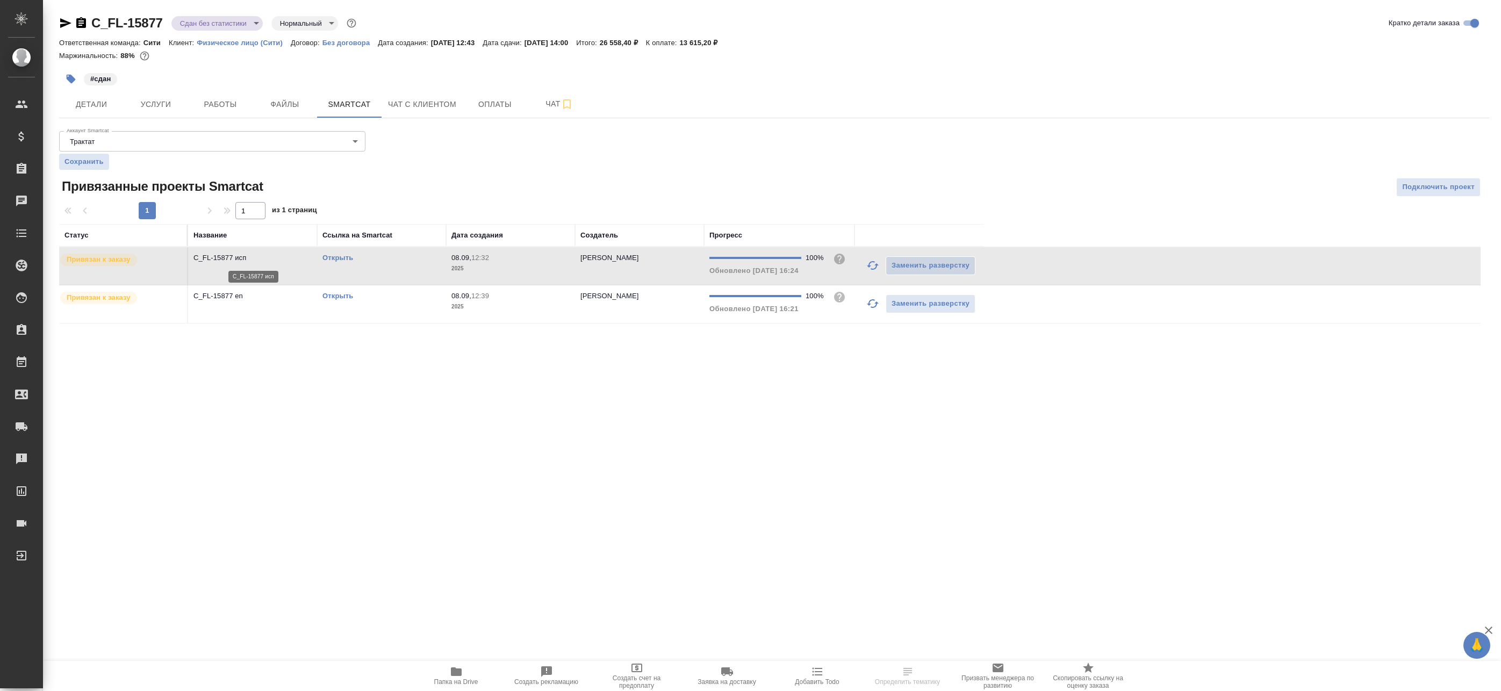
click at [265, 258] on p "C_FL-15877 исп" at bounding box center [252, 258] width 118 height 11
click at [224, 107] on span "Работы" at bounding box center [220, 104] width 52 height 13
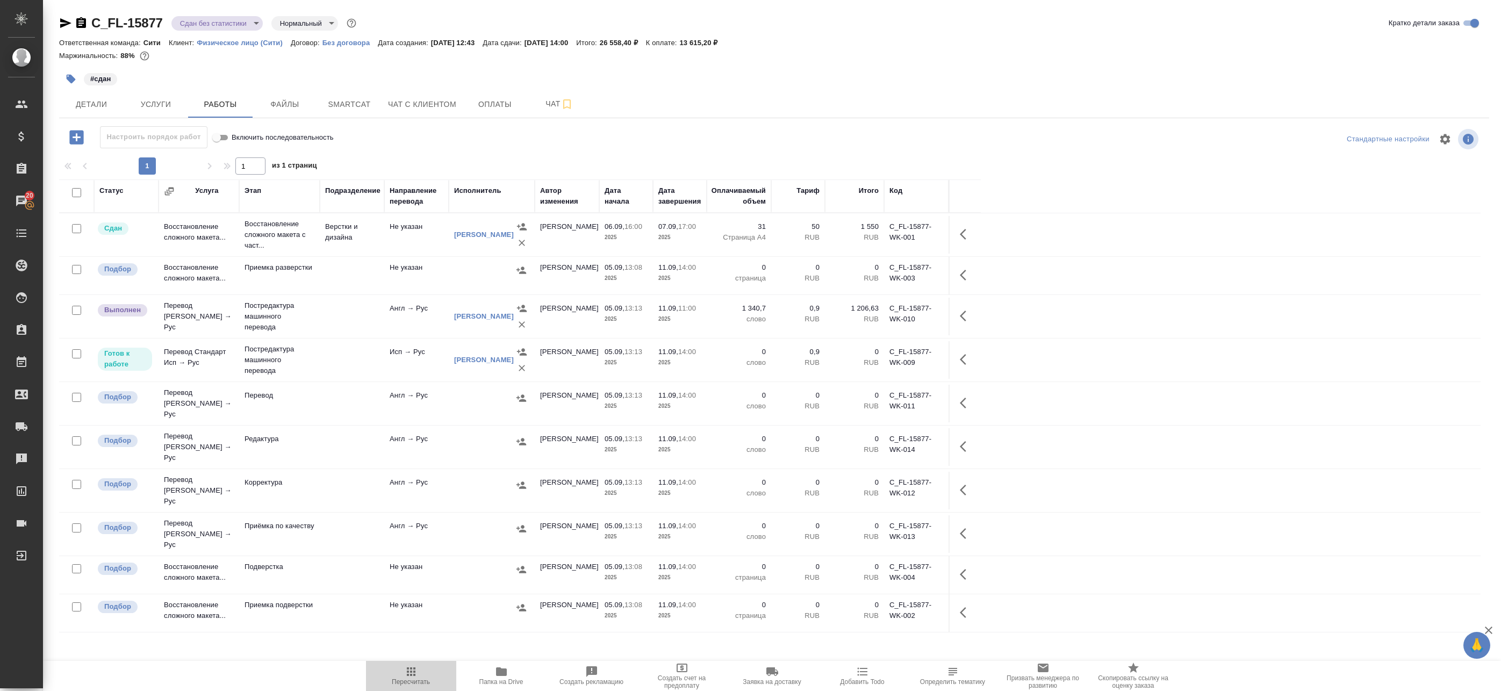
click at [418, 674] on span "Пересчитать" at bounding box center [410, 675] width 77 height 20
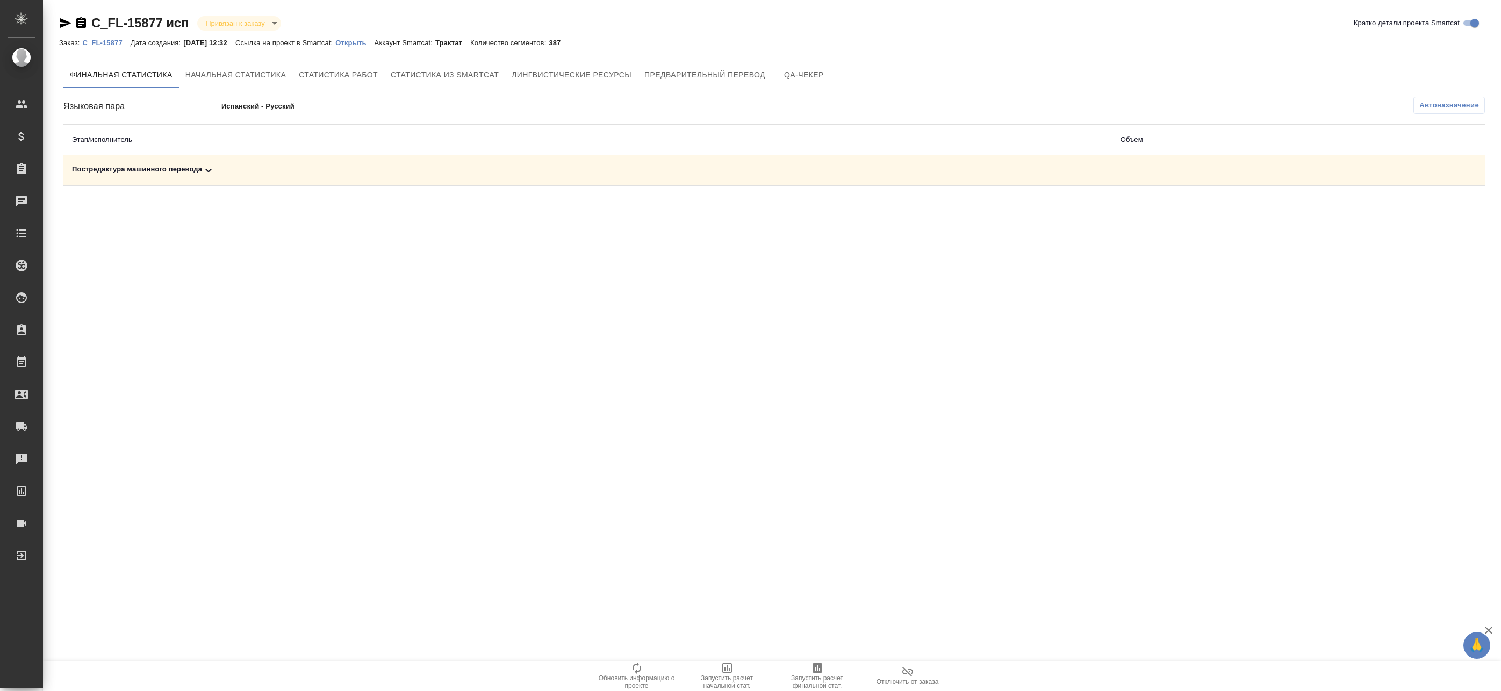
click at [564, 166] on div "Постредактура машинного перевода" at bounding box center [587, 170] width 1031 height 13
click at [1438, 211] on icon "button" at bounding box center [1437, 207] width 13 height 13
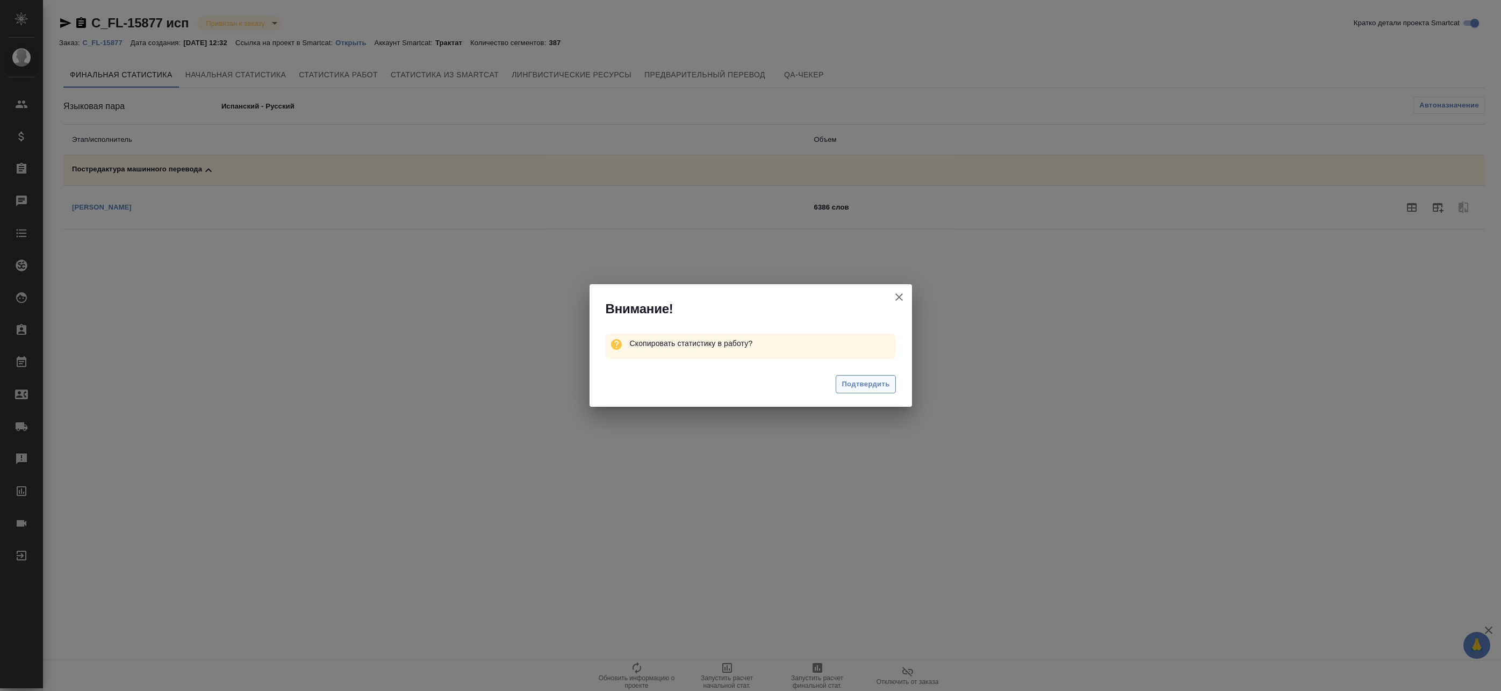
click at [855, 386] on span "Подтвердить" at bounding box center [865, 384] width 48 height 12
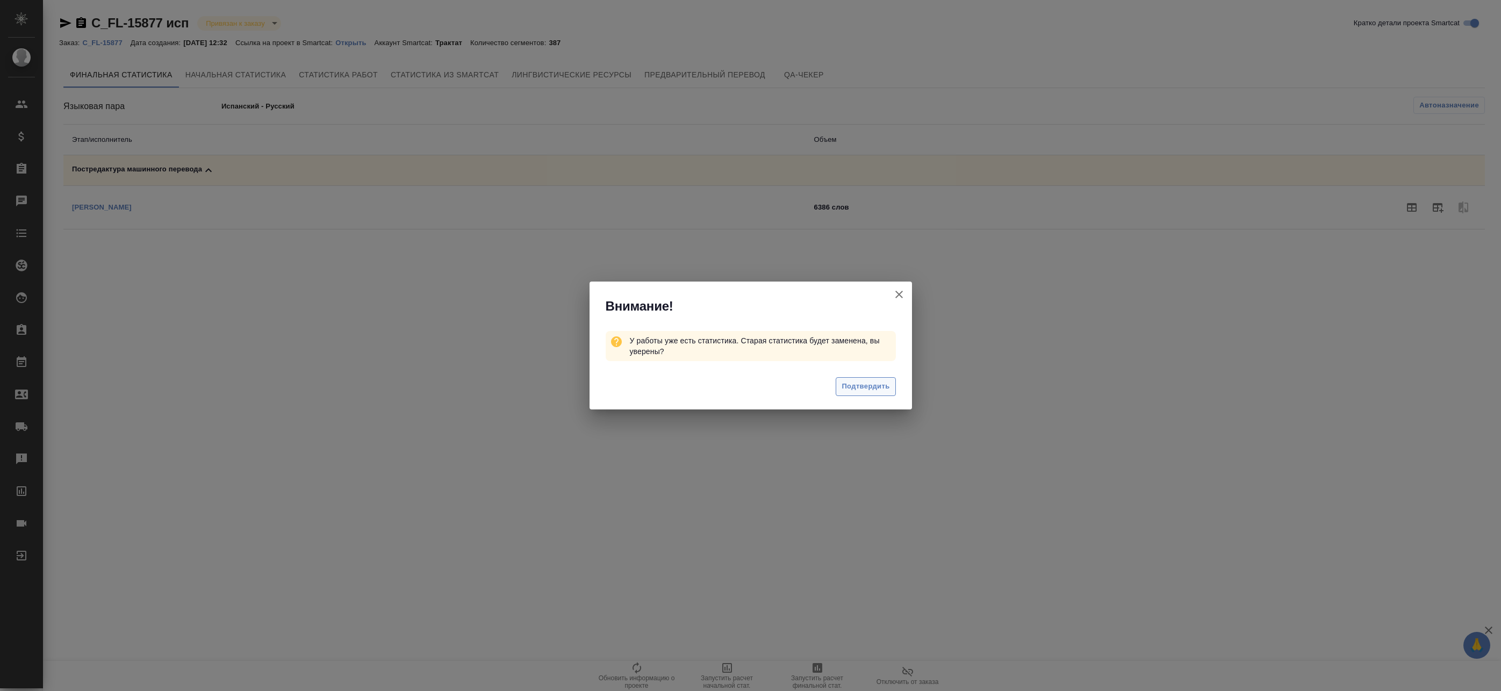
click at [854, 383] on span "Подтвердить" at bounding box center [865, 386] width 48 height 12
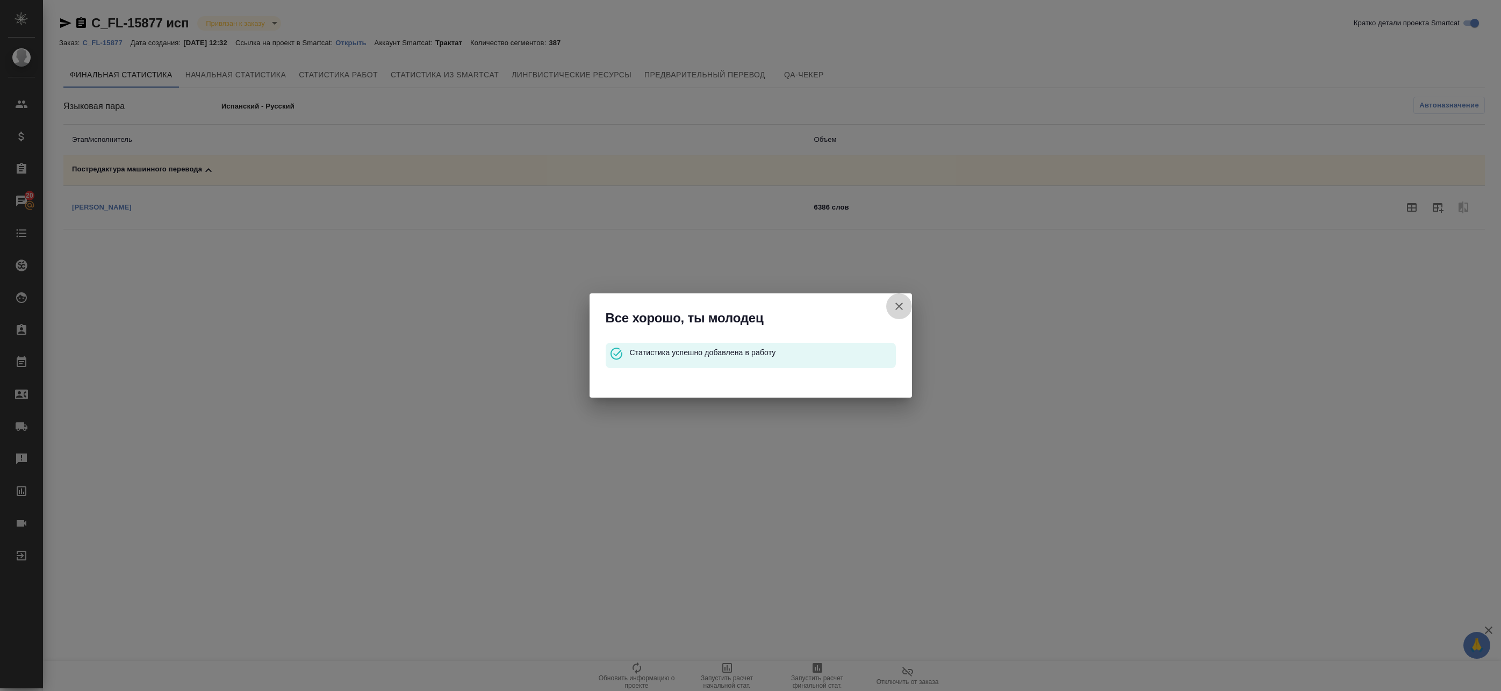
click at [903, 300] on icon "button" at bounding box center [898, 306] width 13 height 13
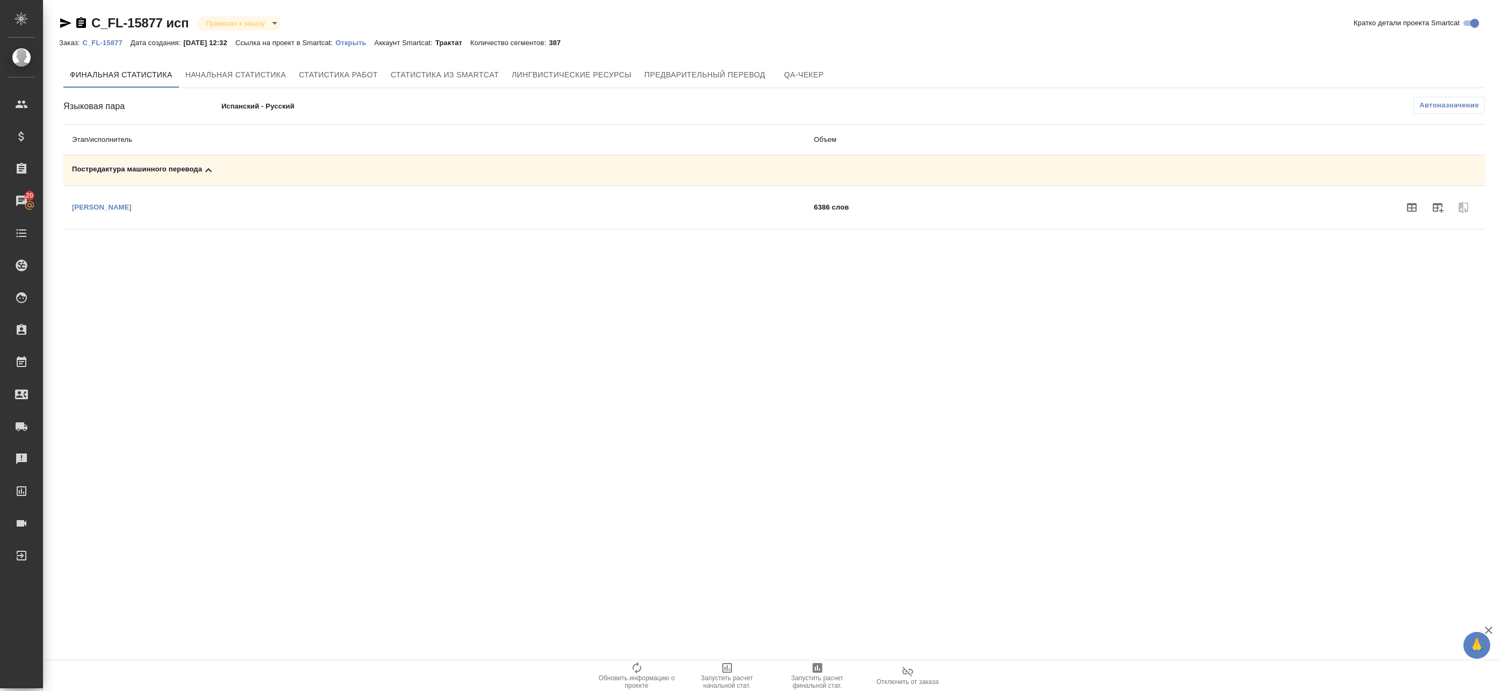
click at [1456, 102] on span "Автоназначение" at bounding box center [1449, 105] width 60 height 11
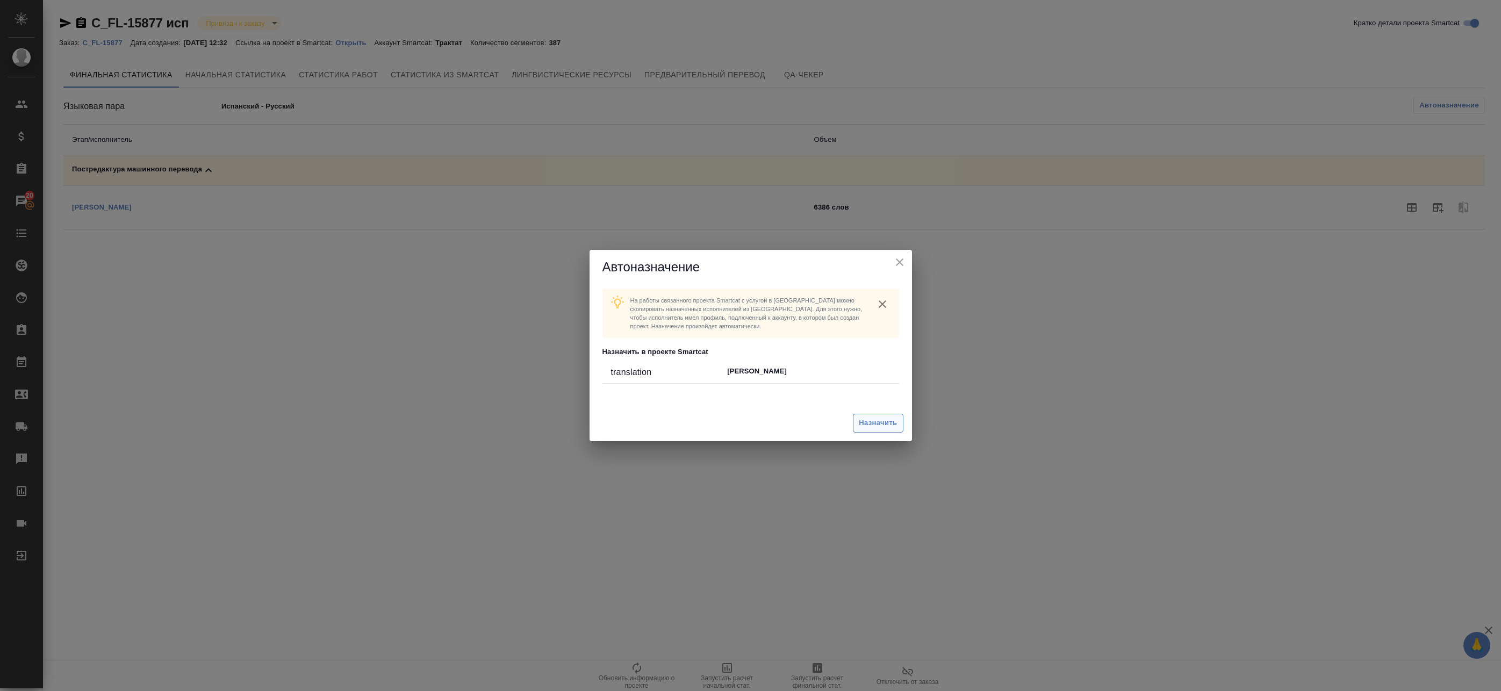
click at [870, 419] on span "Назначить" at bounding box center [878, 423] width 38 height 12
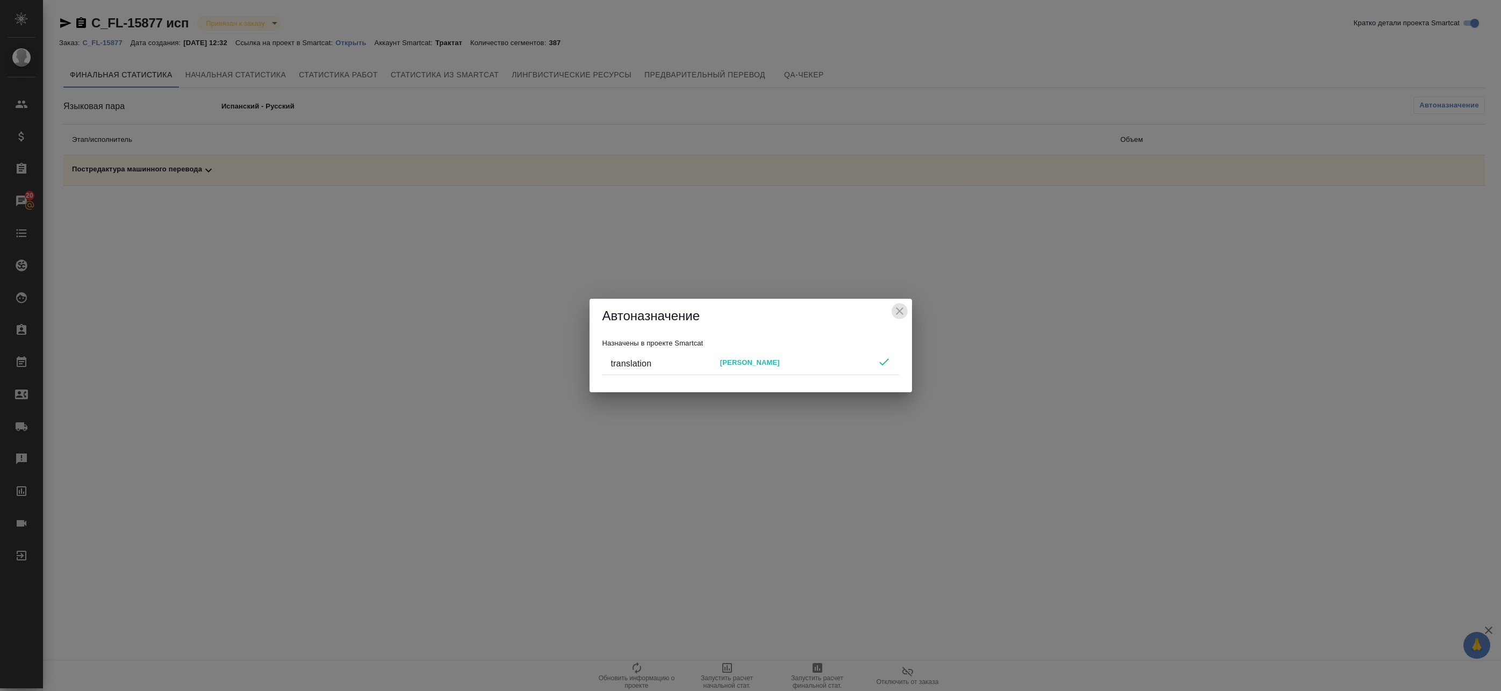
click at [901, 311] on icon "close" at bounding box center [899, 311] width 13 height 13
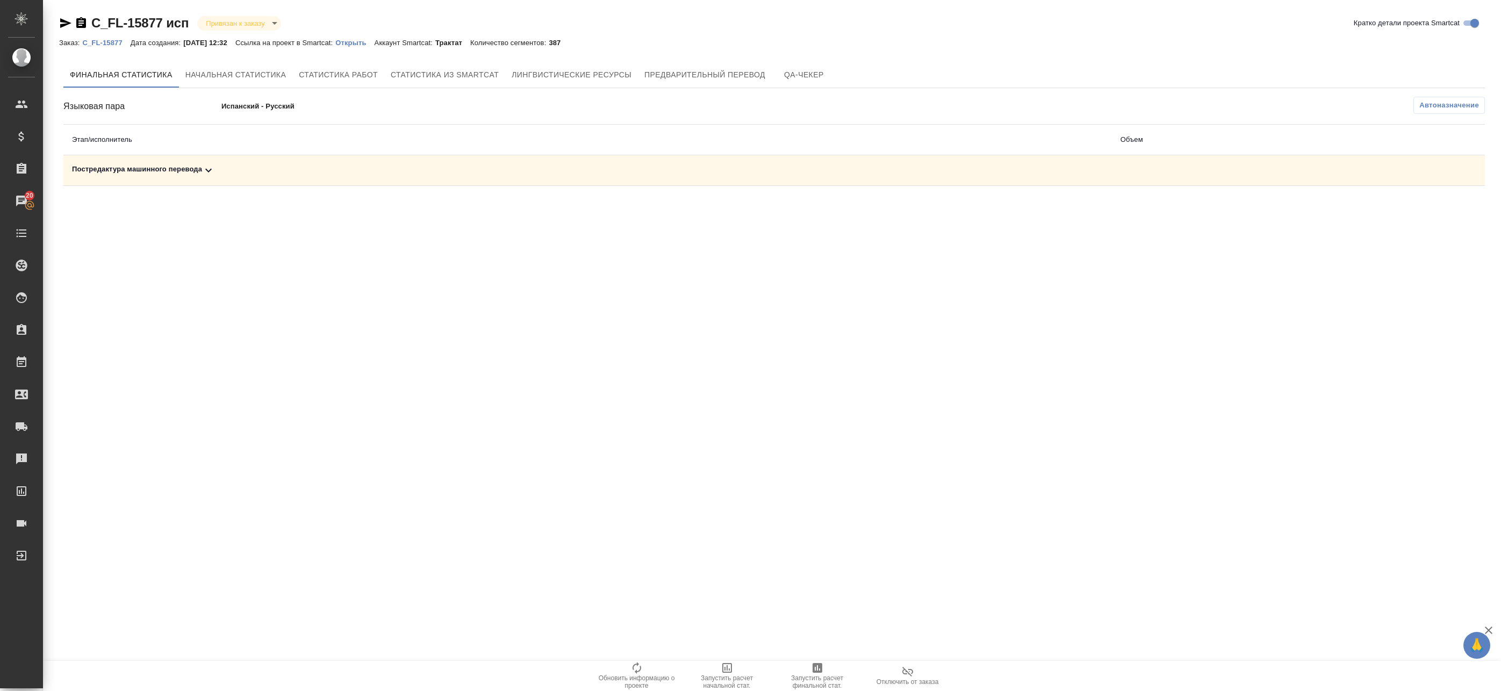
click at [962, 181] on td "Постредактура машинного перевода" at bounding box center [587, 170] width 1048 height 31
click at [978, 175] on div "Постредактура машинного перевода" at bounding box center [587, 170] width 1031 height 13
click at [1443, 208] on icon "button" at bounding box center [1437, 207] width 13 height 13
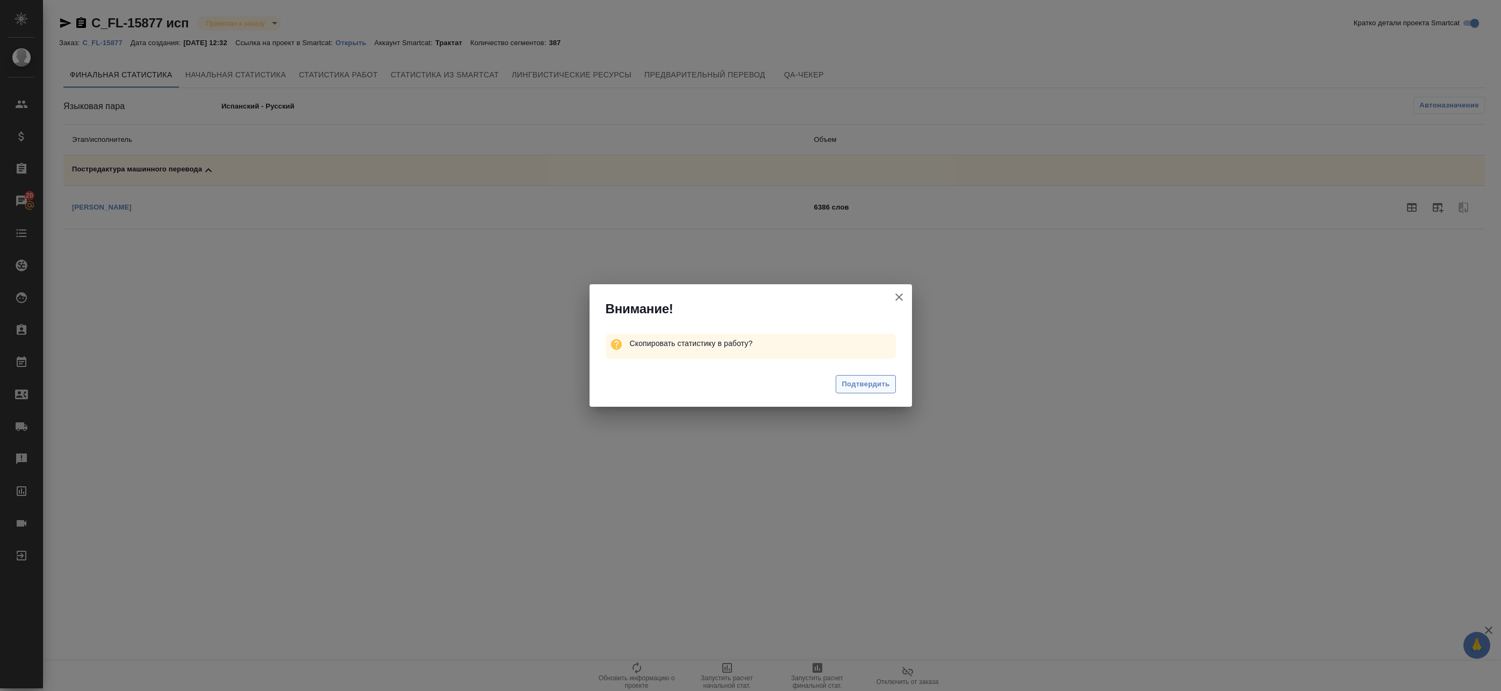
click at [864, 382] on span "Подтвердить" at bounding box center [865, 384] width 48 height 12
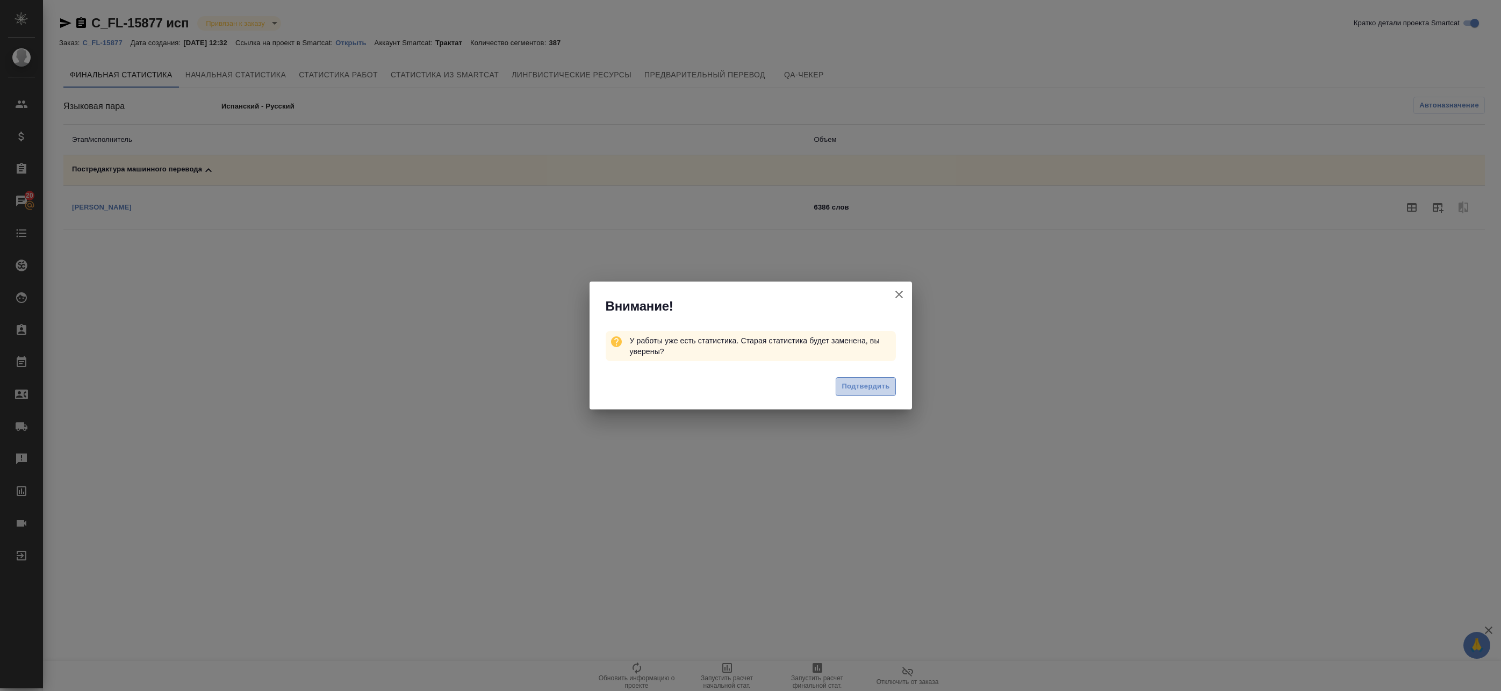
click at [870, 386] on span "Подтвердить" at bounding box center [865, 386] width 48 height 12
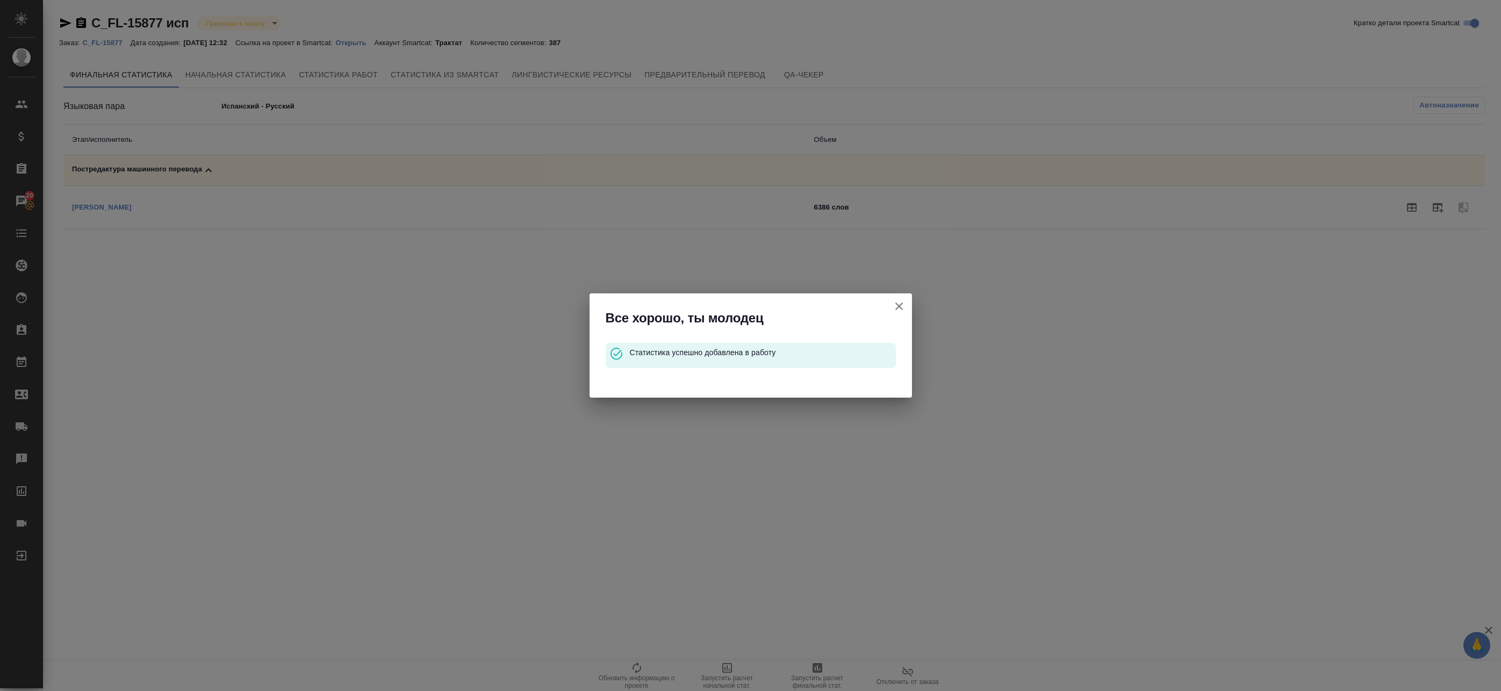
click at [895, 304] on icon "button" at bounding box center [898, 306] width 13 height 13
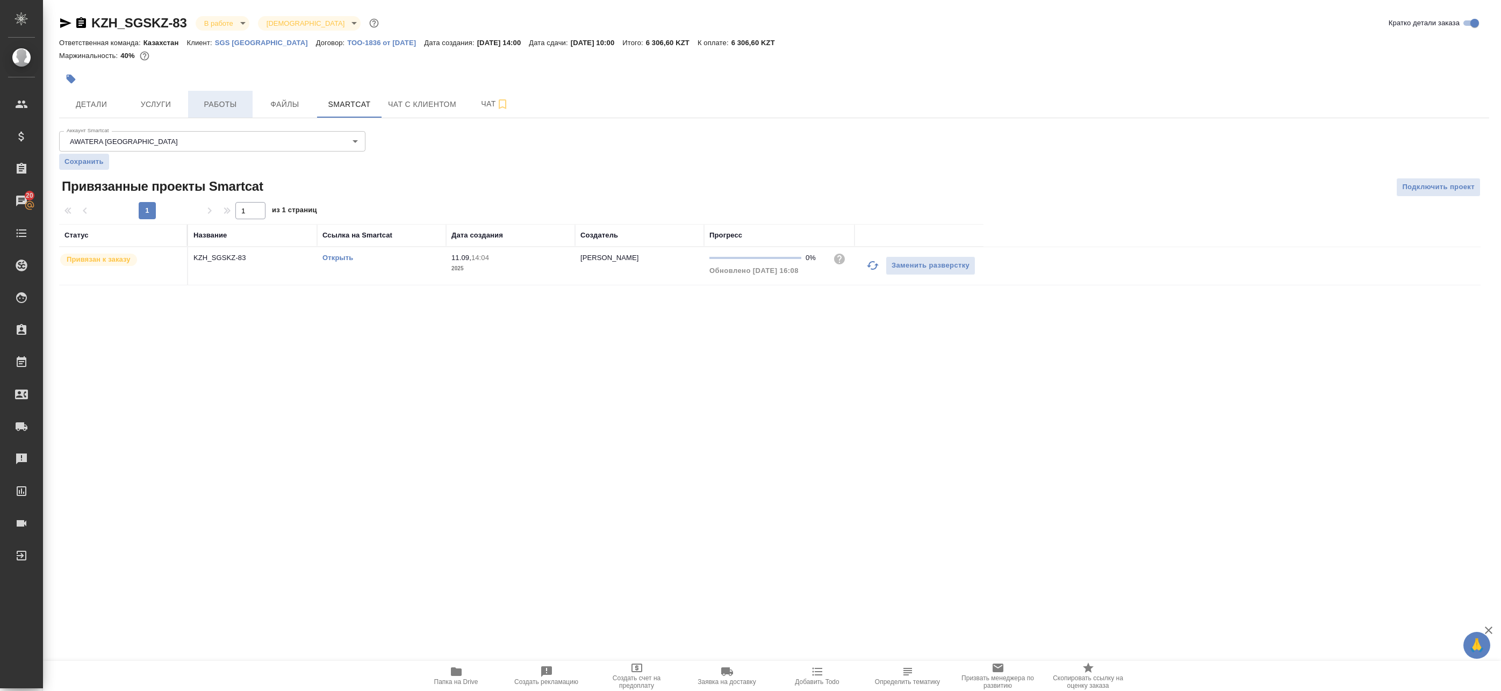
click at [208, 112] on button "Работы" at bounding box center [220, 104] width 64 height 27
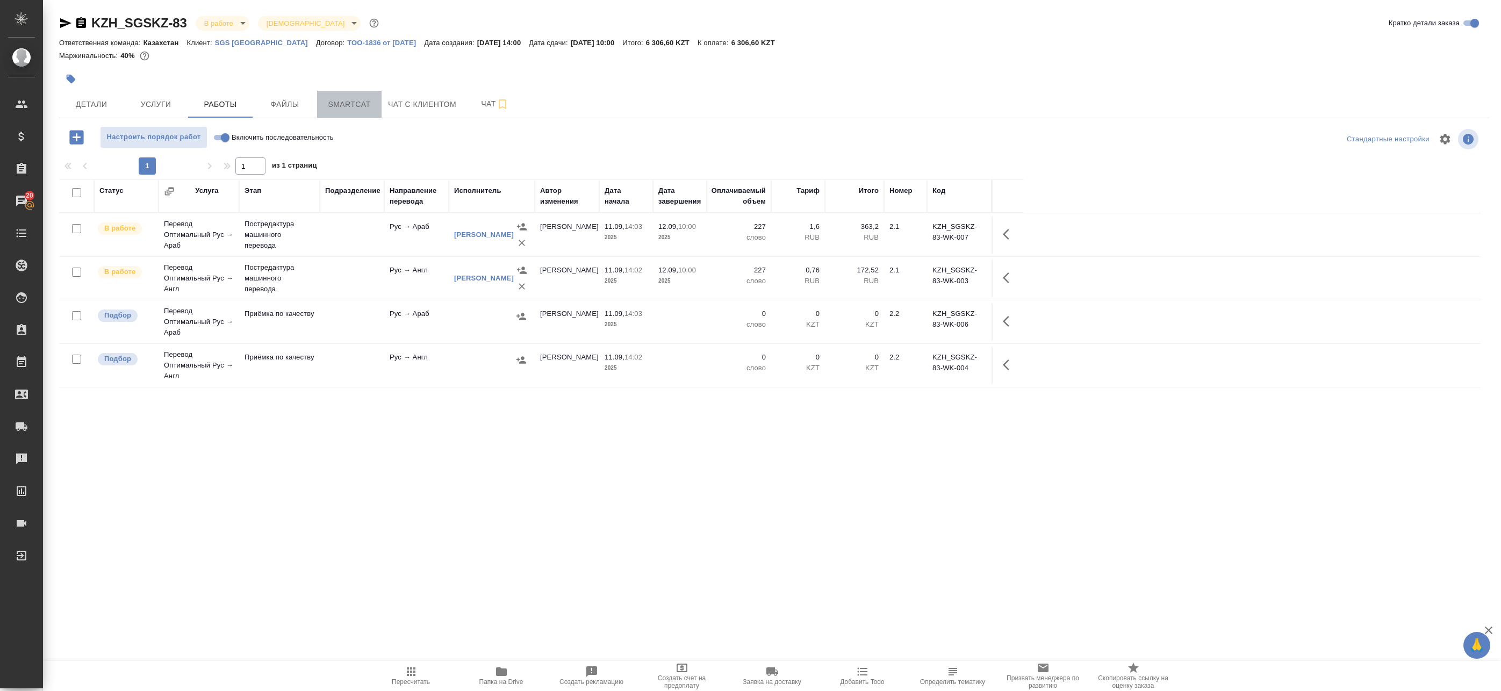
click at [373, 102] on span "Smartcat" at bounding box center [349, 104] width 52 height 13
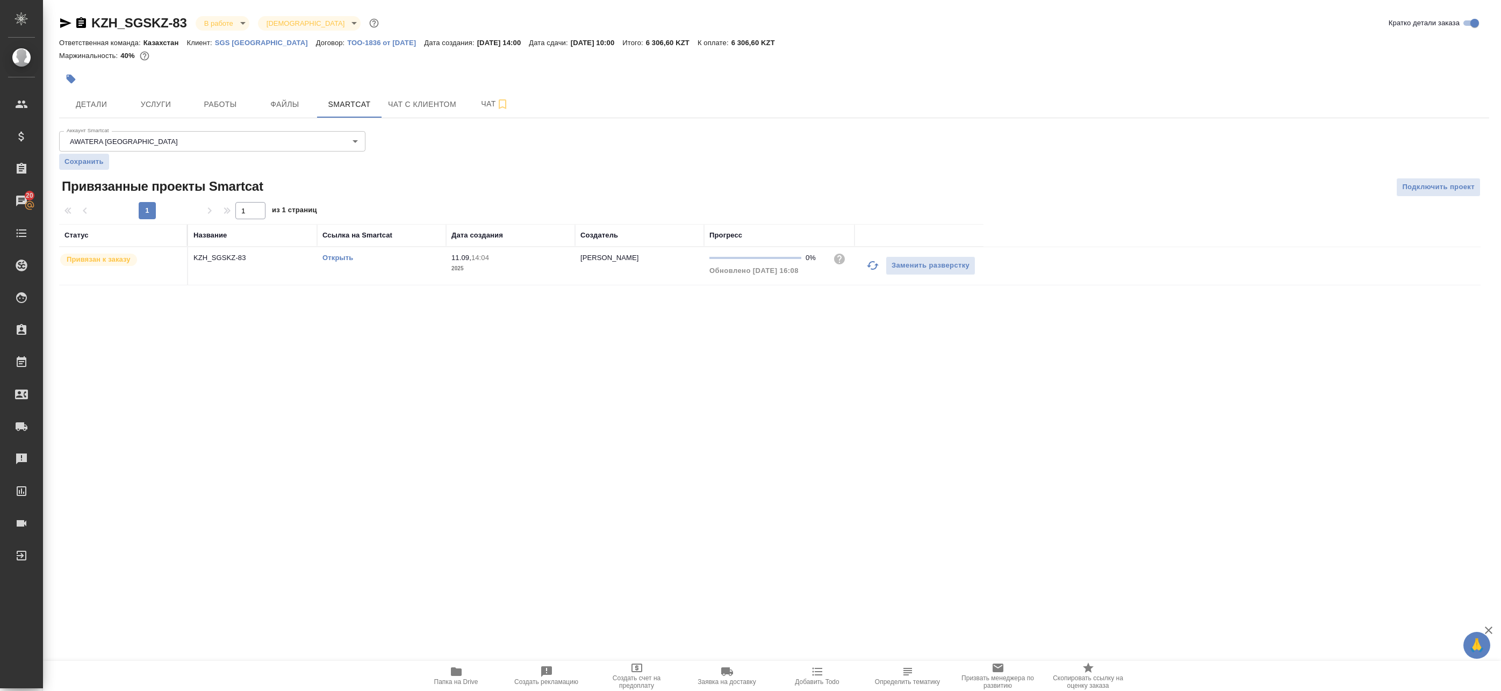
click at [345, 258] on link "Открыть" at bounding box center [337, 258] width 31 height 8
click at [160, 106] on span "Услуги" at bounding box center [156, 104] width 52 height 13
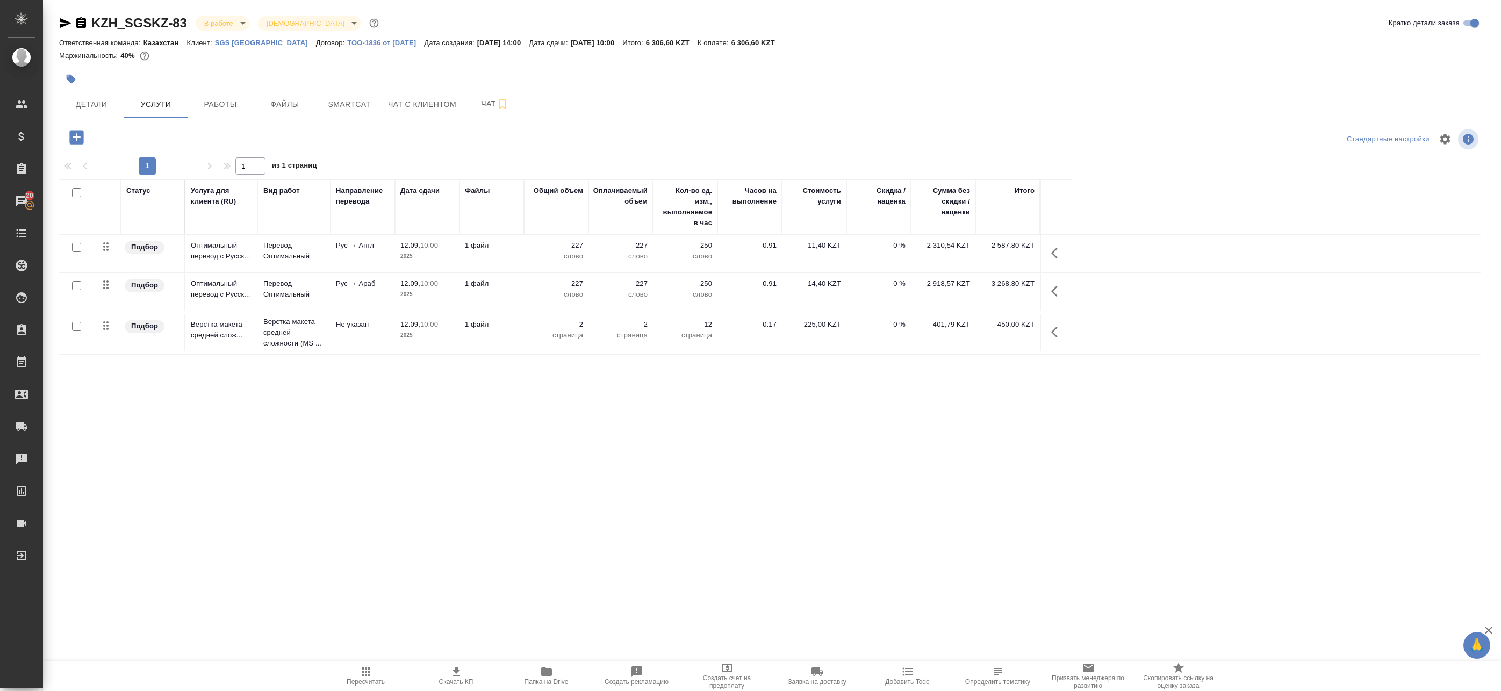
click at [85, 285] on div at bounding box center [76, 285] width 24 height 15
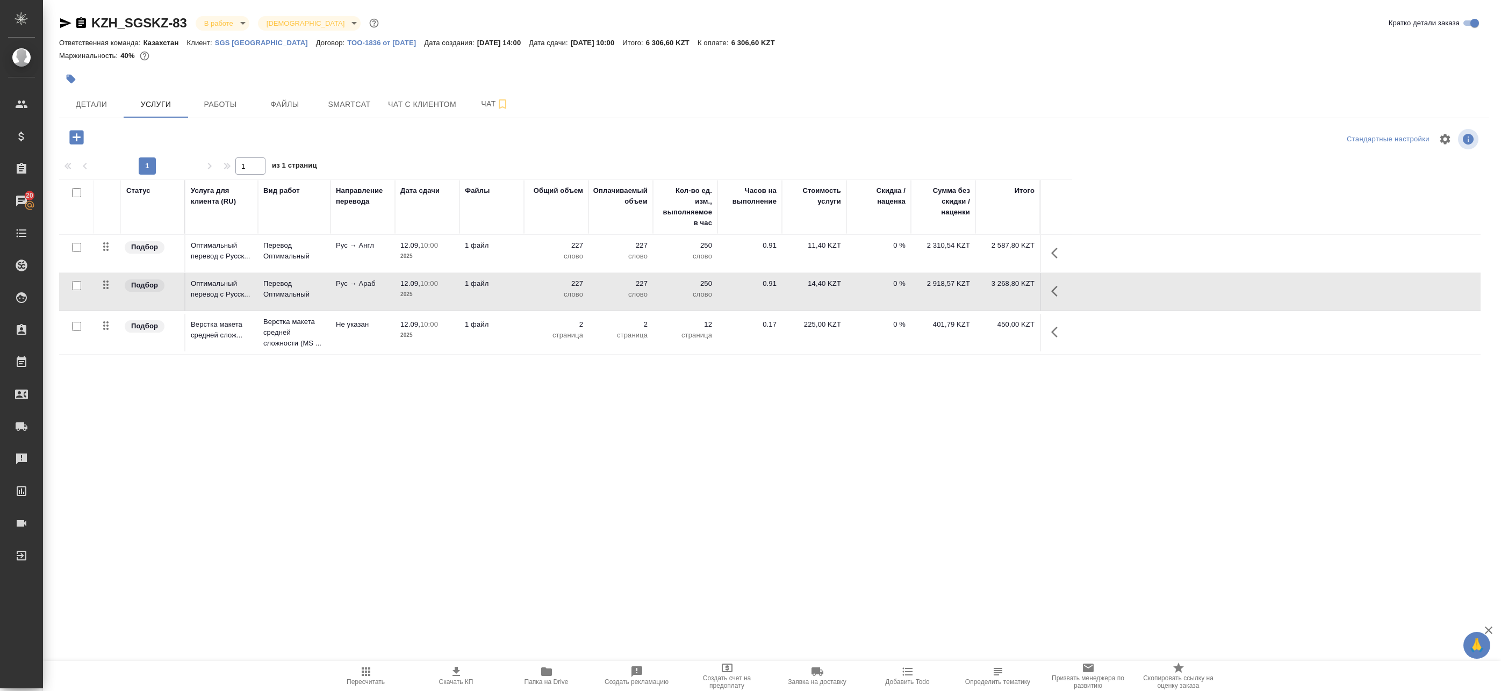
click at [79, 285] on input "checkbox" at bounding box center [76, 285] width 9 height 9
checkbox input "true"
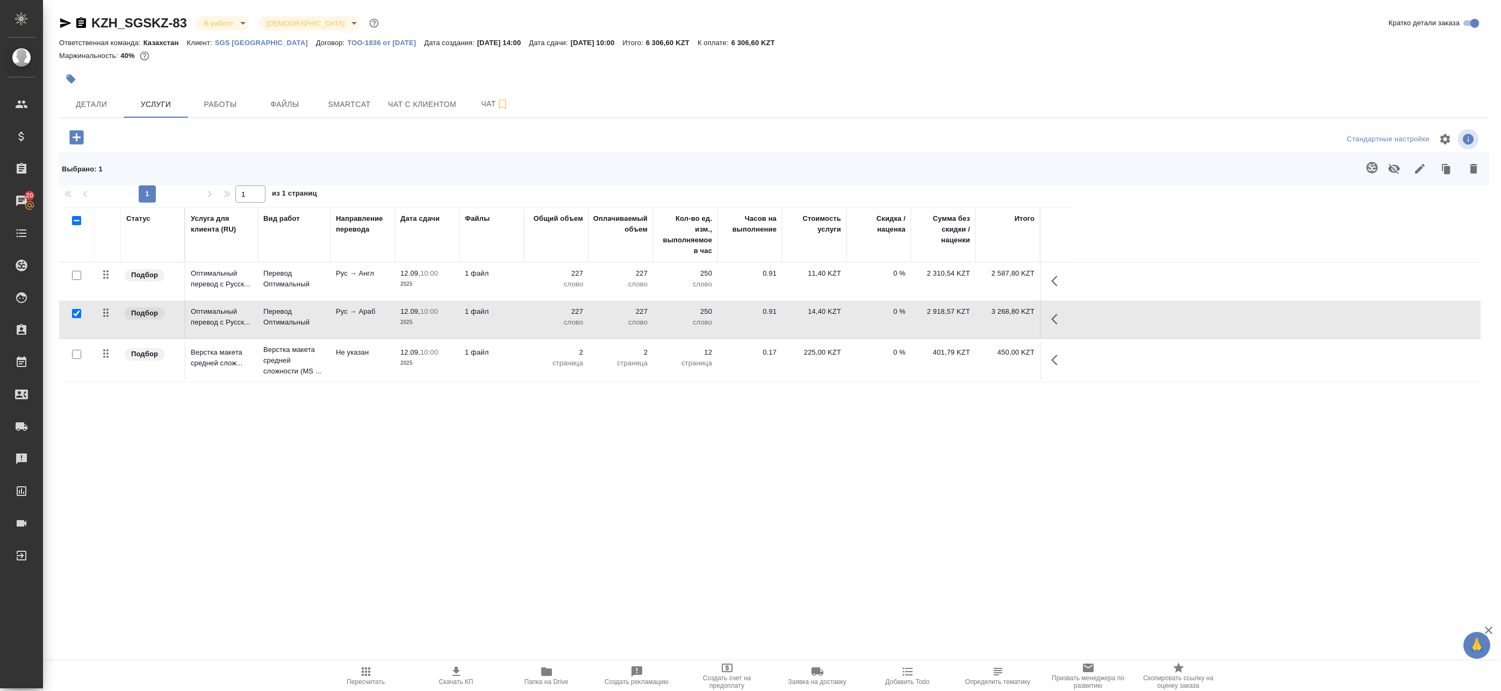
click at [1047, 319] on button "button" at bounding box center [1057, 319] width 26 height 26
click at [957, 320] on icon "button" at bounding box center [952, 319] width 13 height 13
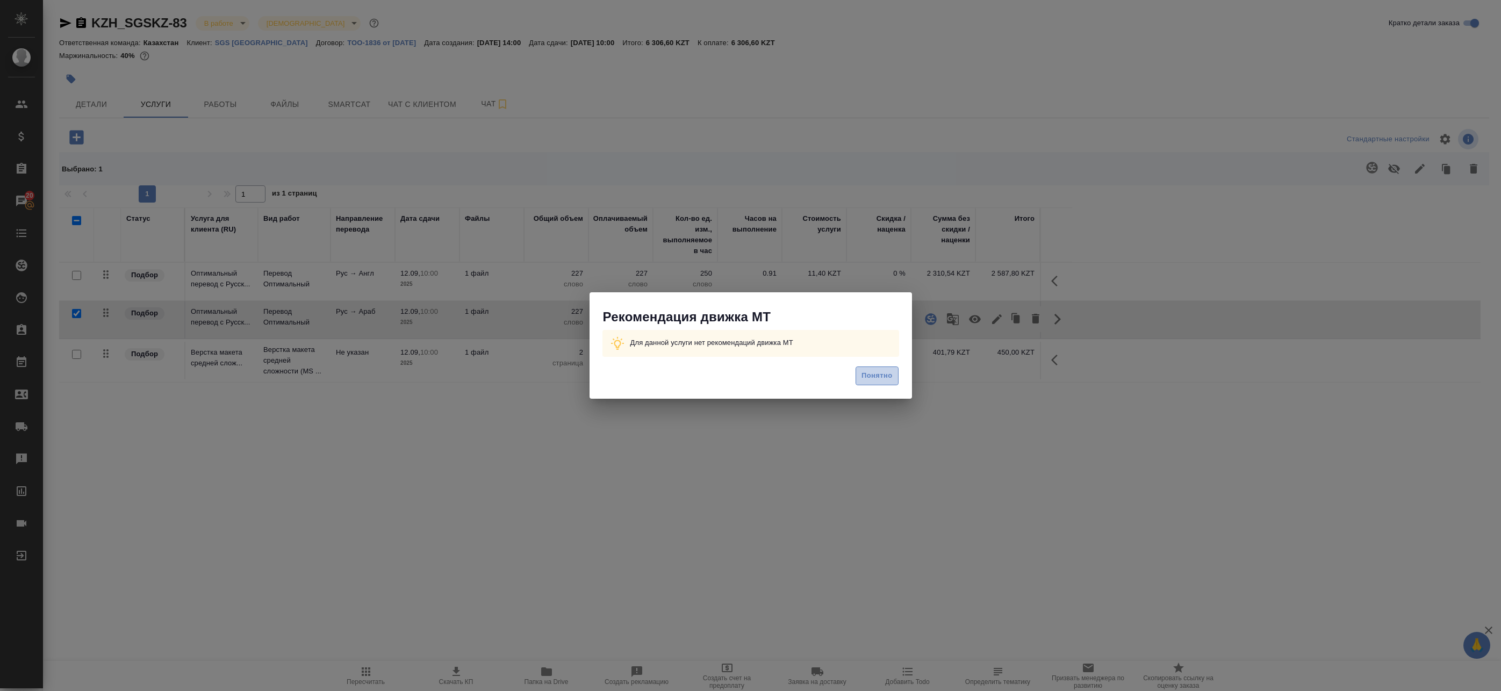
click at [881, 374] on span "Понятно" at bounding box center [876, 376] width 31 height 12
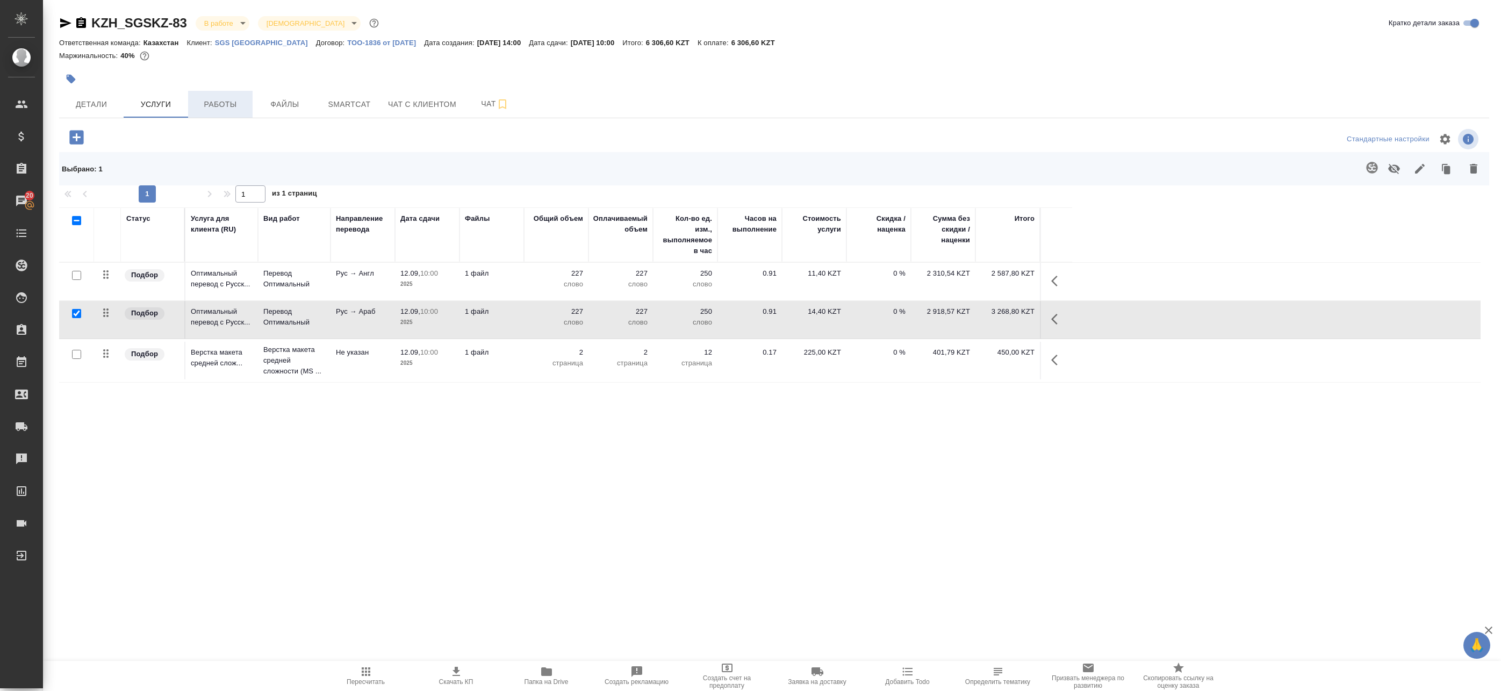
click at [224, 111] on button "Работы" at bounding box center [220, 104] width 64 height 27
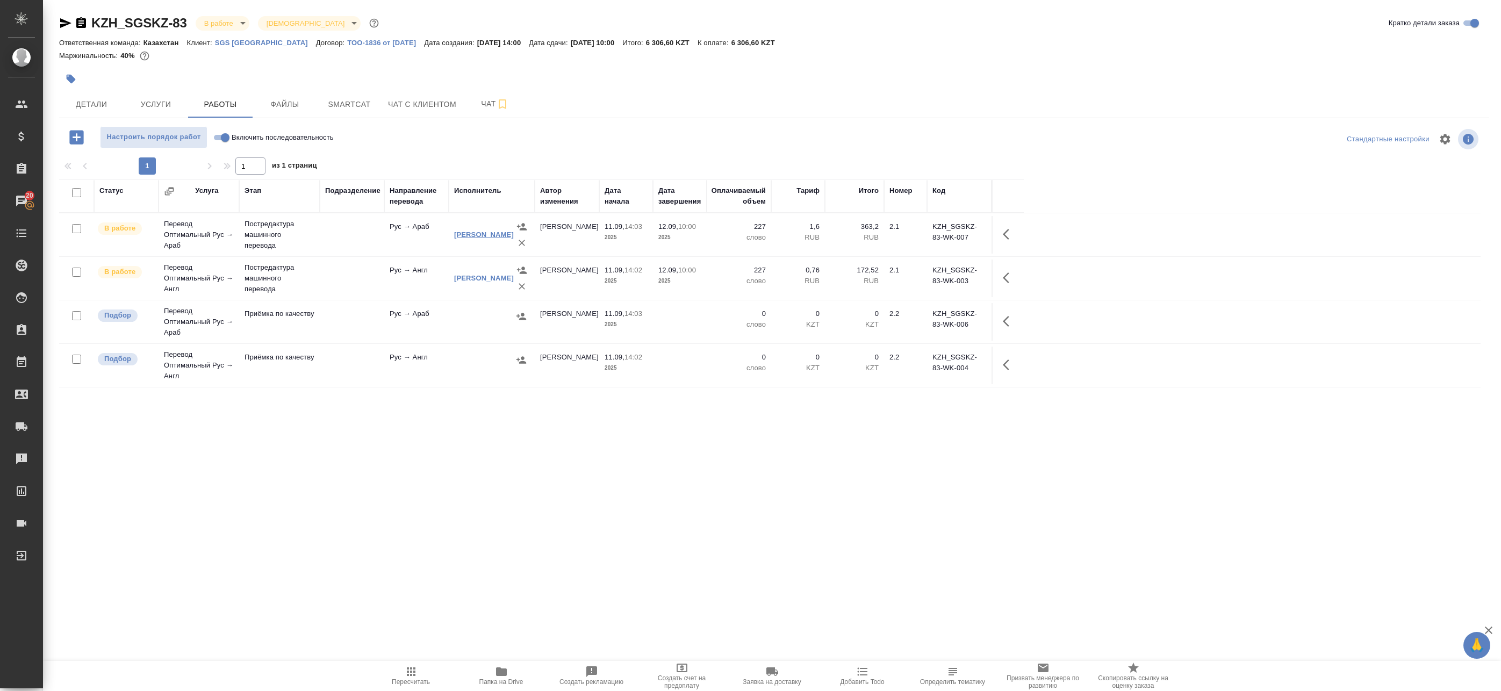
click at [483, 230] on link "Умран Сара" at bounding box center [484, 234] width 60 height 8
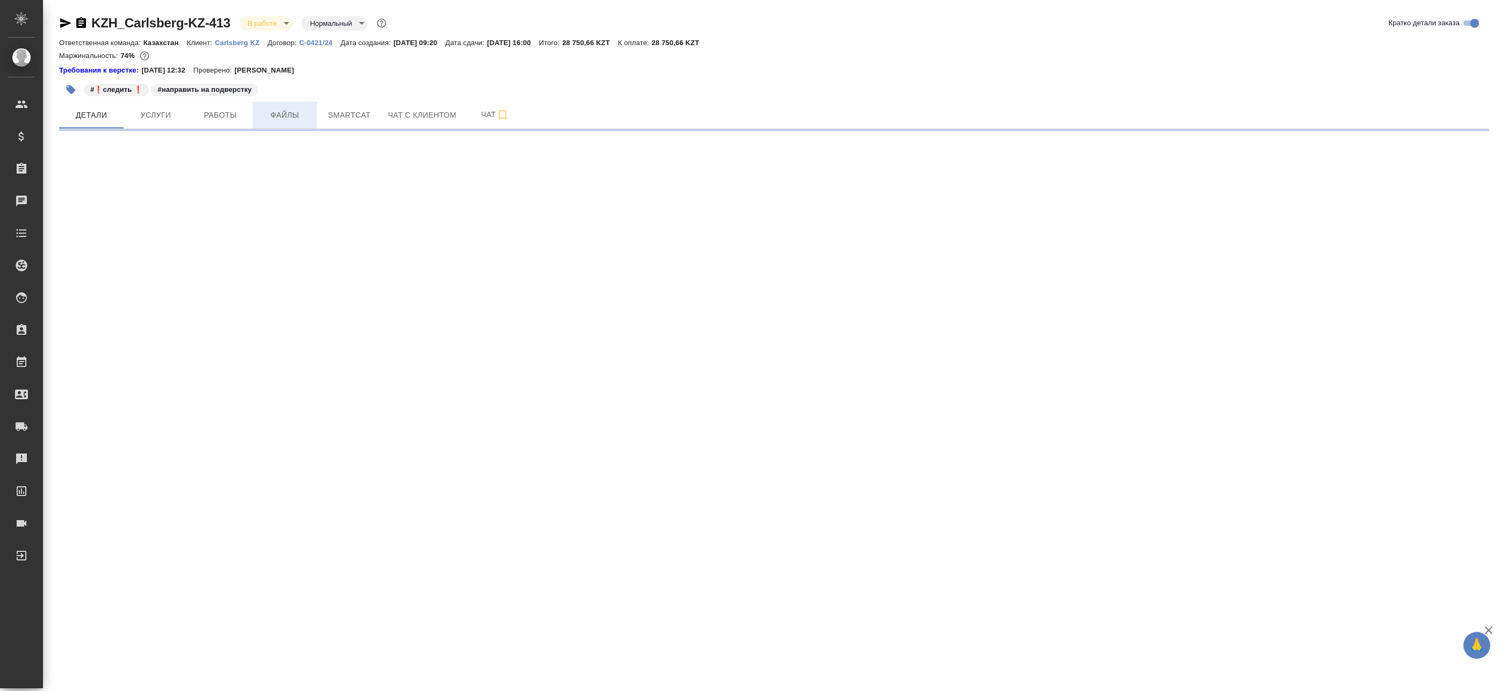
select select "RU"
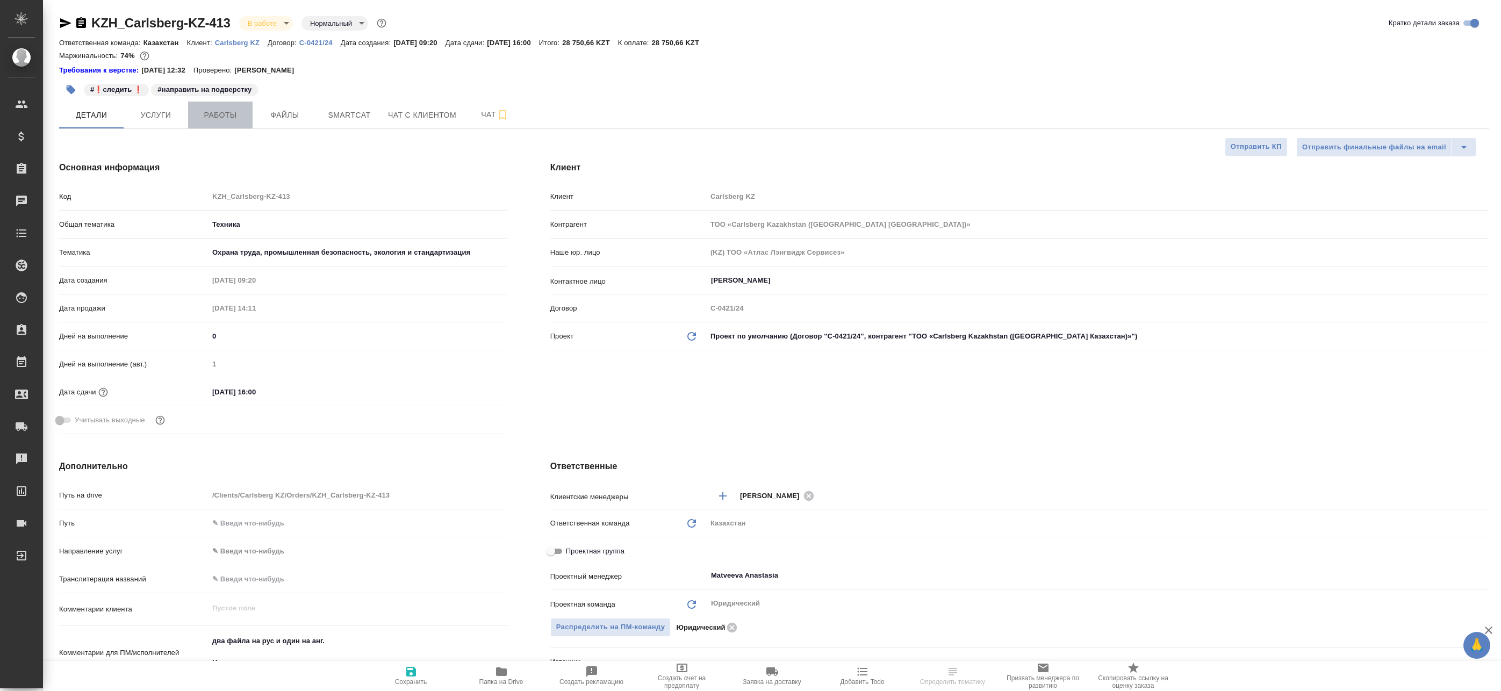
click at [242, 112] on span "Работы" at bounding box center [220, 115] width 52 height 13
type textarea "x"
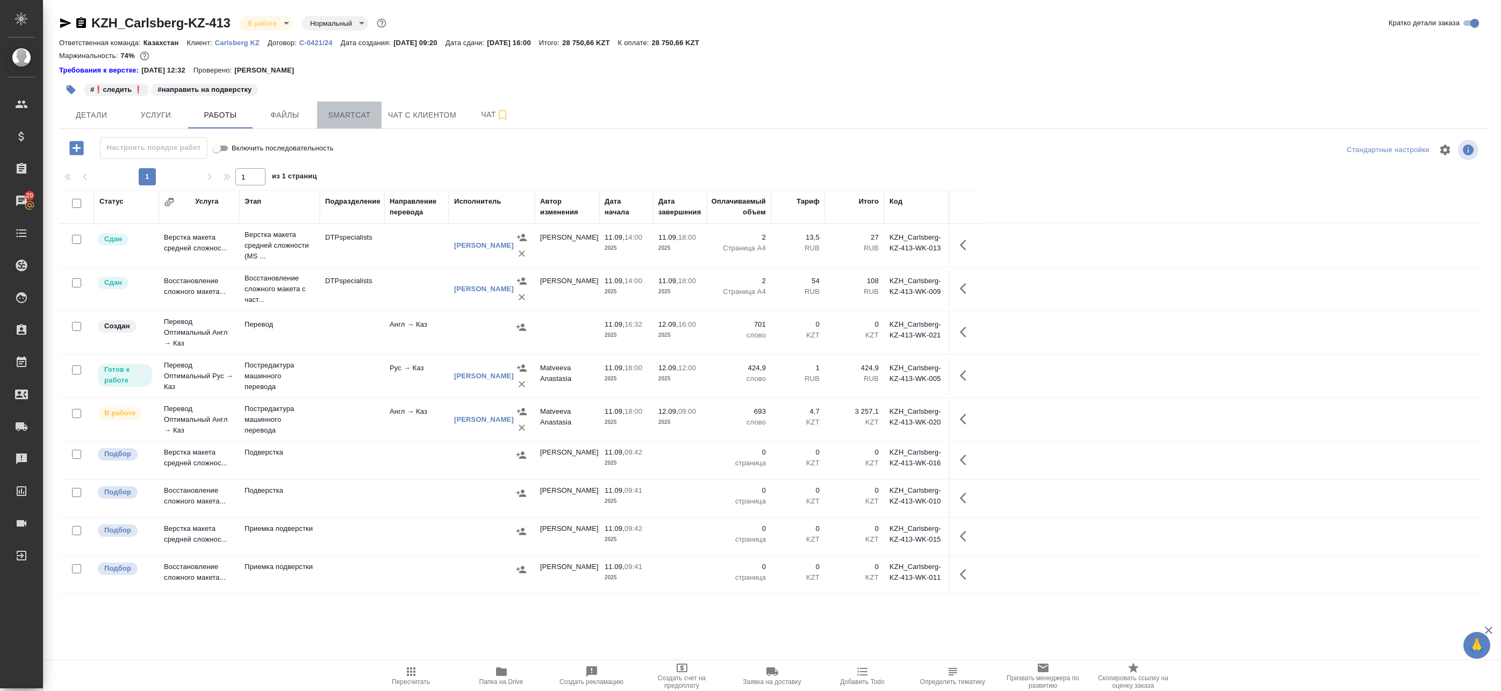
click at [358, 113] on span "Smartcat" at bounding box center [349, 115] width 52 height 13
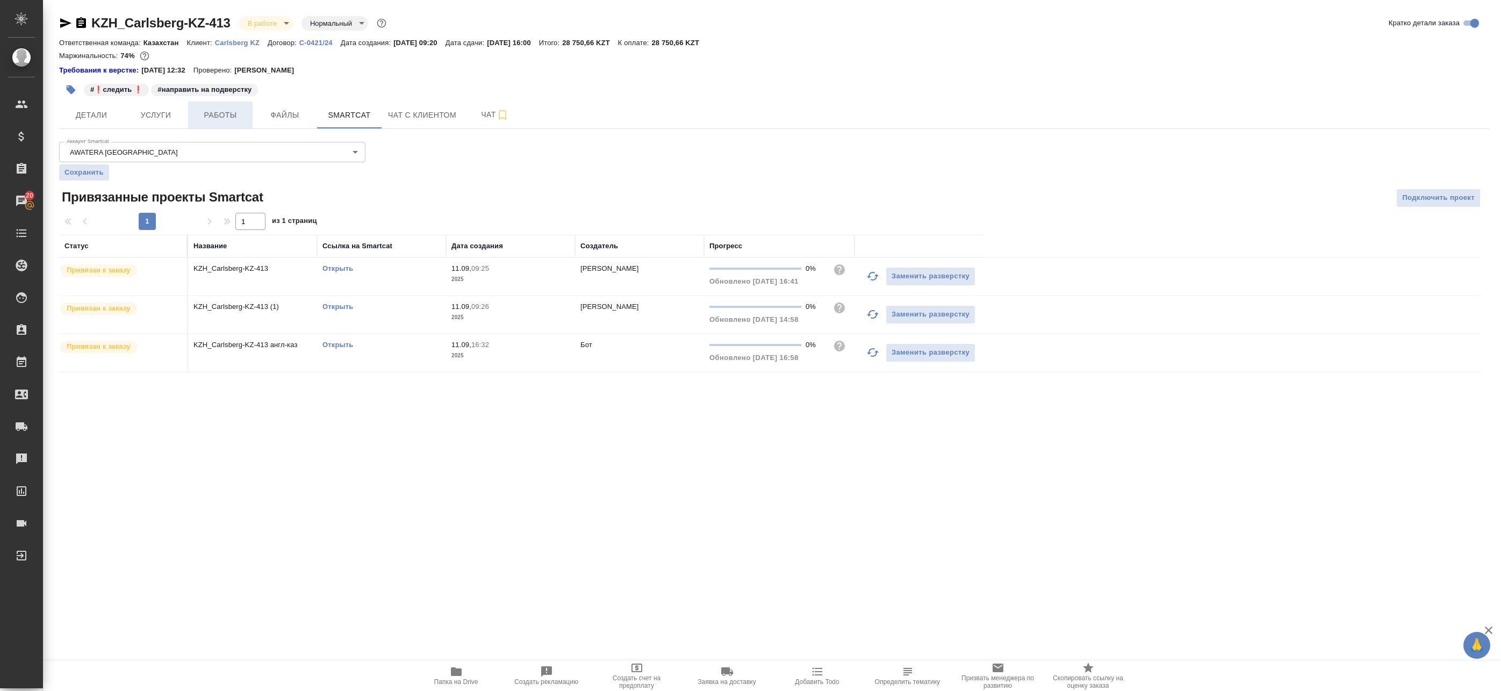
click at [198, 118] on span "Работы" at bounding box center [220, 115] width 52 height 13
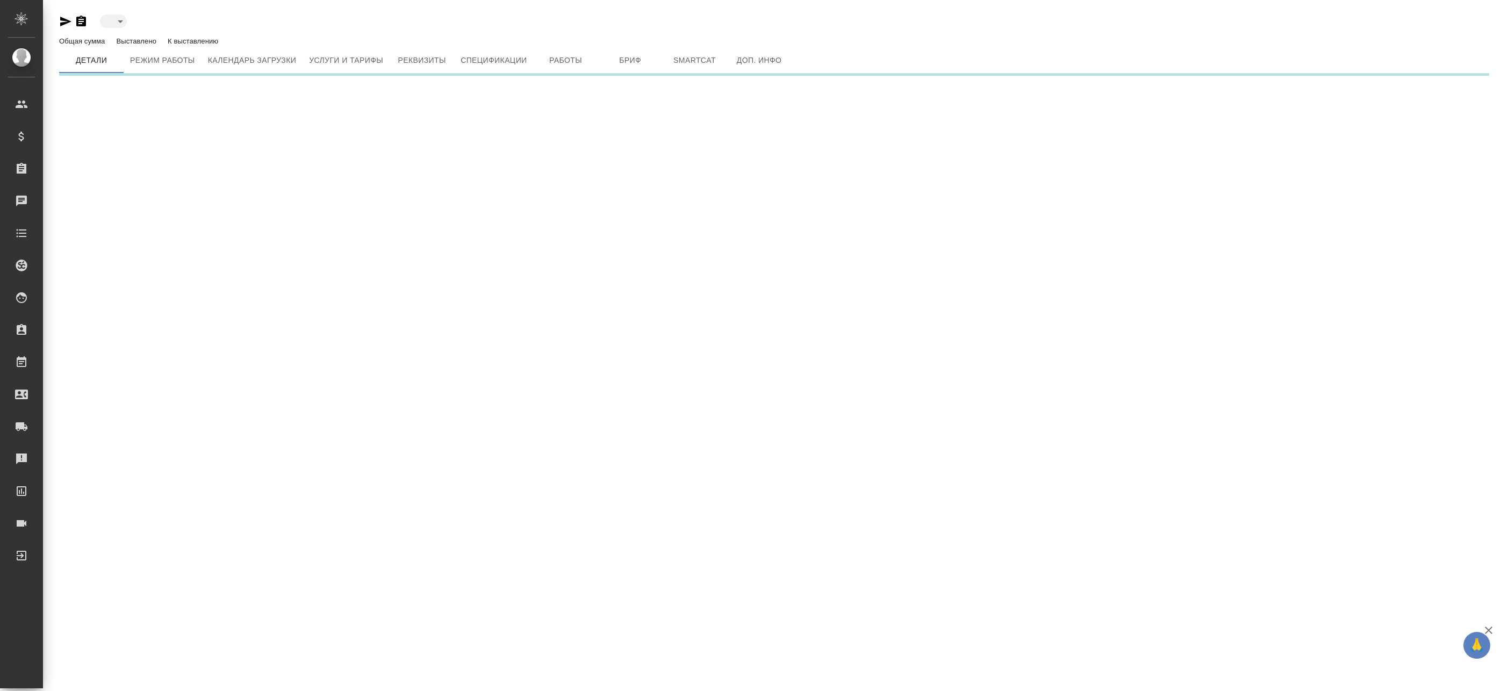
type input "active"
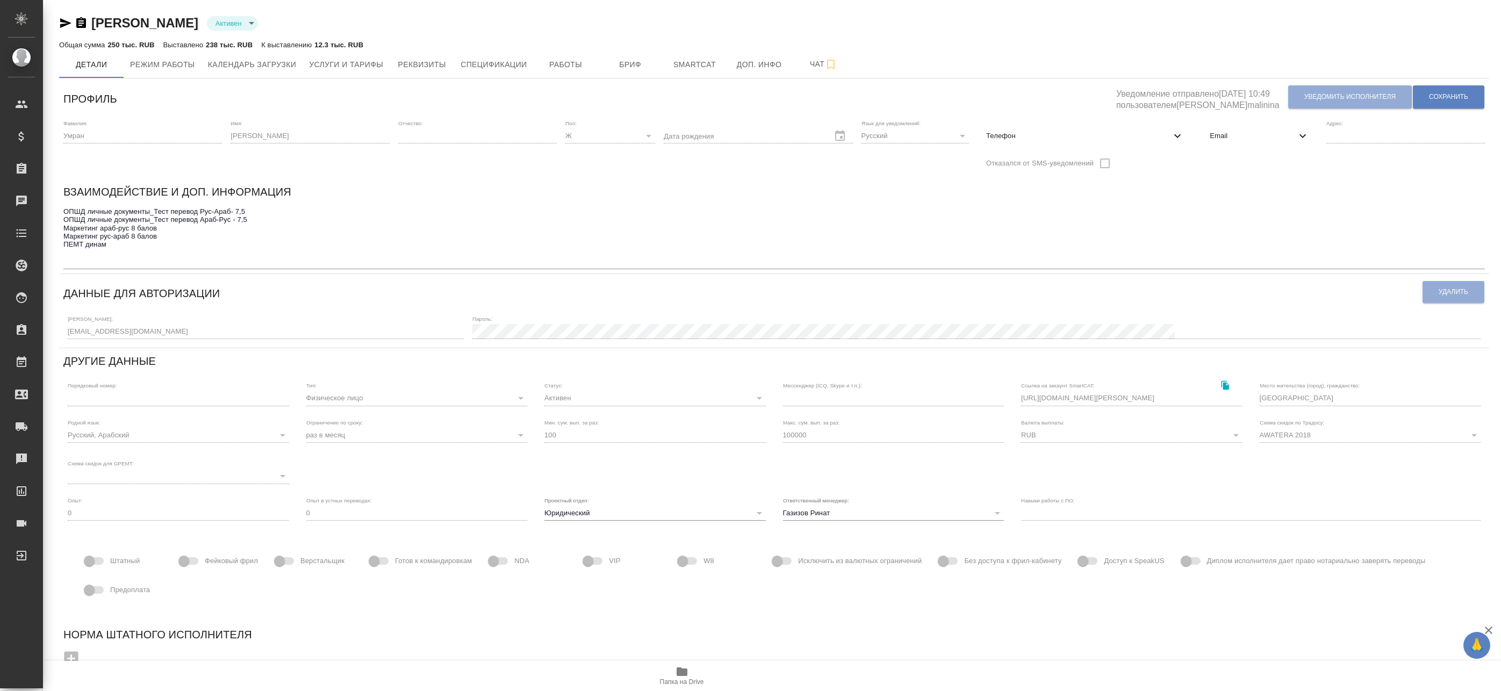
click at [1247, 138] on span "Email" at bounding box center [1252, 136] width 86 height 11
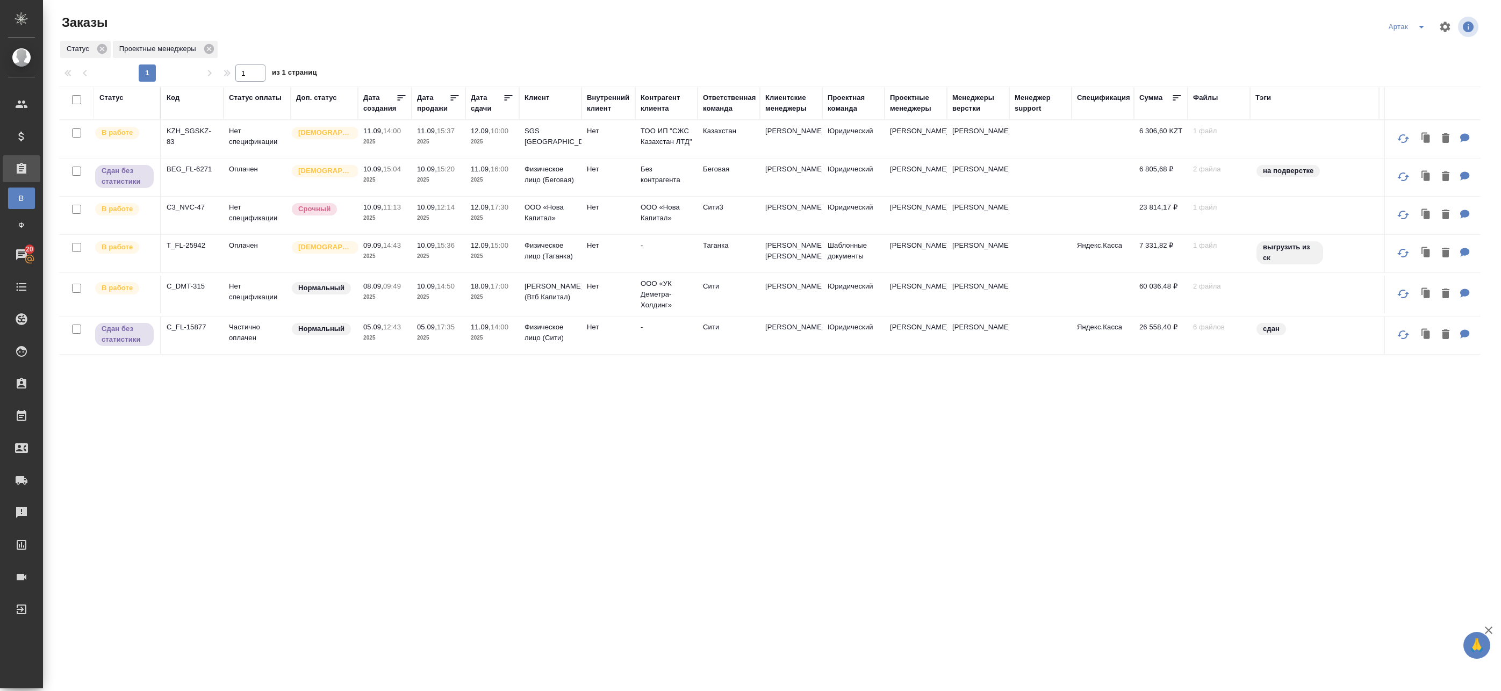
click at [191, 265] on td "T_FL-25942" at bounding box center [192, 254] width 62 height 38
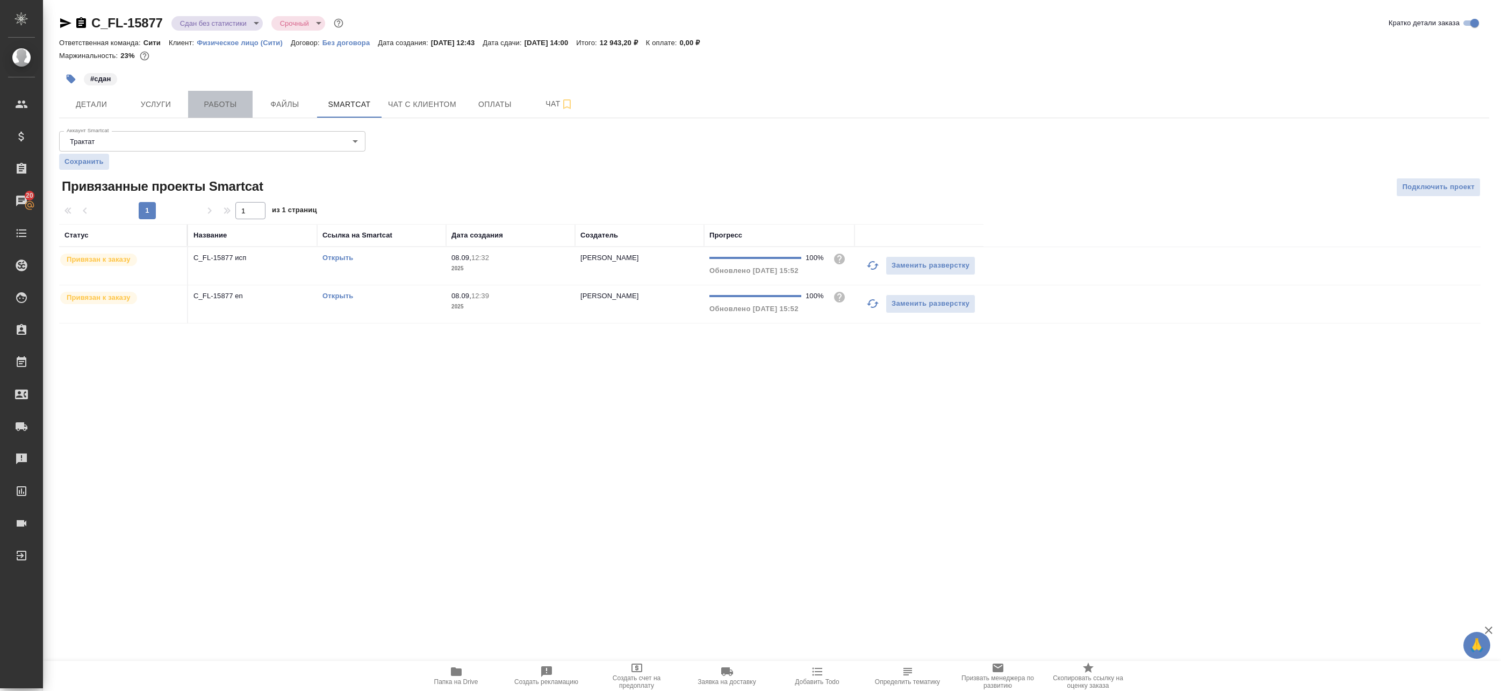
click at [223, 98] on span "Работы" at bounding box center [220, 104] width 52 height 13
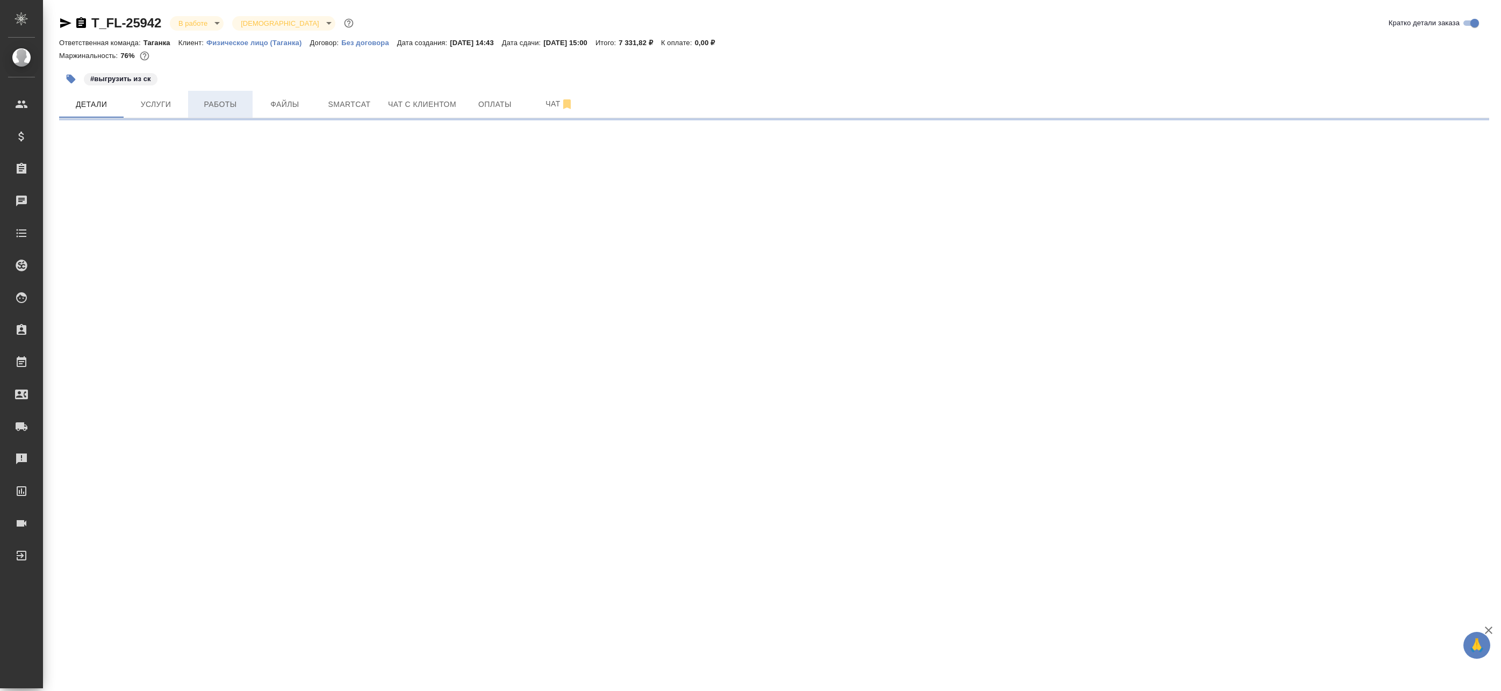
click at [233, 108] on span "Работы" at bounding box center [220, 104] width 52 height 13
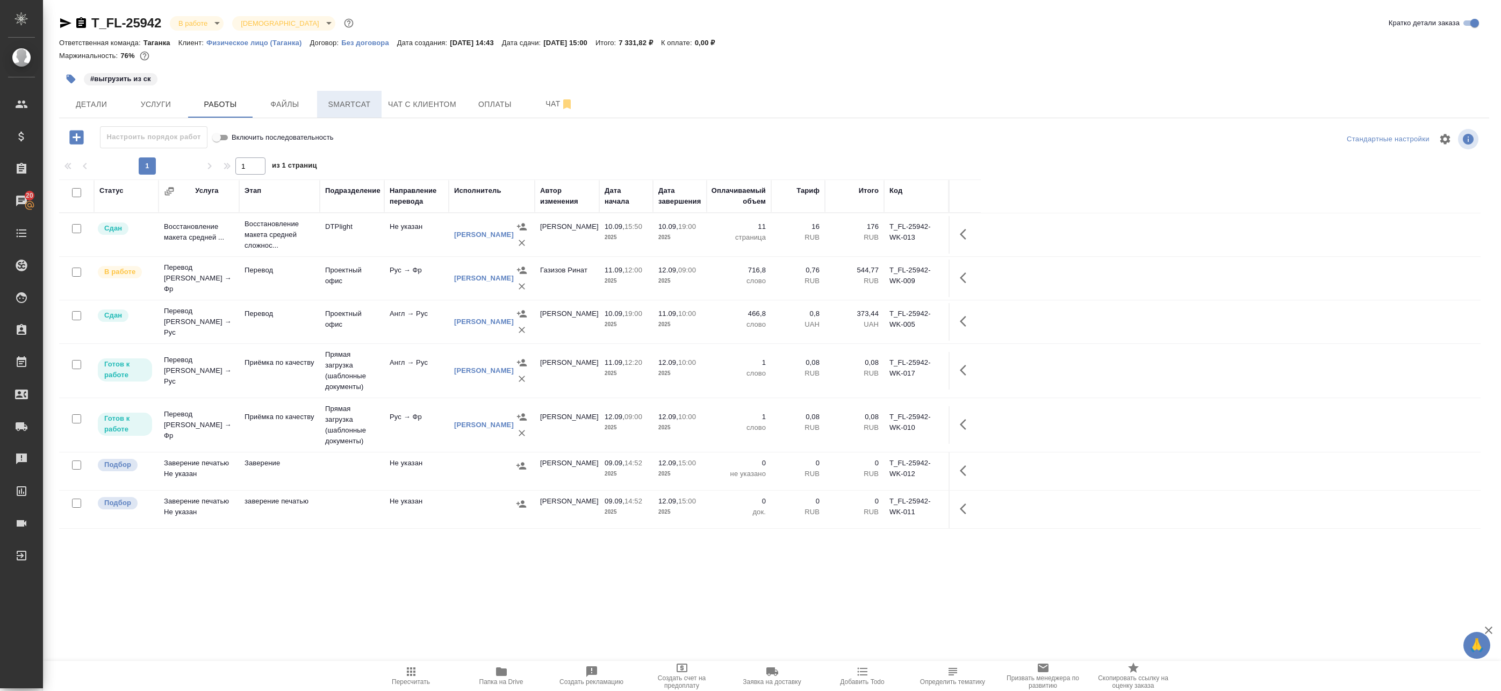
click at [351, 100] on span "Smartcat" at bounding box center [349, 104] width 52 height 13
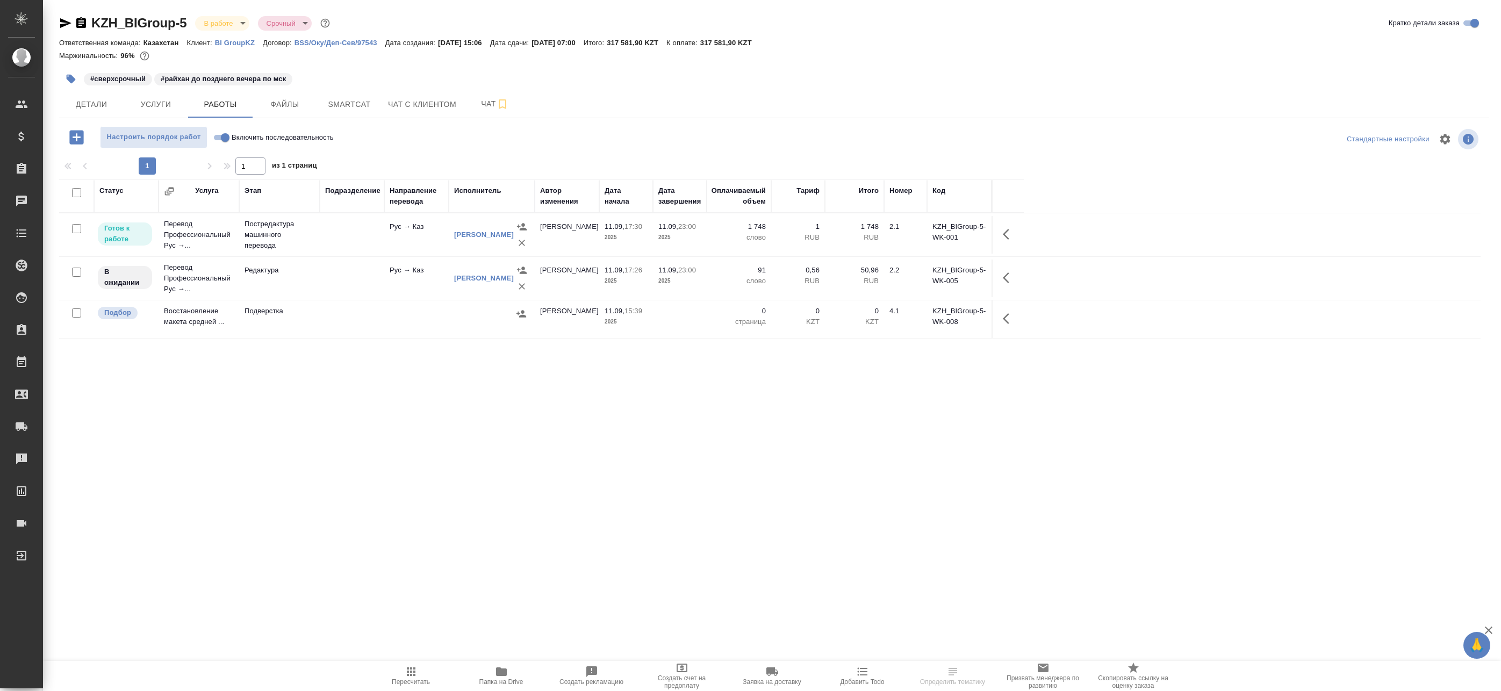
click at [506, 683] on span "Папка на Drive" at bounding box center [501, 682] width 44 height 8
